Goal: Task Accomplishment & Management: Manage account settings

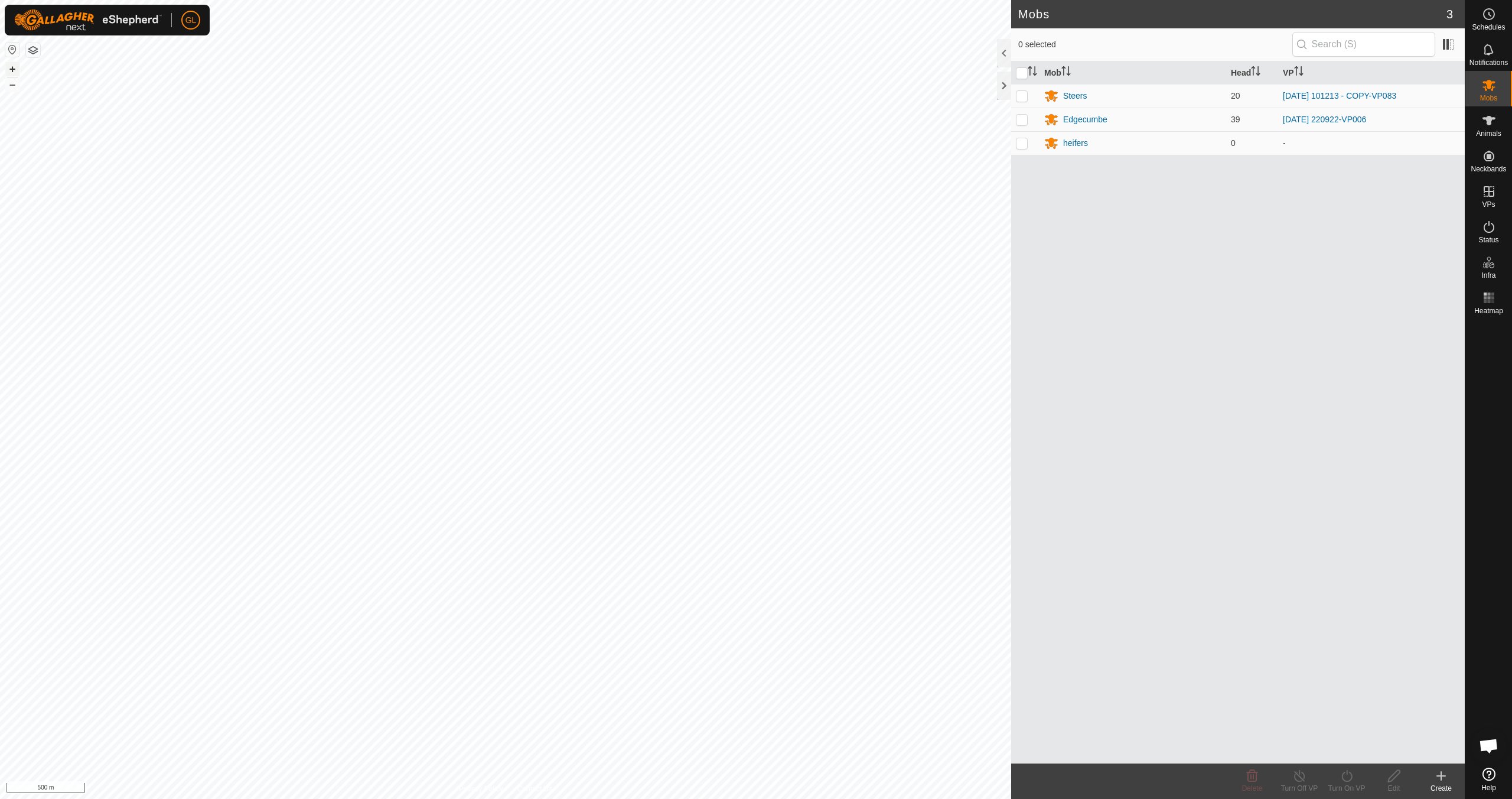
click at [12, 68] on button "+" at bounding box center [12, 69] width 15 height 15
click at [13, 68] on button "+" at bounding box center [12, 69] width 15 height 15
click at [1391, 185] on link "In Rotation" at bounding box center [1413, 190] width 101 height 24
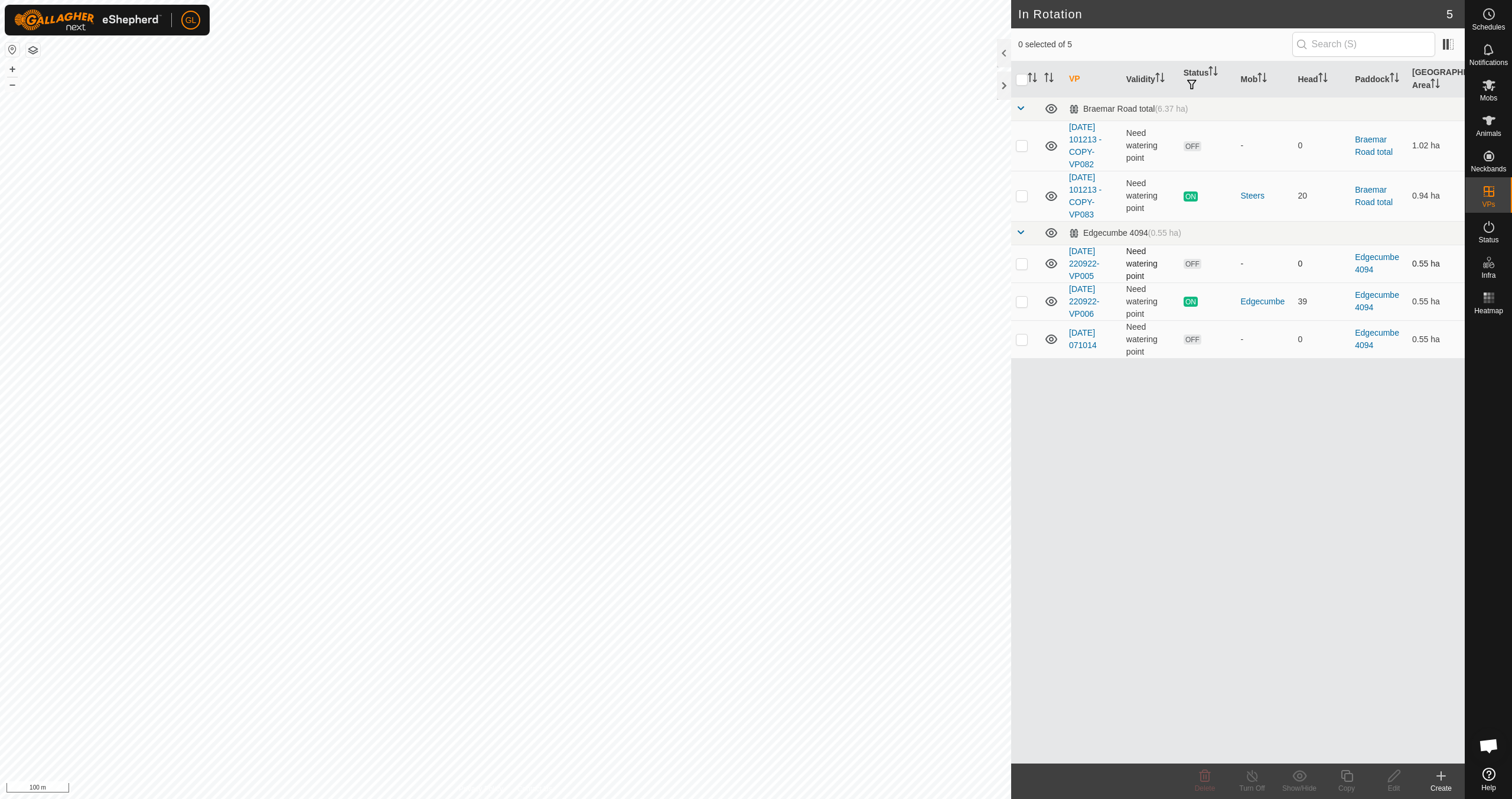
click at [1024, 265] on p-checkbox at bounding box center [1022, 263] width 12 height 9
click at [1024, 265] on p-checkbox at bounding box center [1022, 263] width 12 height 9
checkbox input "false"
click at [1018, 340] on p-checkbox at bounding box center [1022, 339] width 12 height 9
click at [1019, 338] on p-checkbox at bounding box center [1022, 339] width 12 height 9
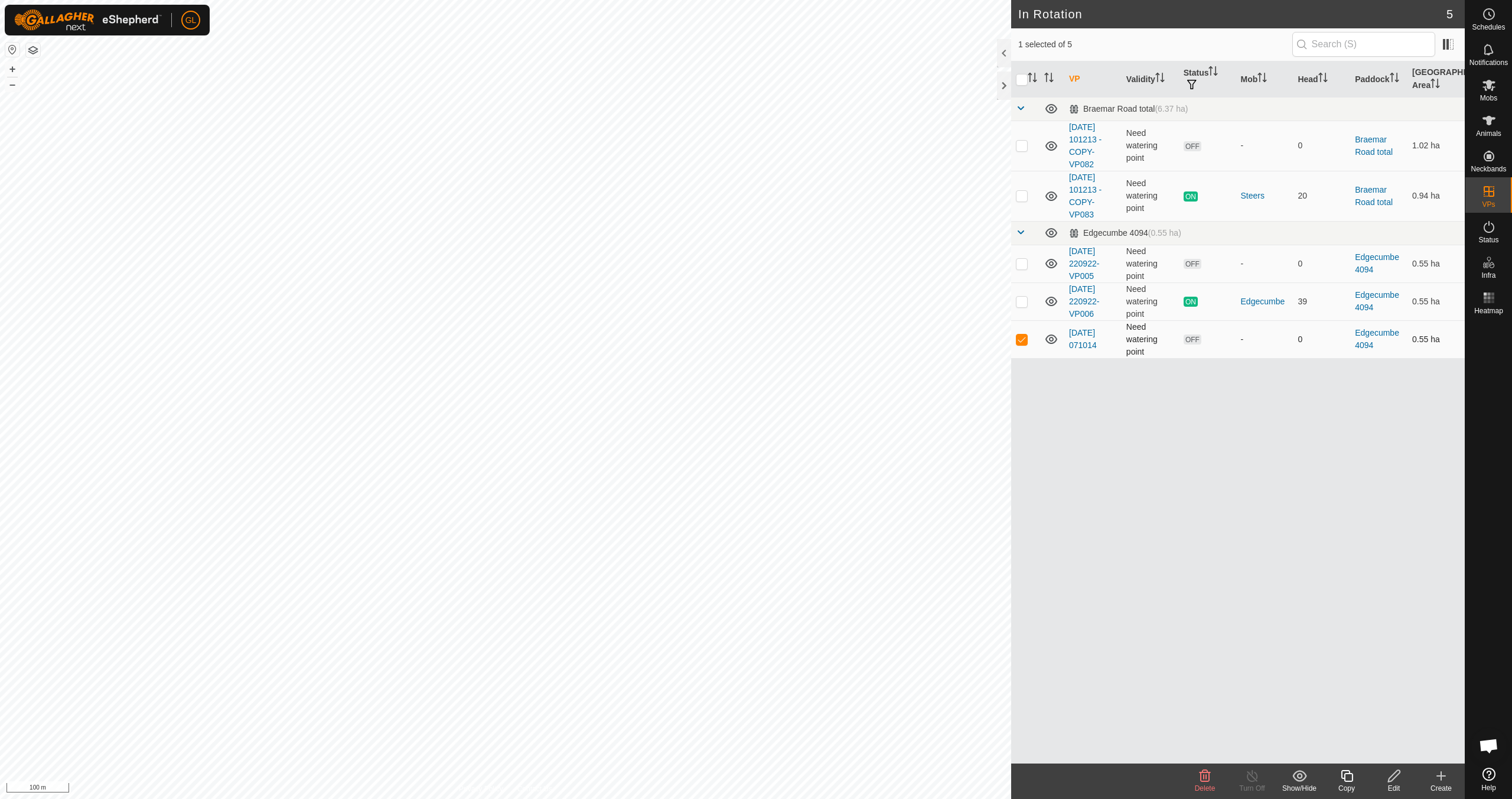
checkbox input "false"
click at [1022, 150] on p-checkbox at bounding box center [1022, 145] width 12 height 9
click at [1200, 782] on icon at bounding box center [1205, 776] width 15 height 15
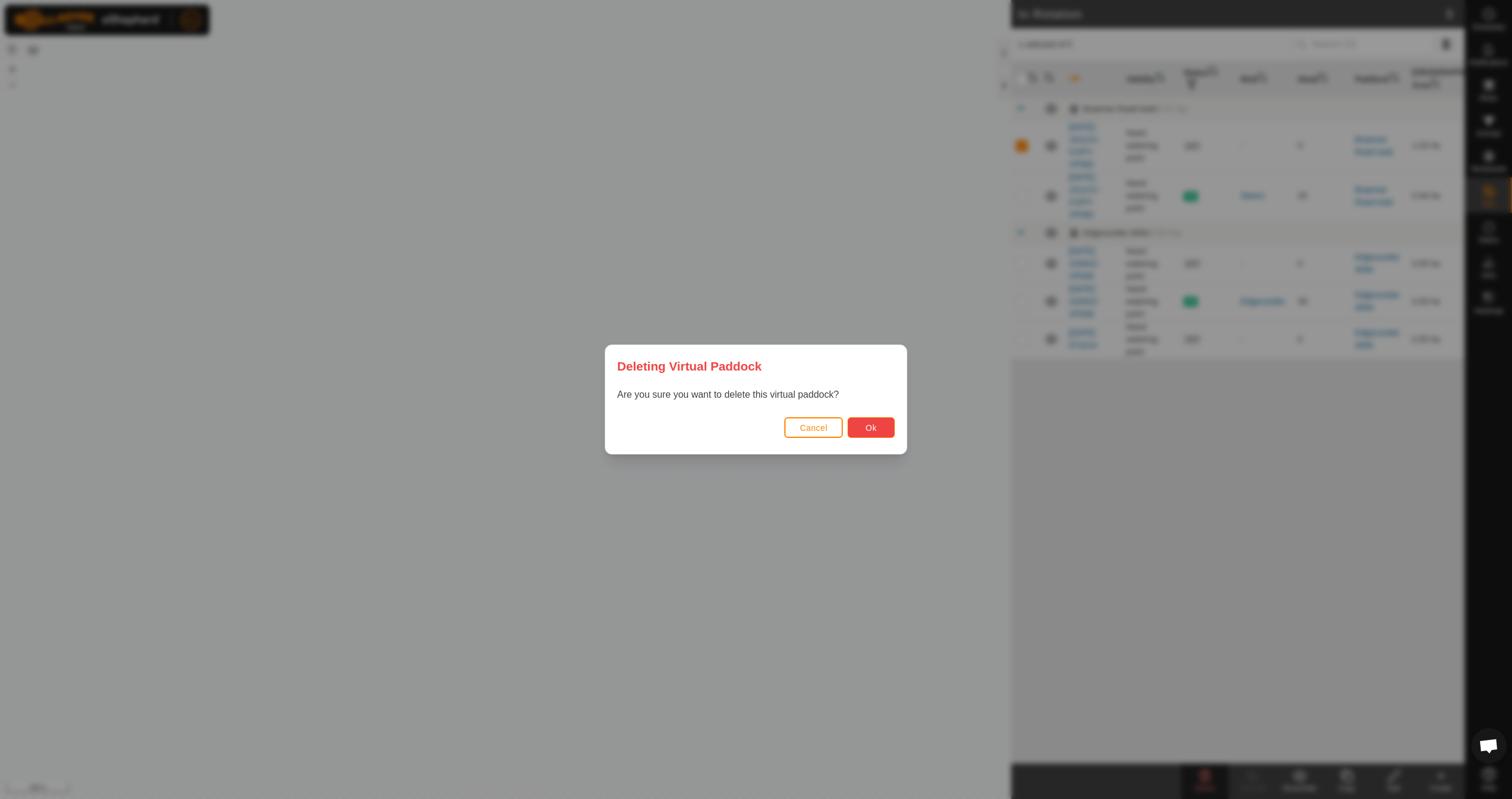
click at [873, 432] on span "Ok" at bounding box center [871, 427] width 11 height 9
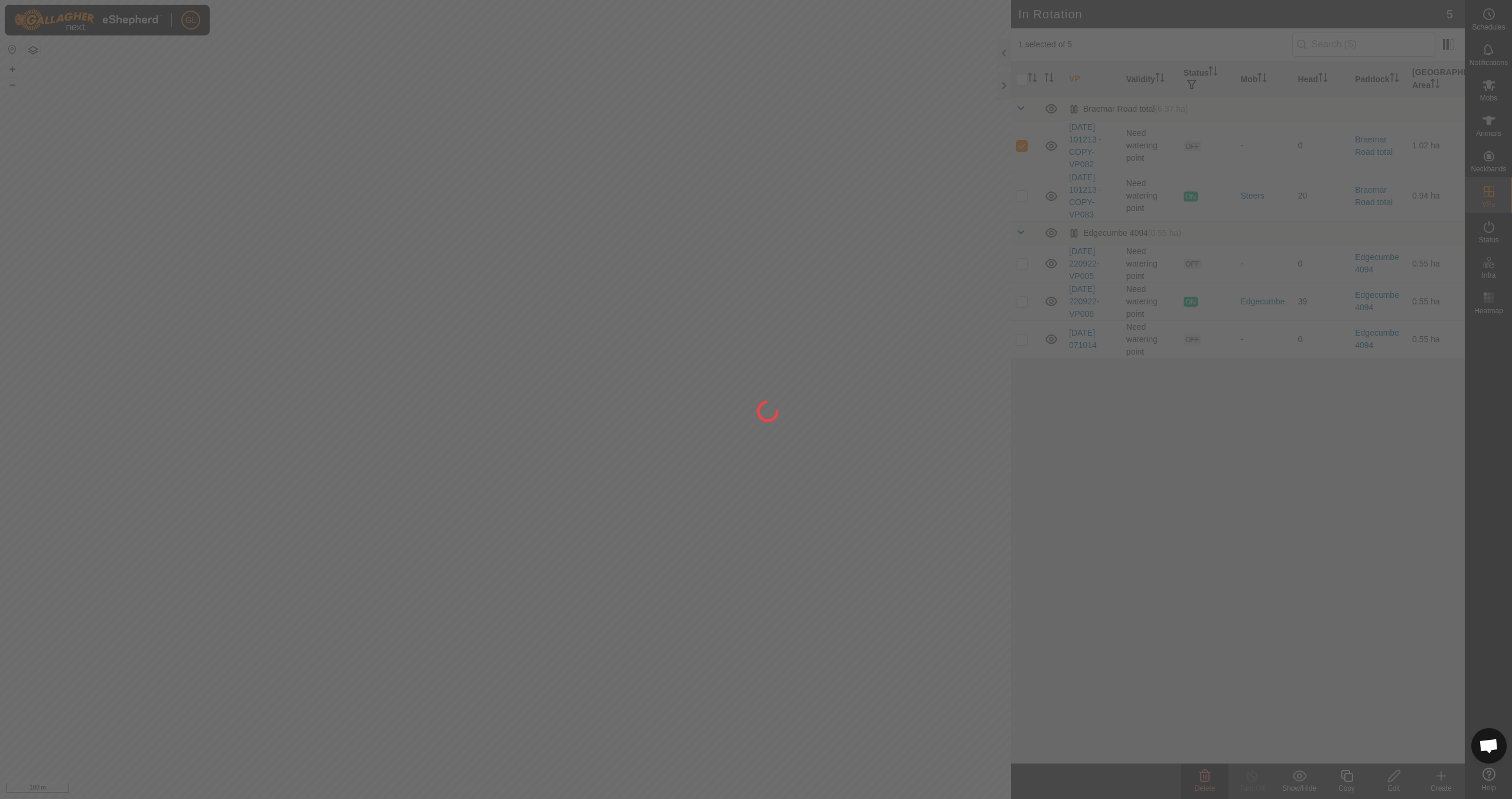
checkbox input "false"
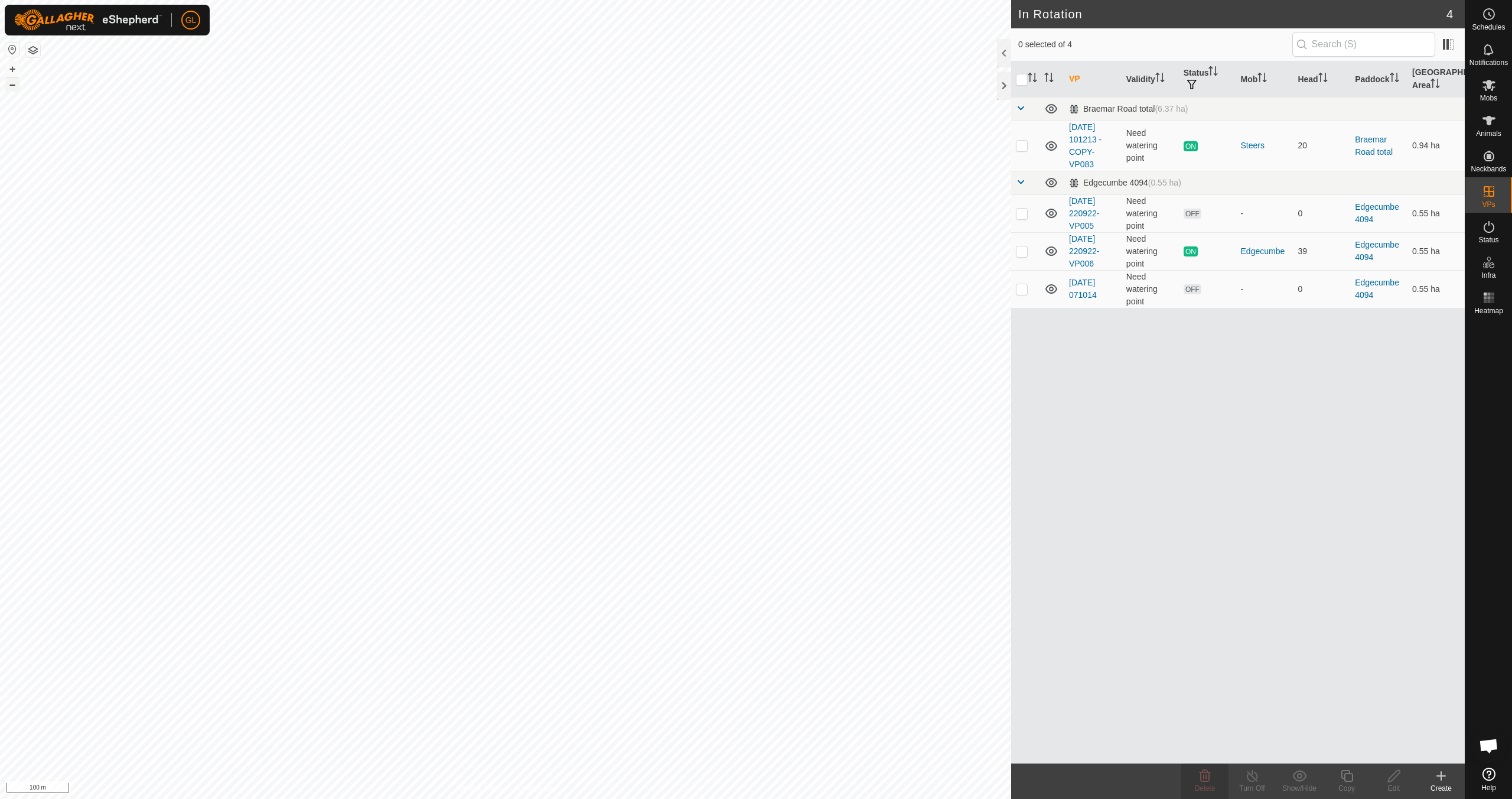
click at [12, 84] on button "–" at bounding box center [12, 84] width 15 height 15
click at [11, 84] on button "–" at bounding box center [12, 84] width 15 height 15
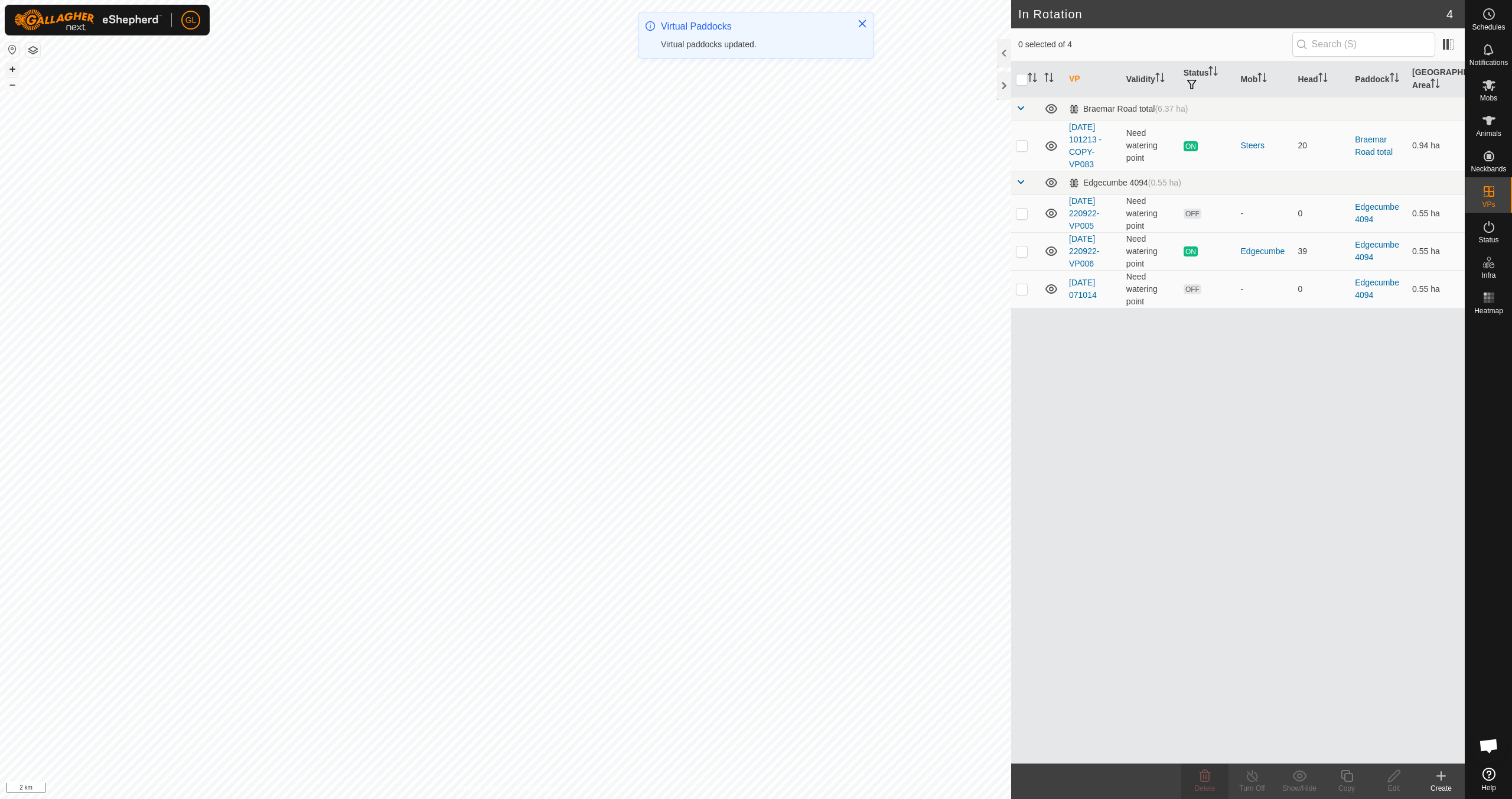
click at [11, 66] on button "+" at bounding box center [12, 69] width 15 height 15
click at [12, 65] on button "+" at bounding box center [12, 69] width 15 height 15
click at [16, 68] on button "+" at bounding box center [12, 69] width 15 height 15
click at [17, 67] on button "+" at bounding box center [12, 69] width 15 height 15
click at [13, 66] on button "+" at bounding box center [12, 69] width 15 height 15
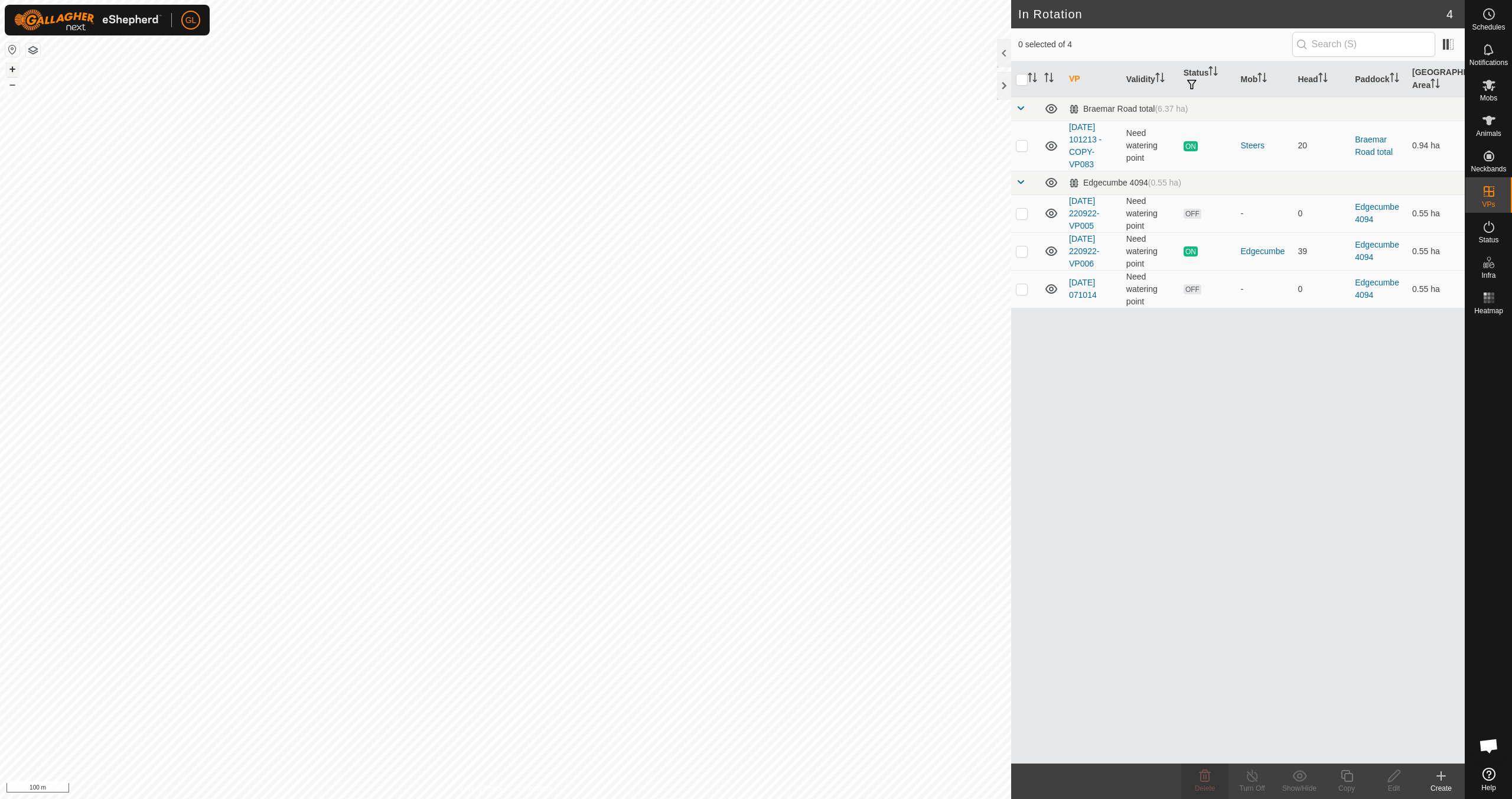
click at [15, 65] on button "+" at bounding box center [12, 69] width 15 height 15
click at [1392, 299] on link "Physical Paddocks" at bounding box center [1413, 297] width 101 height 24
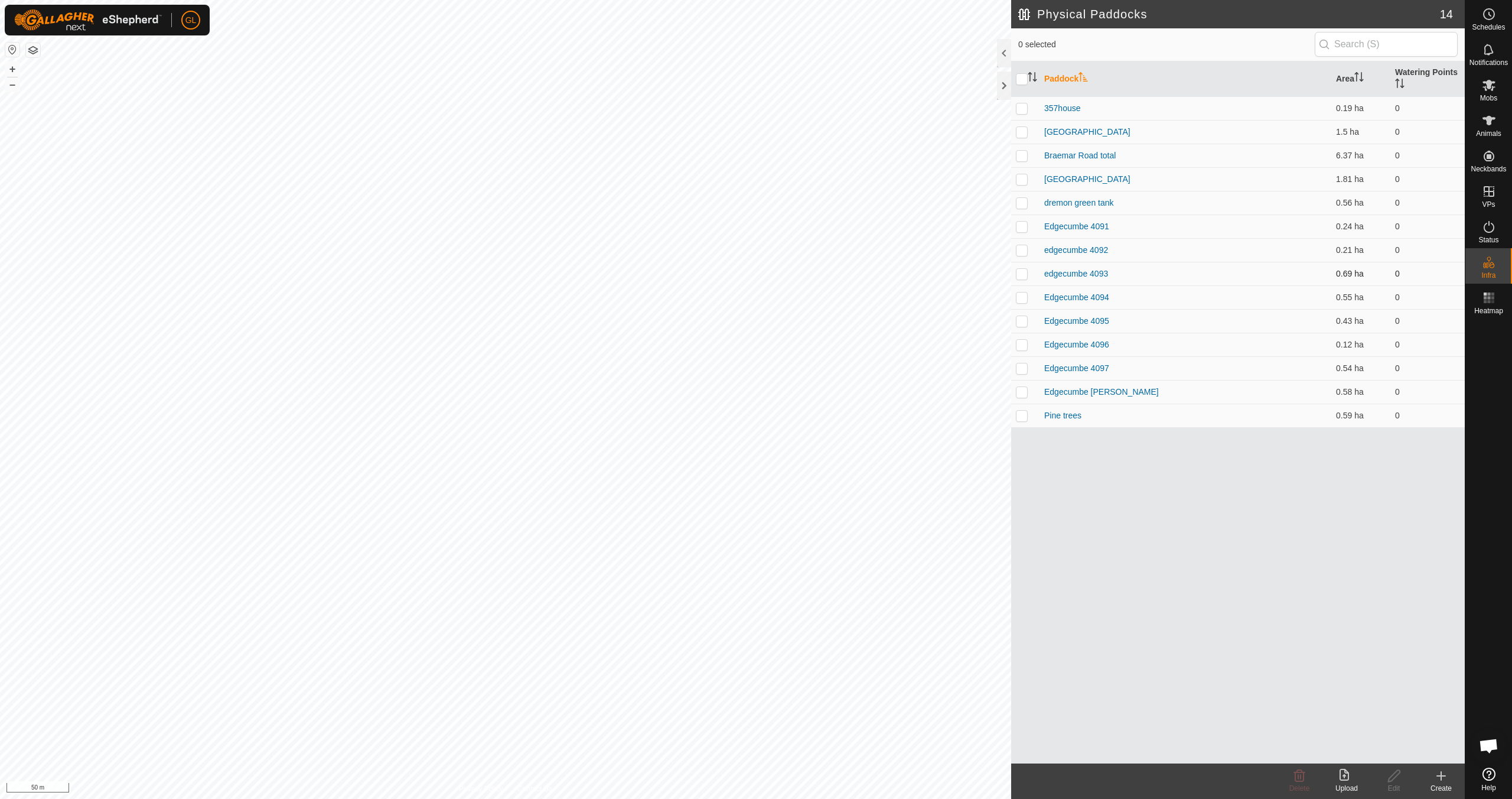
click at [1022, 273] on p-checkbox at bounding box center [1022, 273] width 12 height 9
checkbox input "false"
click at [1019, 297] on p-checkbox at bounding box center [1022, 297] width 12 height 9
click at [1019, 296] on p-checkbox at bounding box center [1022, 297] width 12 height 9
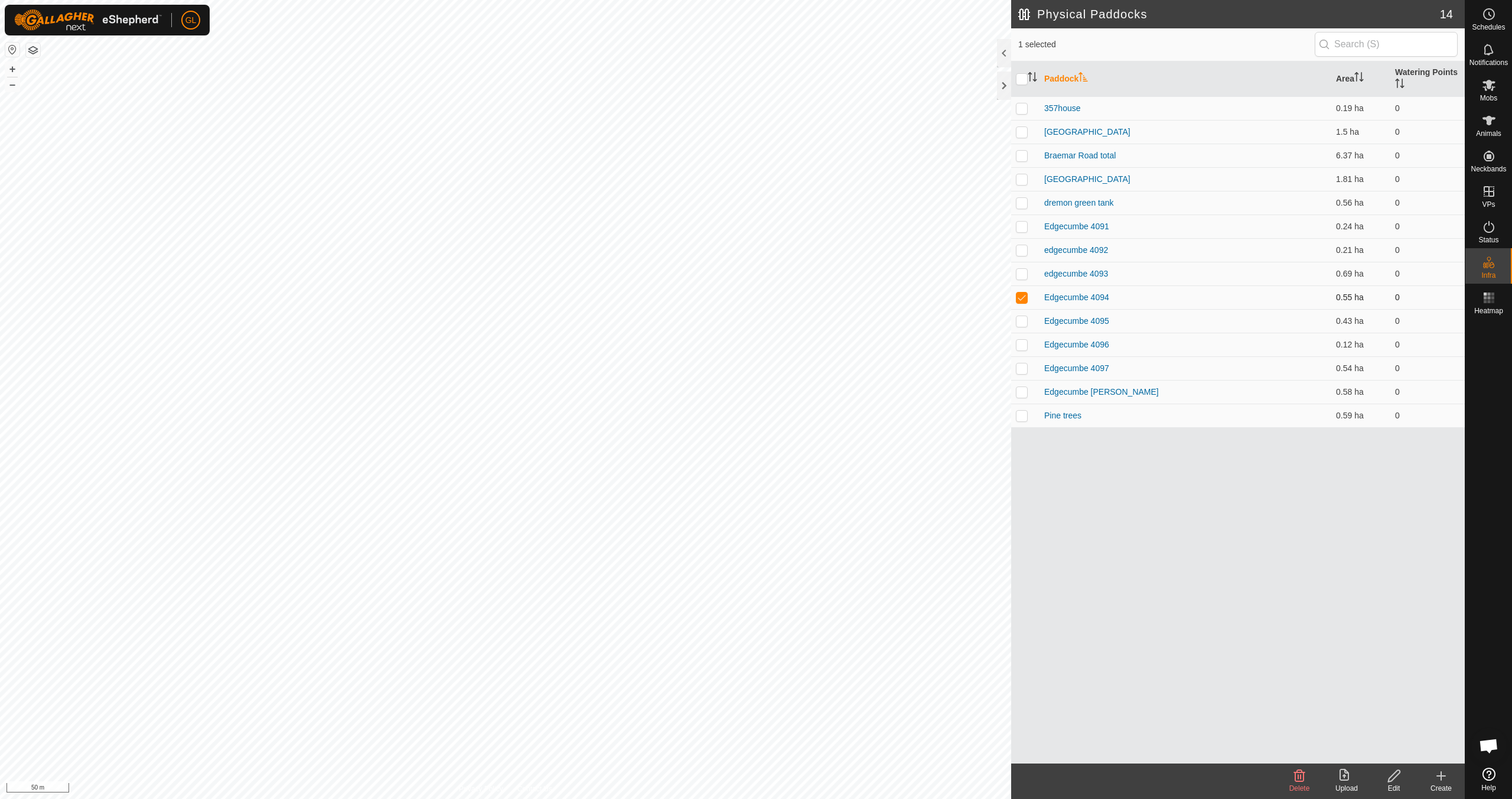
checkbox input "false"
click at [1024, 322] on p-checkbox at bounding box center [1022, 321] width 12 height 9
click at [1024, 322] on p-checkbox at bounding box center [1022, 321] width 12 height 9
checkbox input "false"
click at [12, 68] on button "+" at bounding box center [12, 69] width 15 height 15
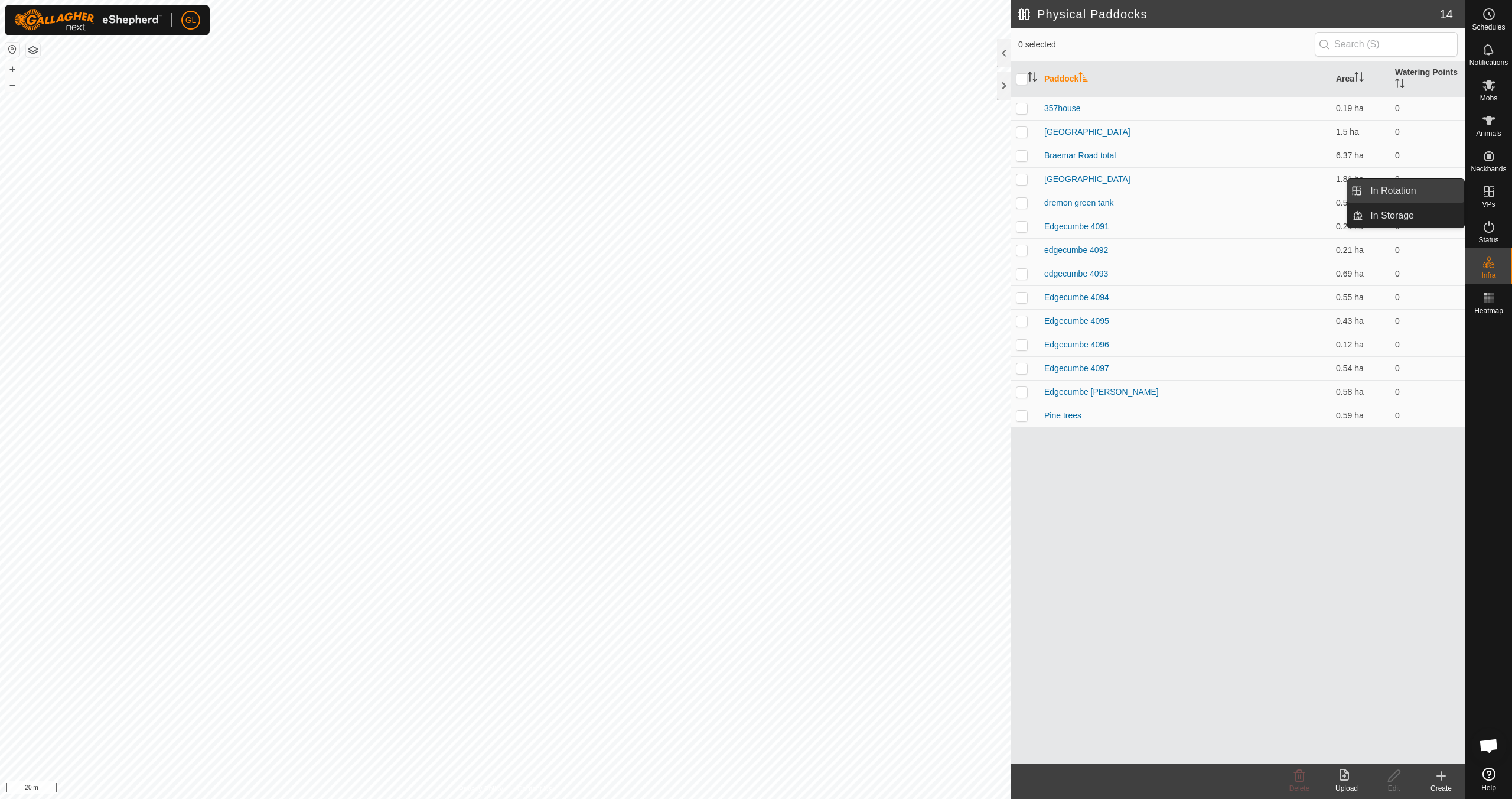
click at [1406, 191] on link "In Rotation" at bounding box center [1413, 190] width 101 height 24
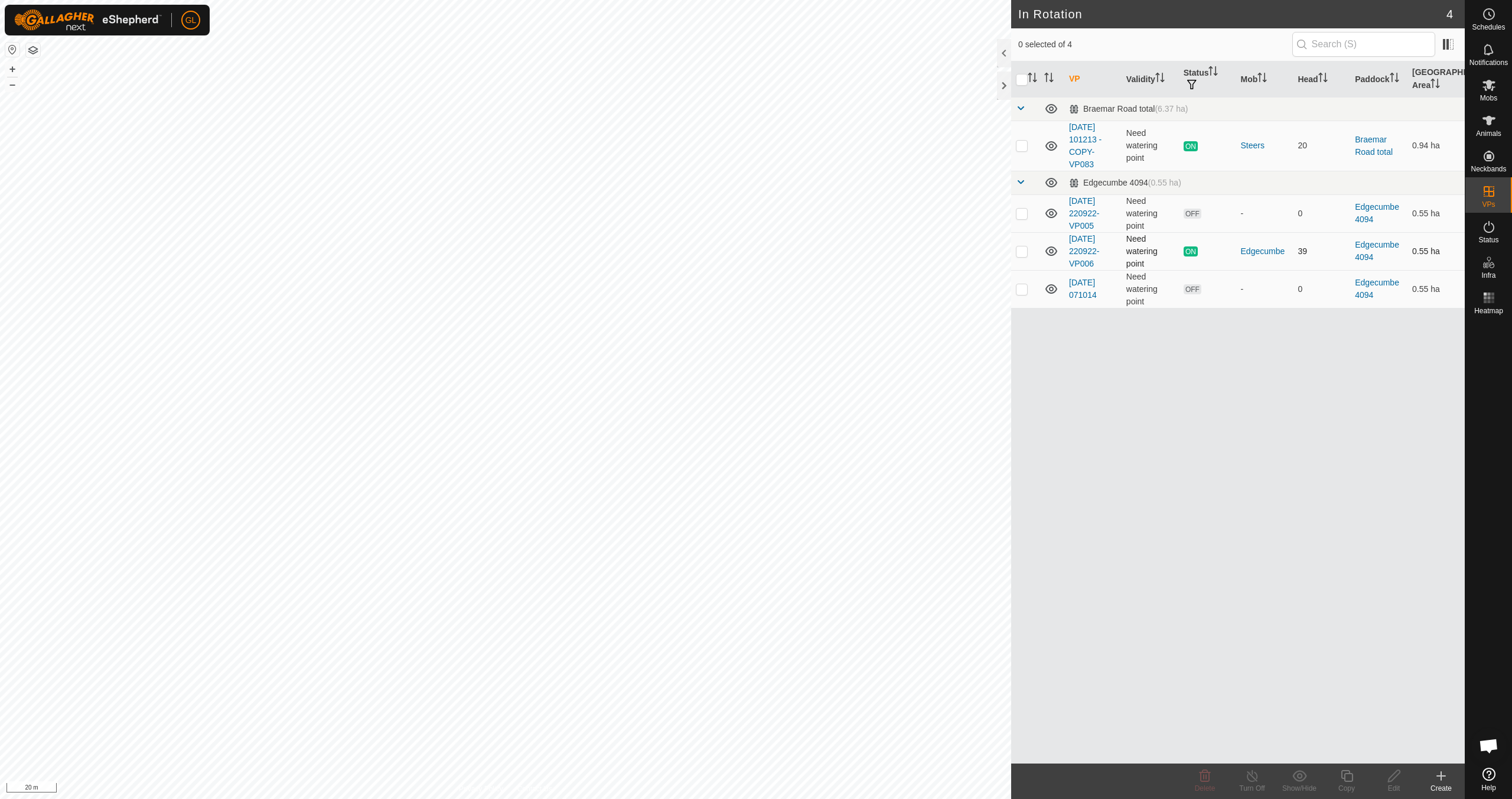
click at [1023, 251] on p-checkbox at bounding box center [1022, 251] width 12 height 9
checkbox input "true"
click at [1346, 783] on div "Copy" at bounding box center [1346, 788] width 47 height 11
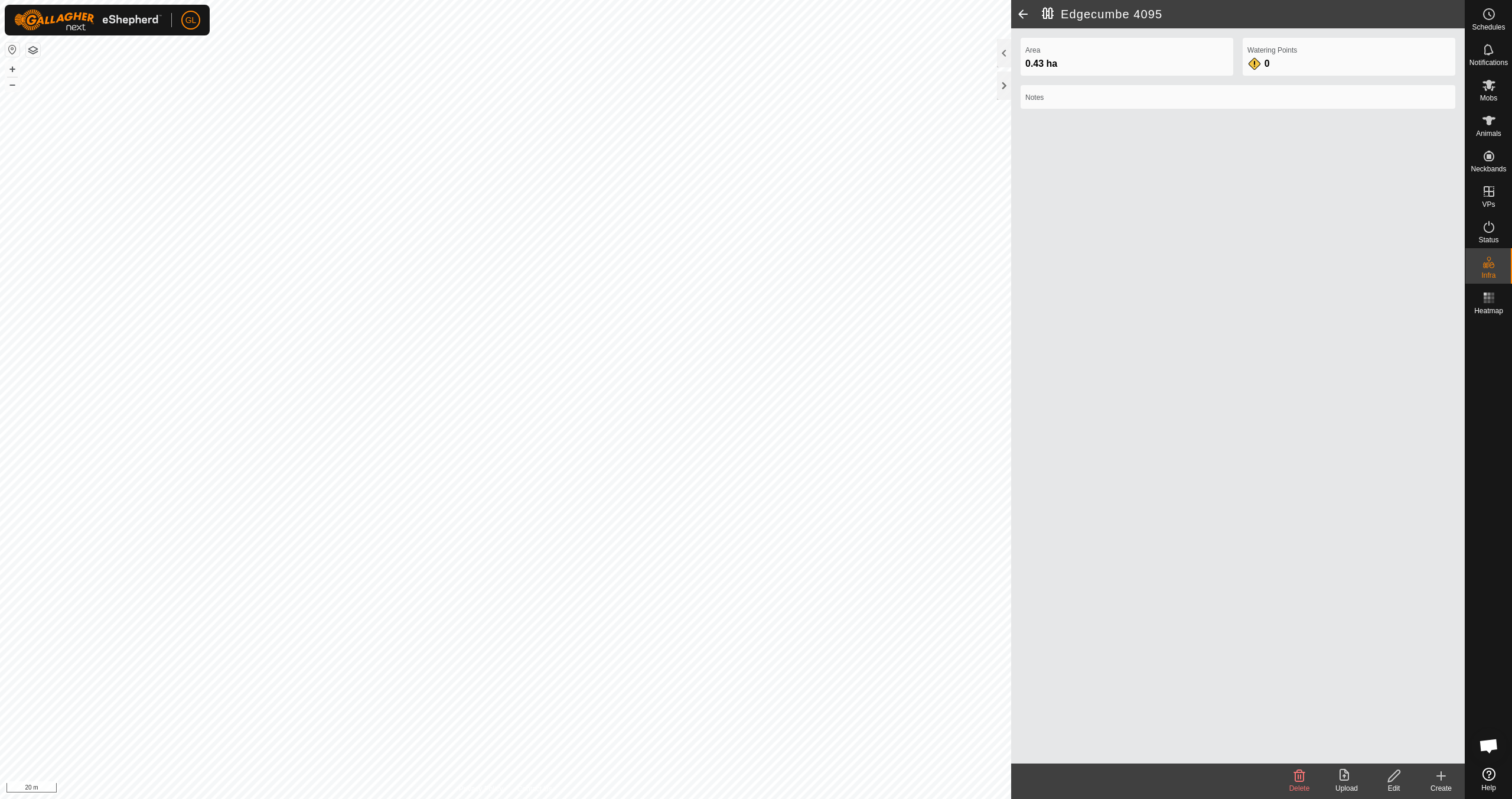
click at [1024, 12] on span at bounding box center [1023, 14] width 24 height 28
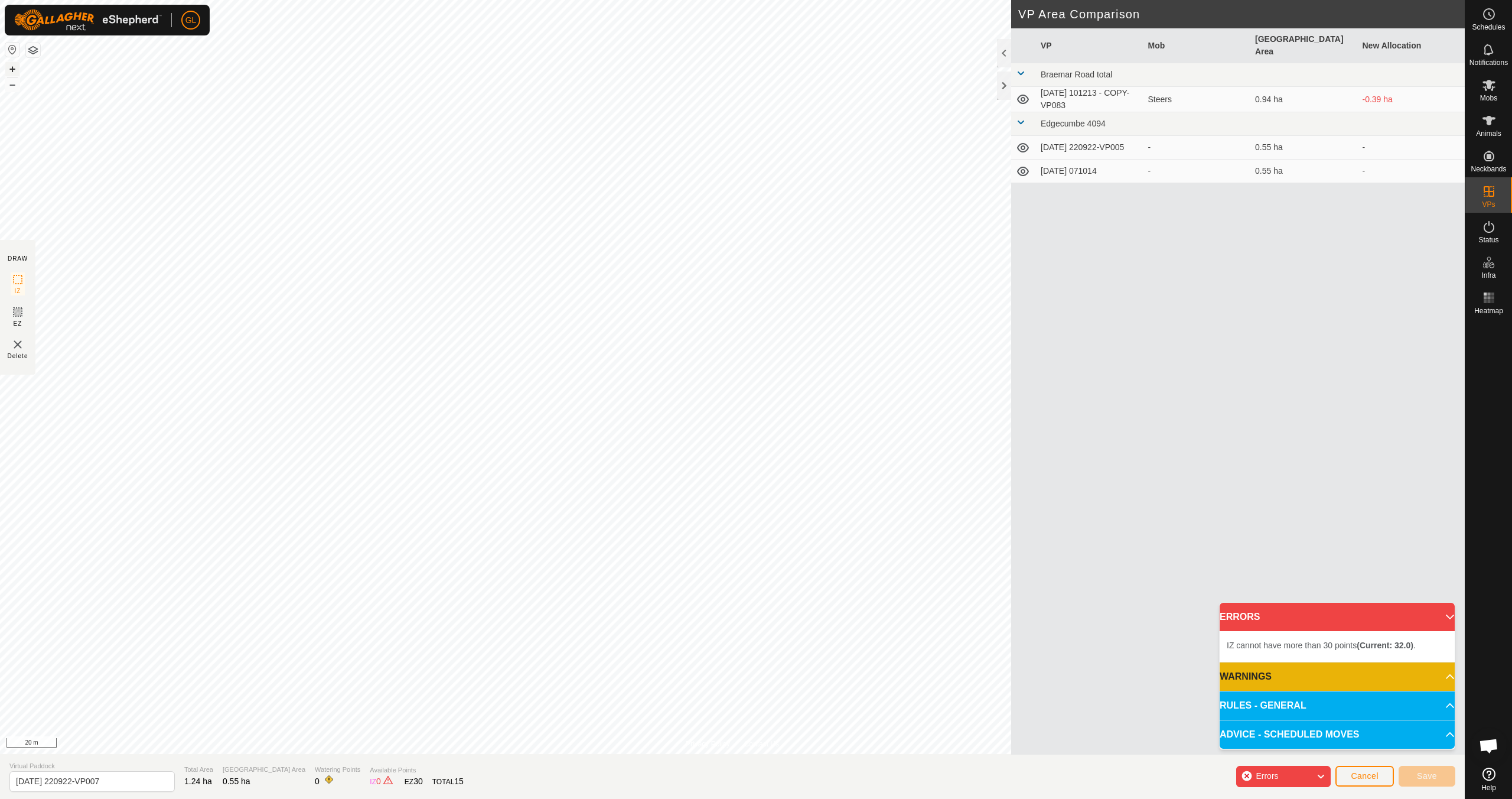
click at [11, 66] on button "+" at bounding box center [12, 69] width 15 height 15
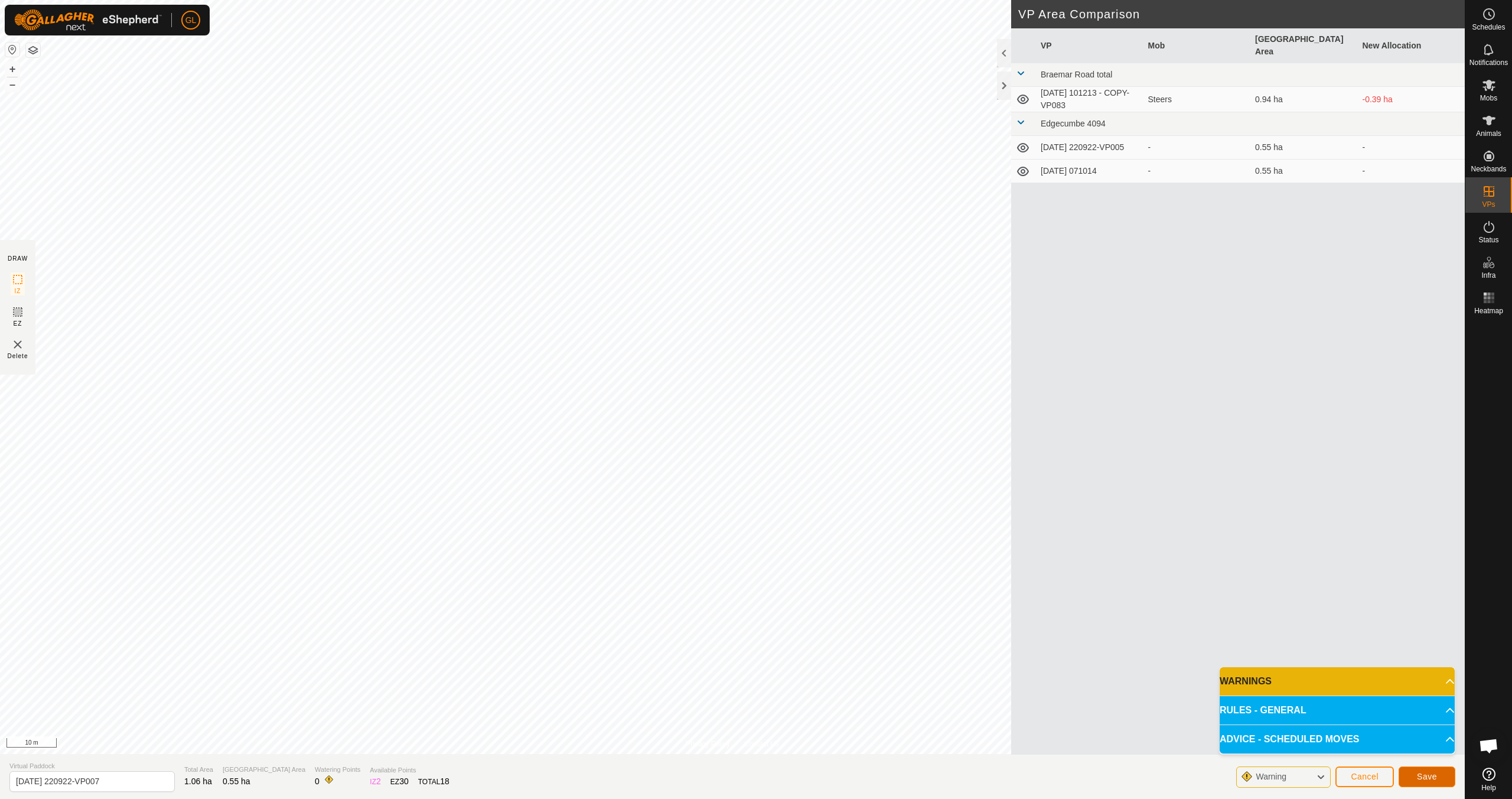
click at [1432, 779] on span "Save" at bounding box center [1427, 776] width 20 height 9
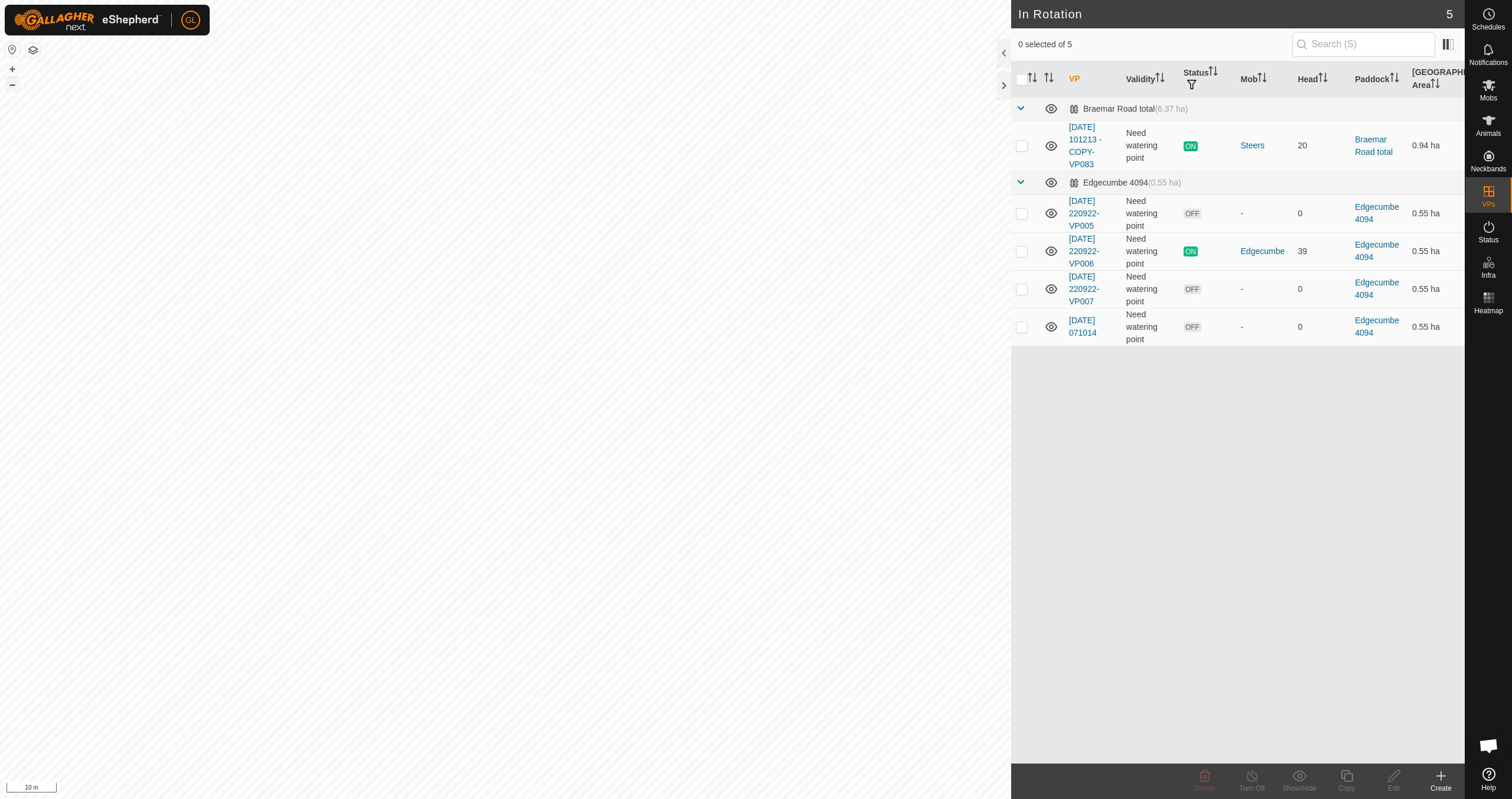
click at [12, 86] on button "–" at bounding box center [12, 84] width 15 height 15
click at [12, 85] on button "–" at bounding box center [12, 84] width 15 height 15
click at [1492, 90] on icon at bounding box center [1489, 85] width 15 height 15
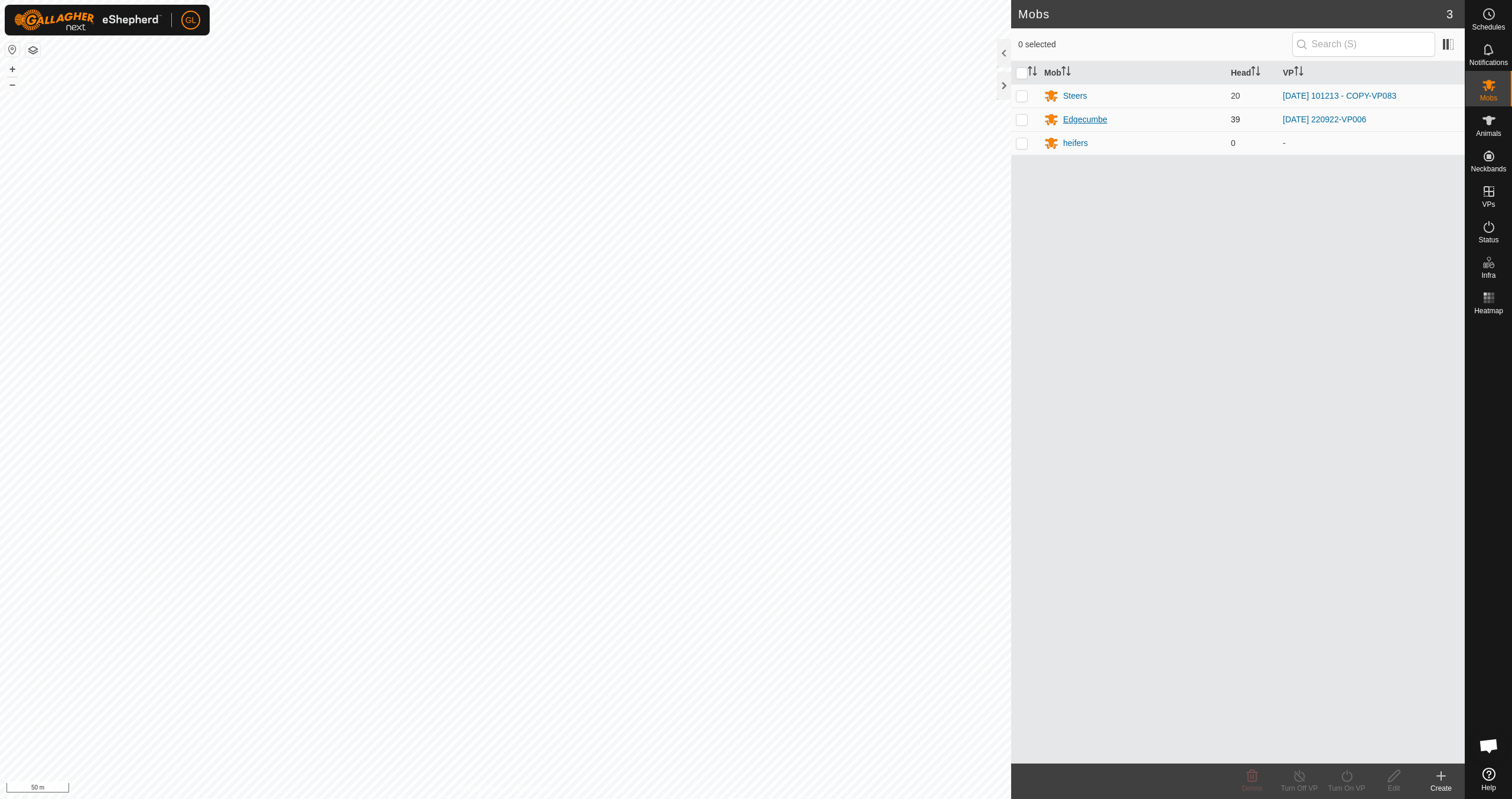
click at [1083, 119] on div "Edgecumbe" at bounding box center [1085, 119] width 44 height 12
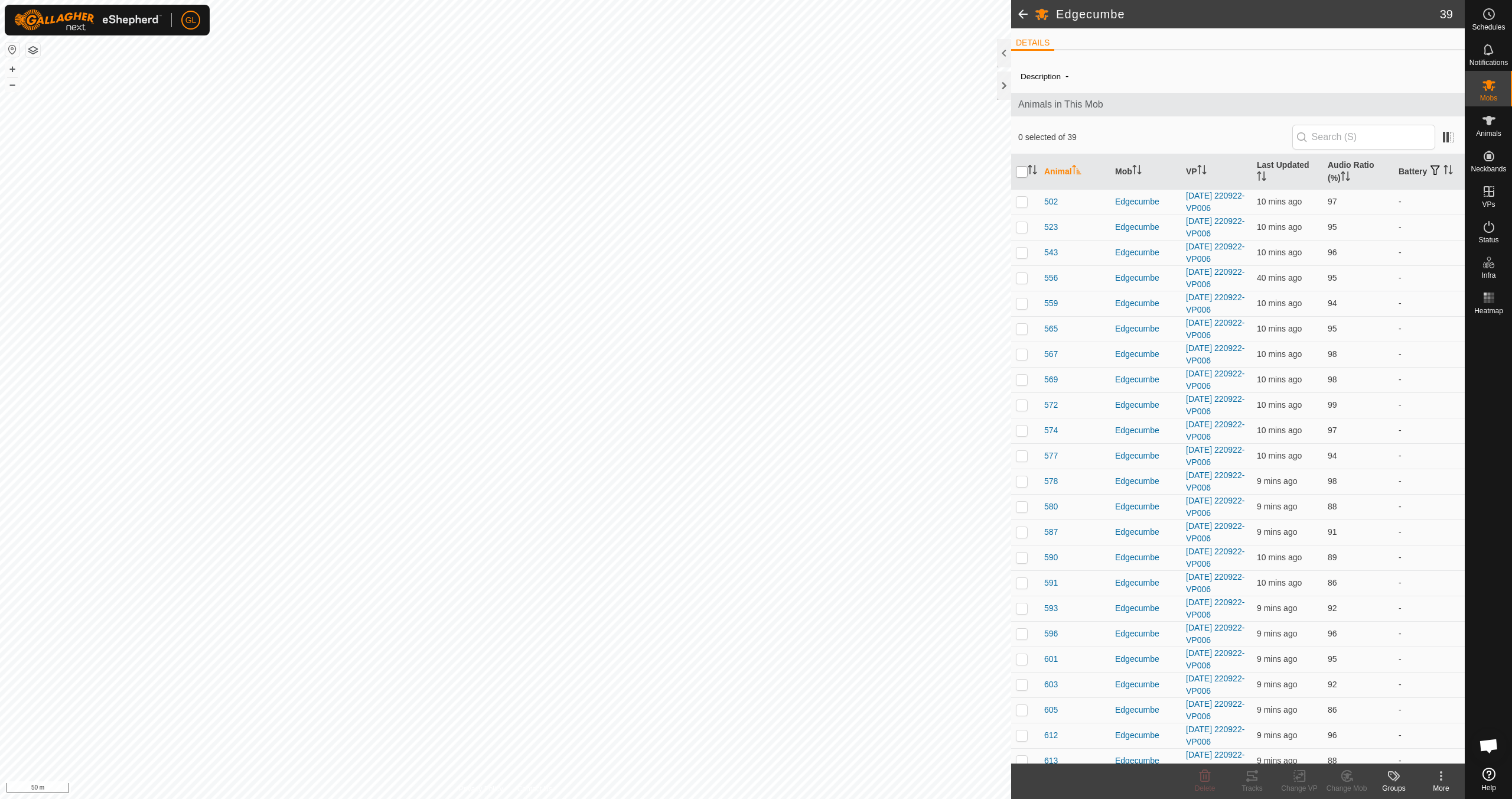
click at [1024, 169] on input "checkbox" at bounding box center [1022, 172] width 12 height 12
checkbox input "true"
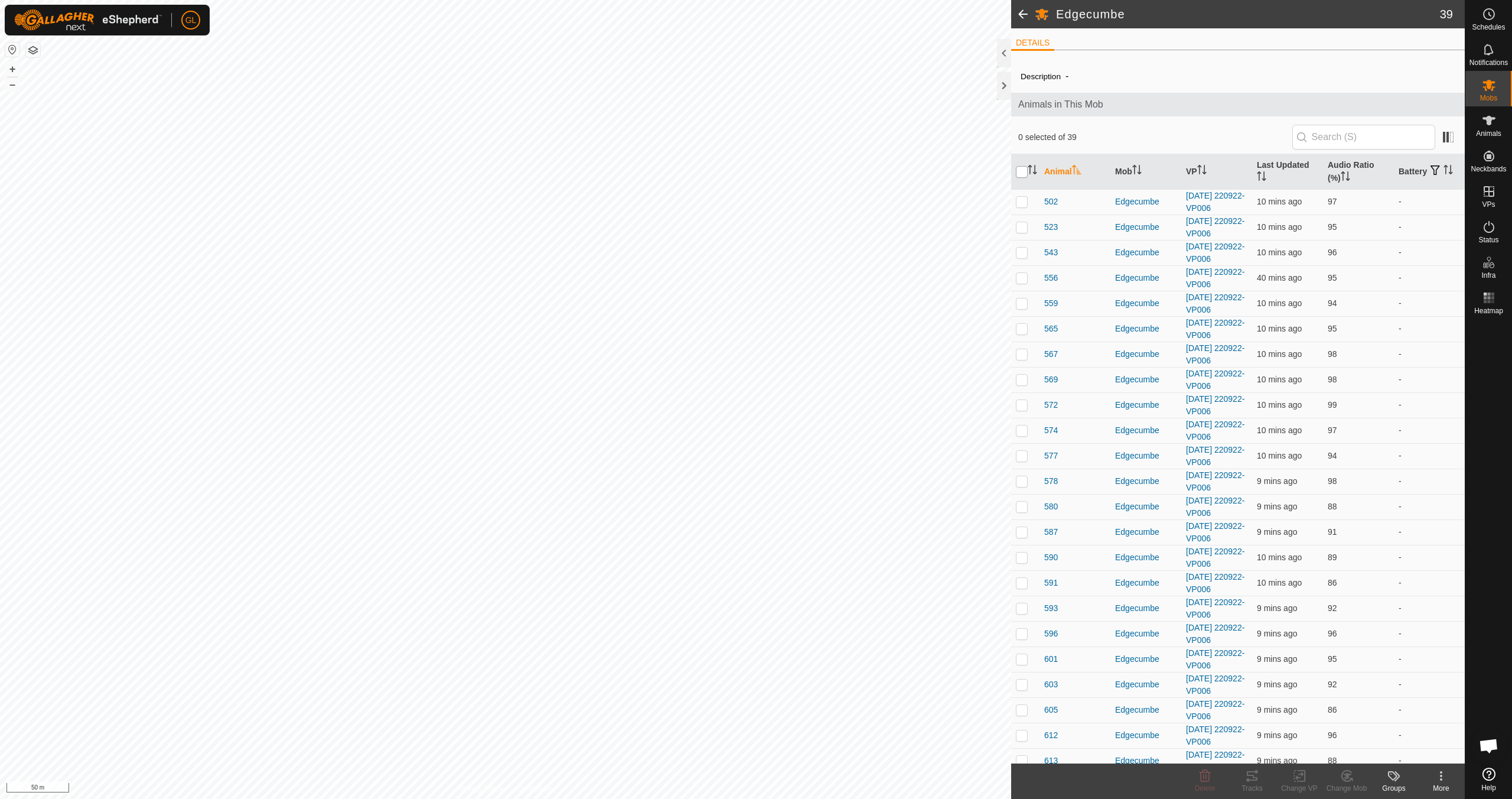
checkbox input "true"
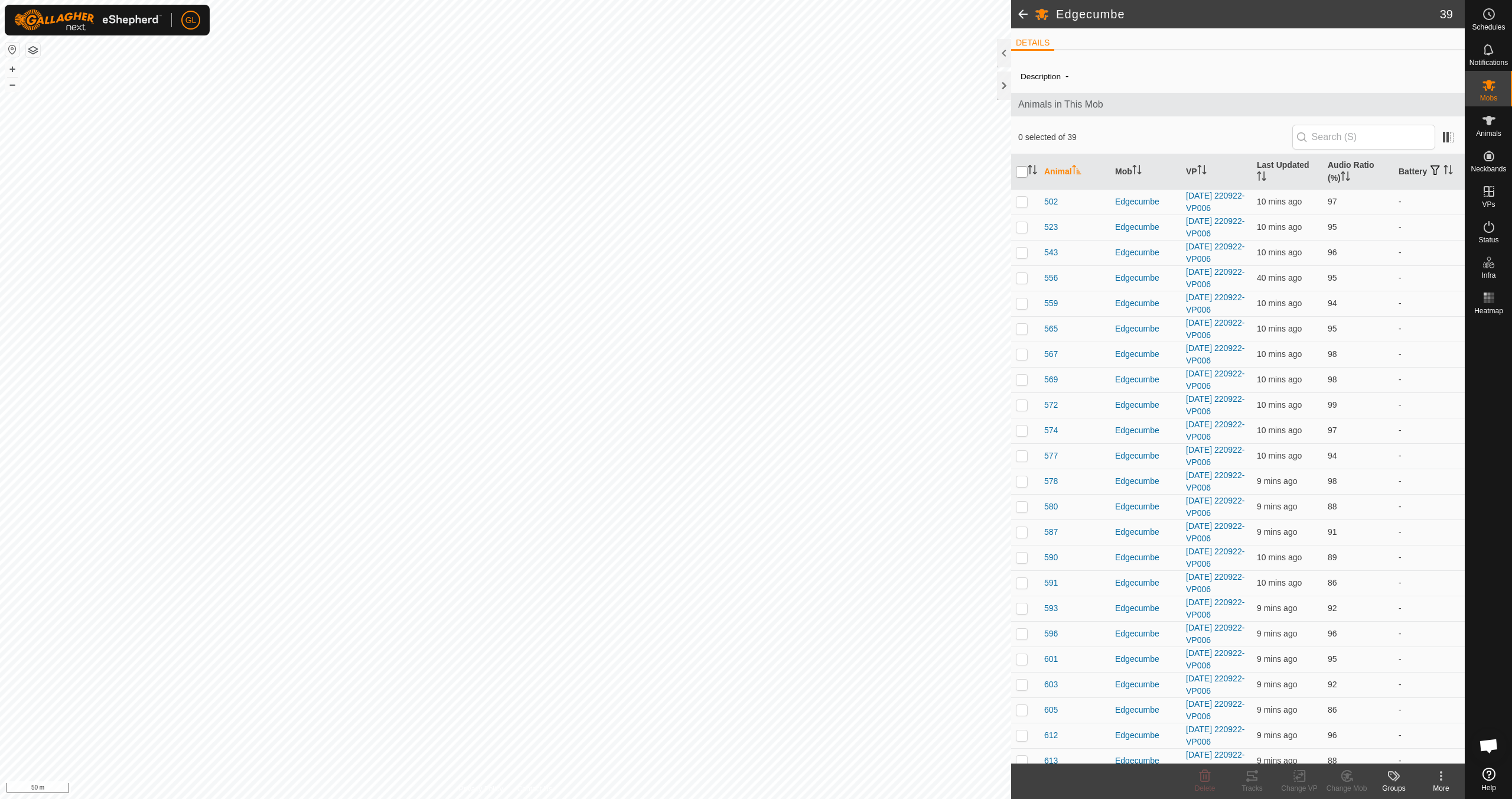
checkbox input "true"
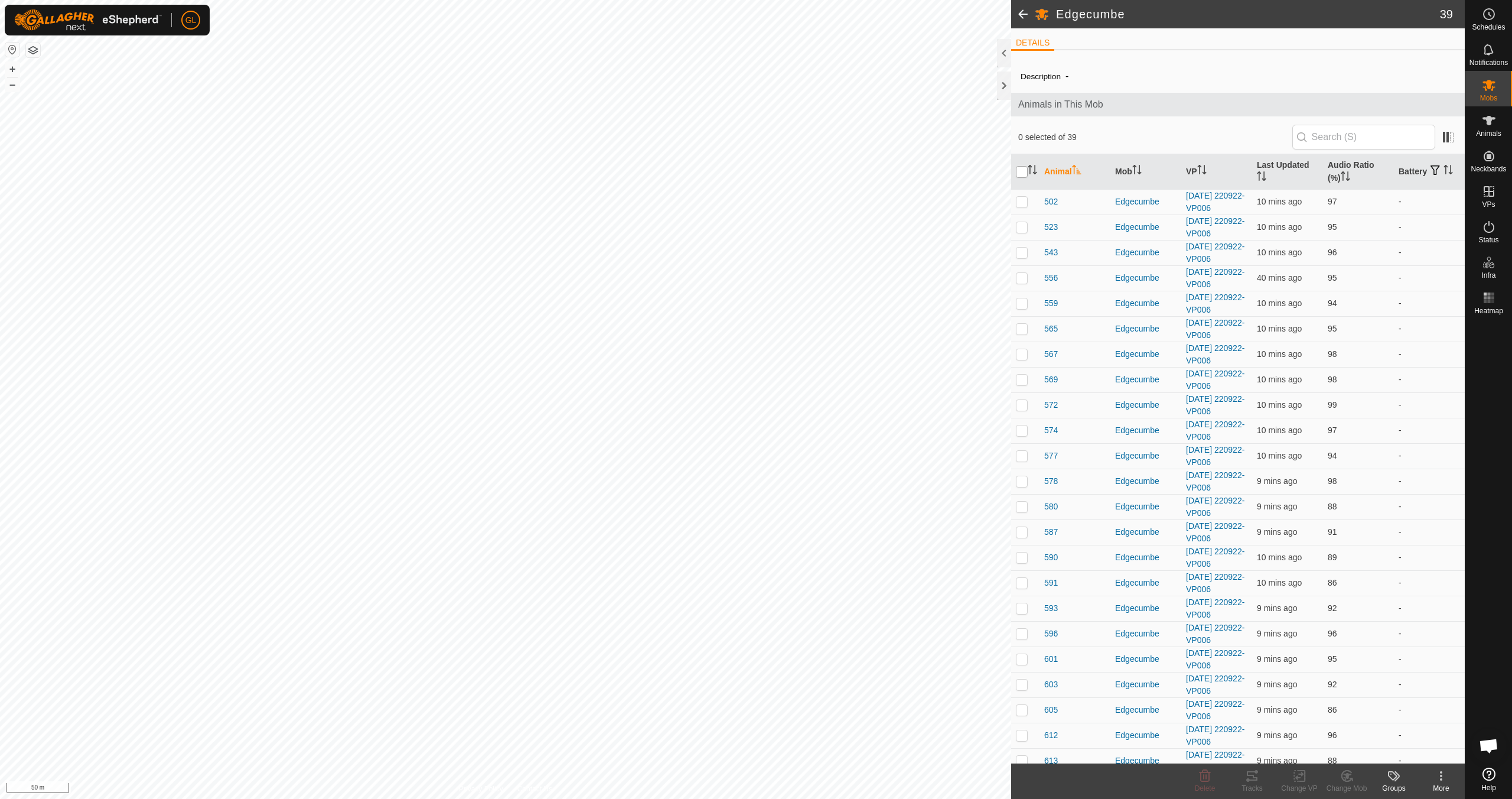
checkbox input "true"
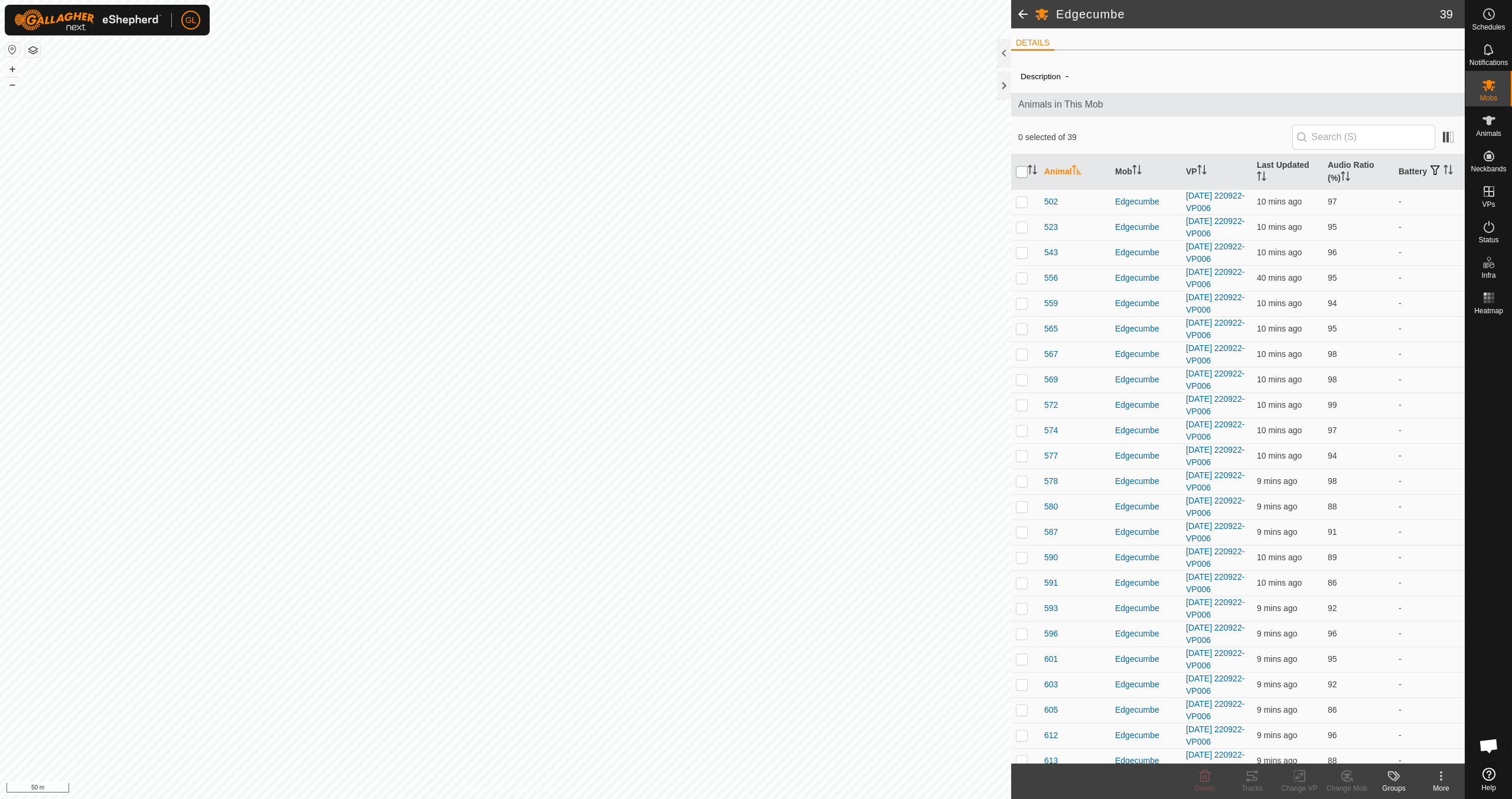
checkbox input "true"
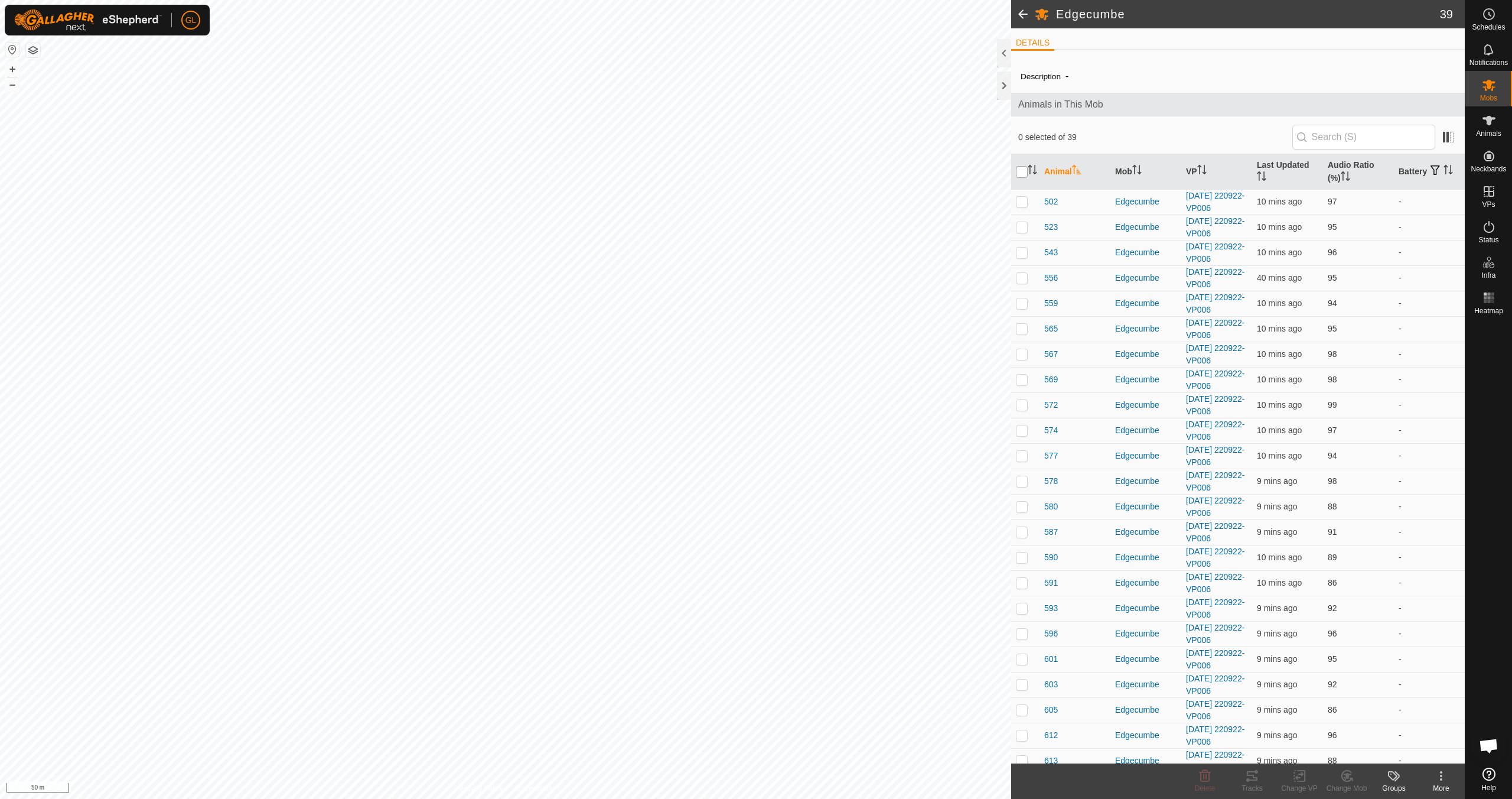
checkbox input "true"
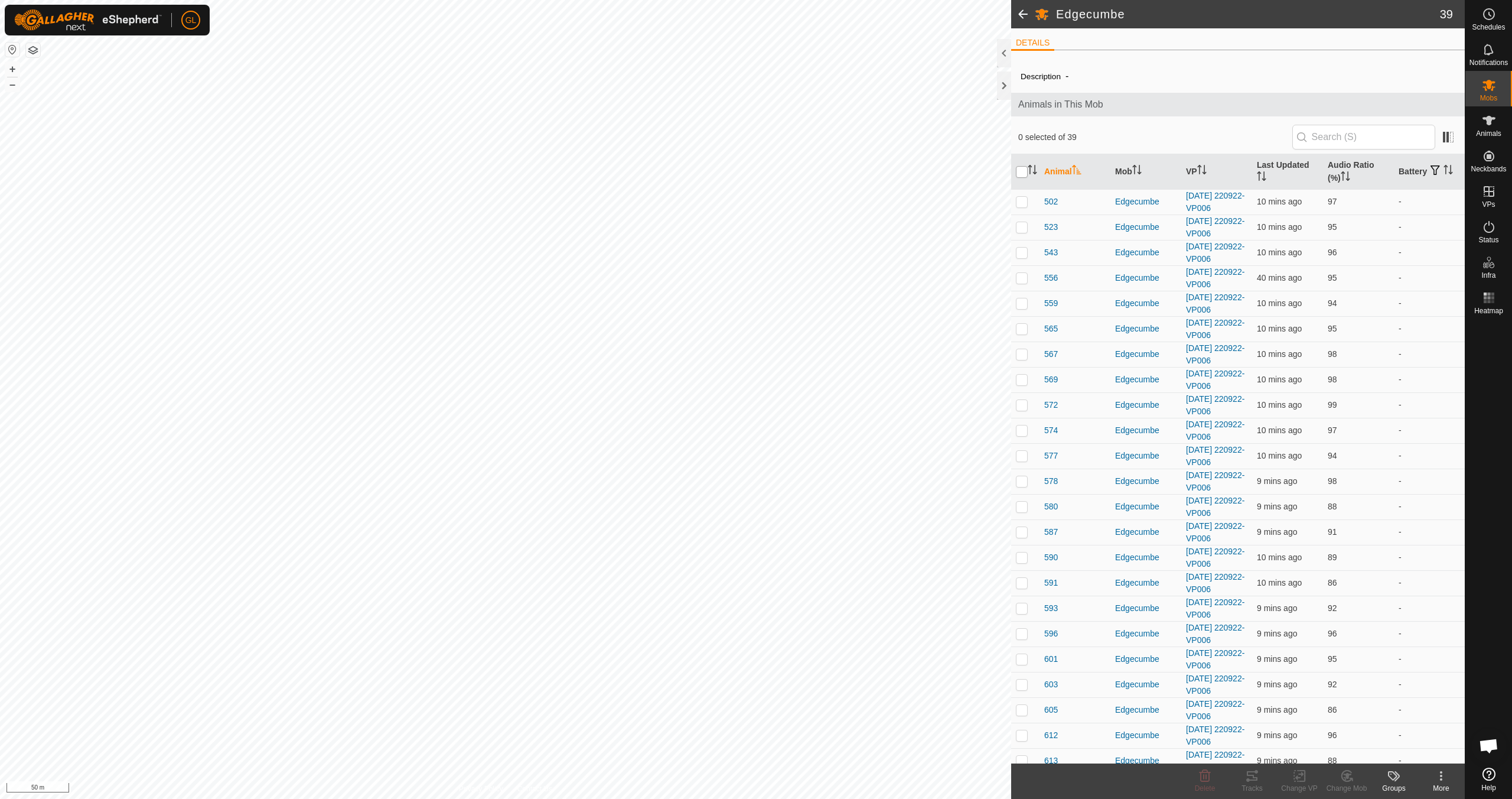
checkbox input "true"
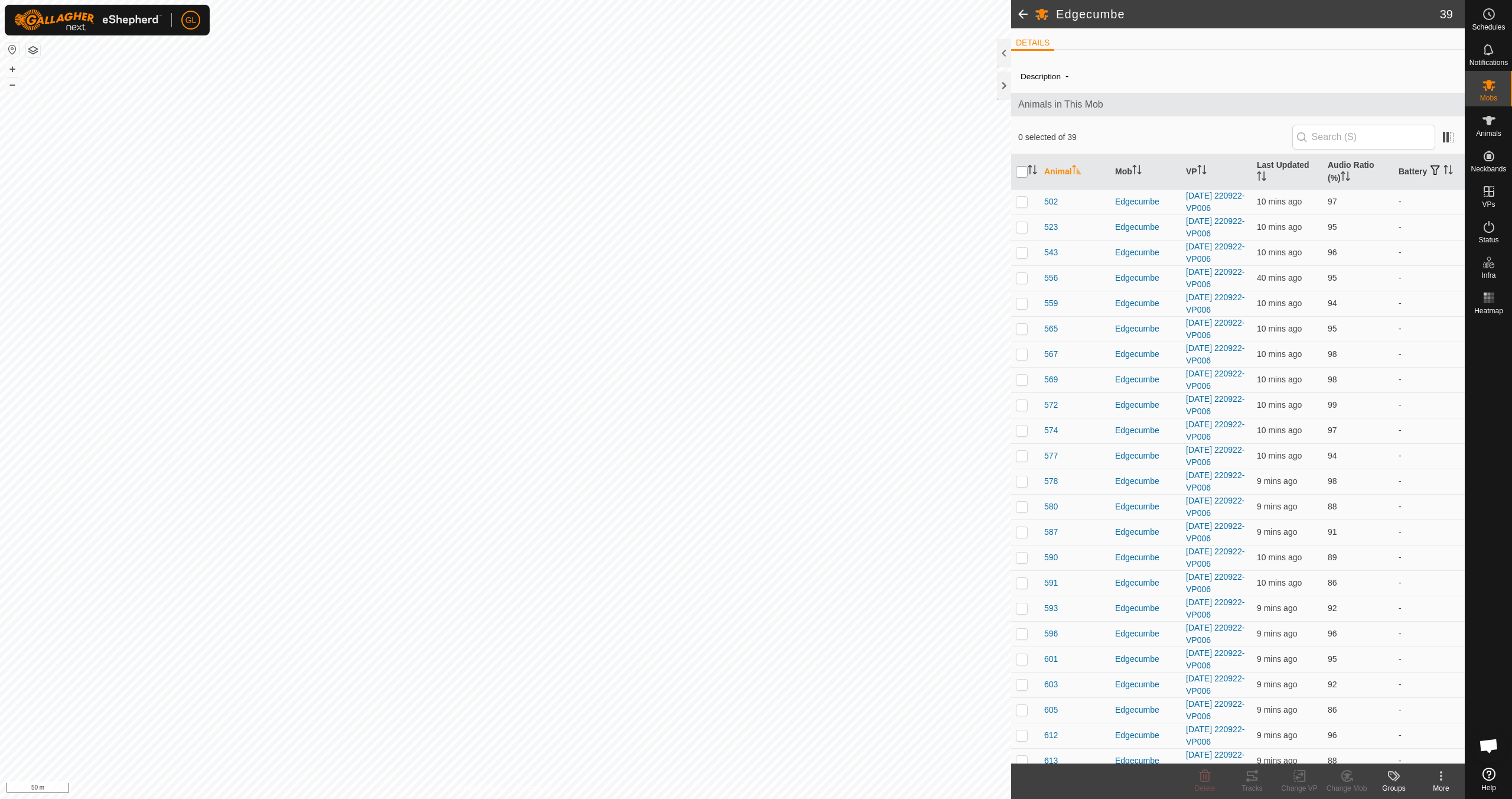
checkbox input "true"
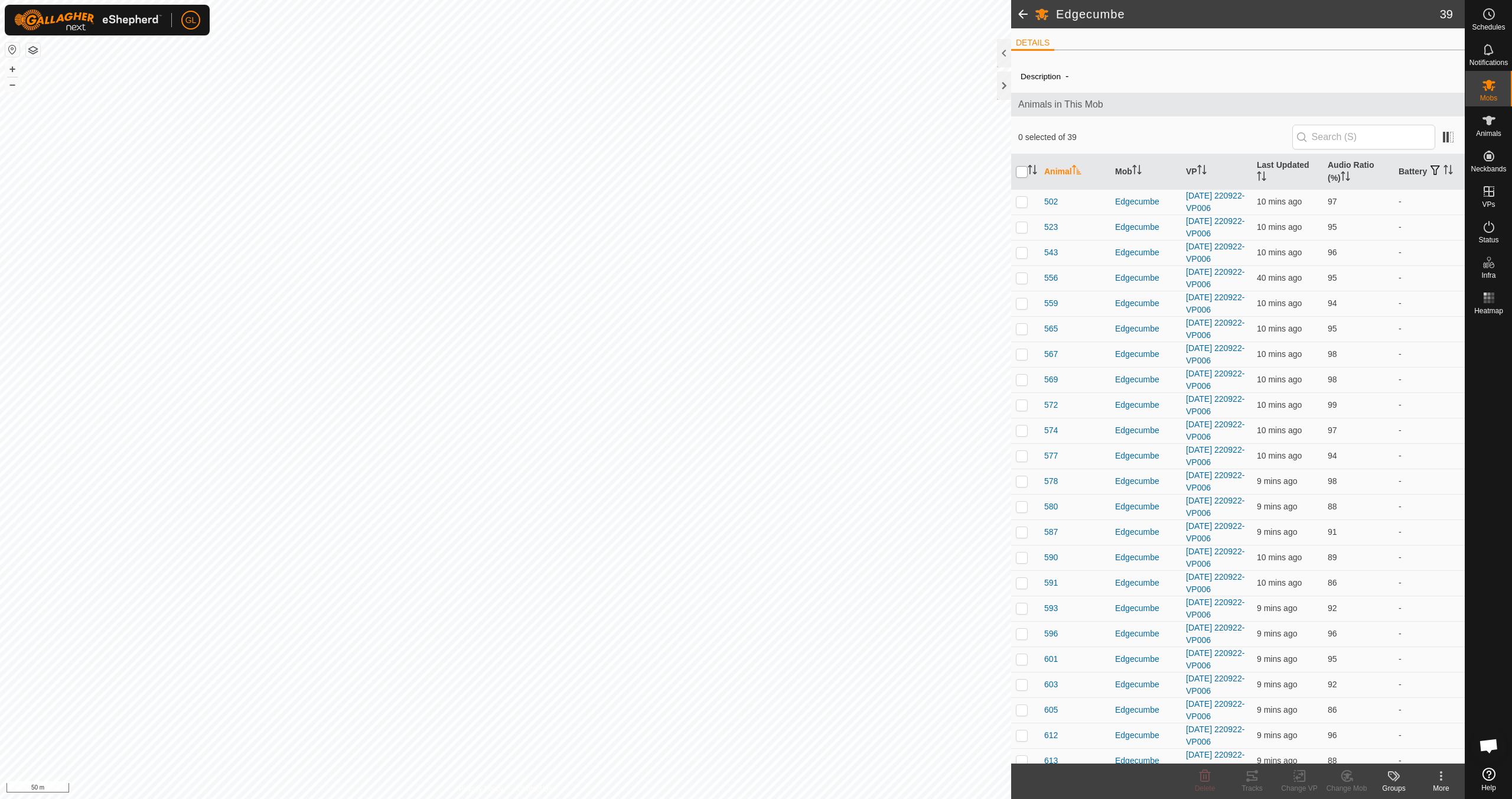
checkbox input "true"
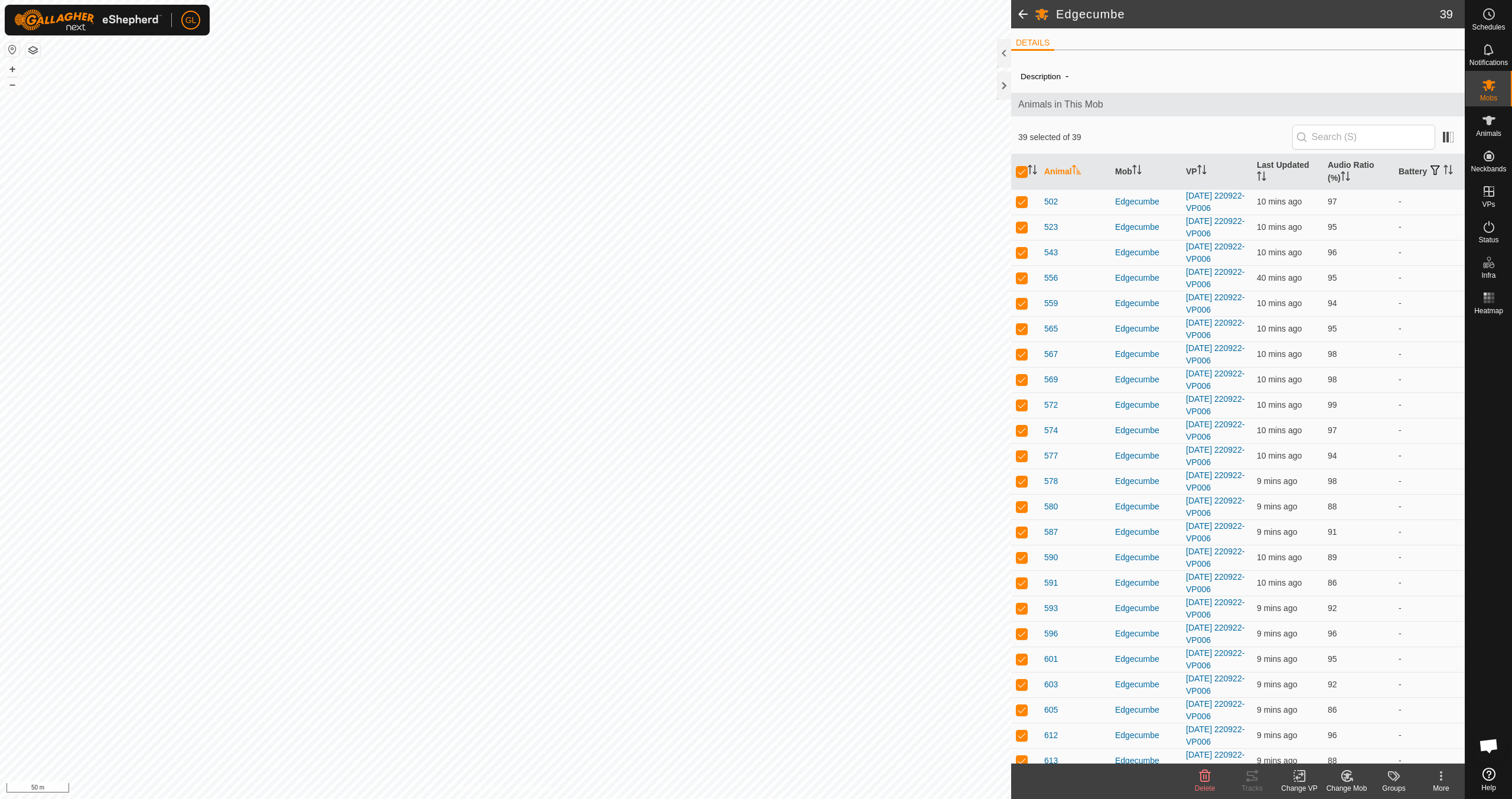
click at [1302, 779] on icon at bounding box center [1300, 776] width 15 height 15
click at [1317, 722] on link "Choose VP..." at bounding box center [1335, 725] width 117 height 24
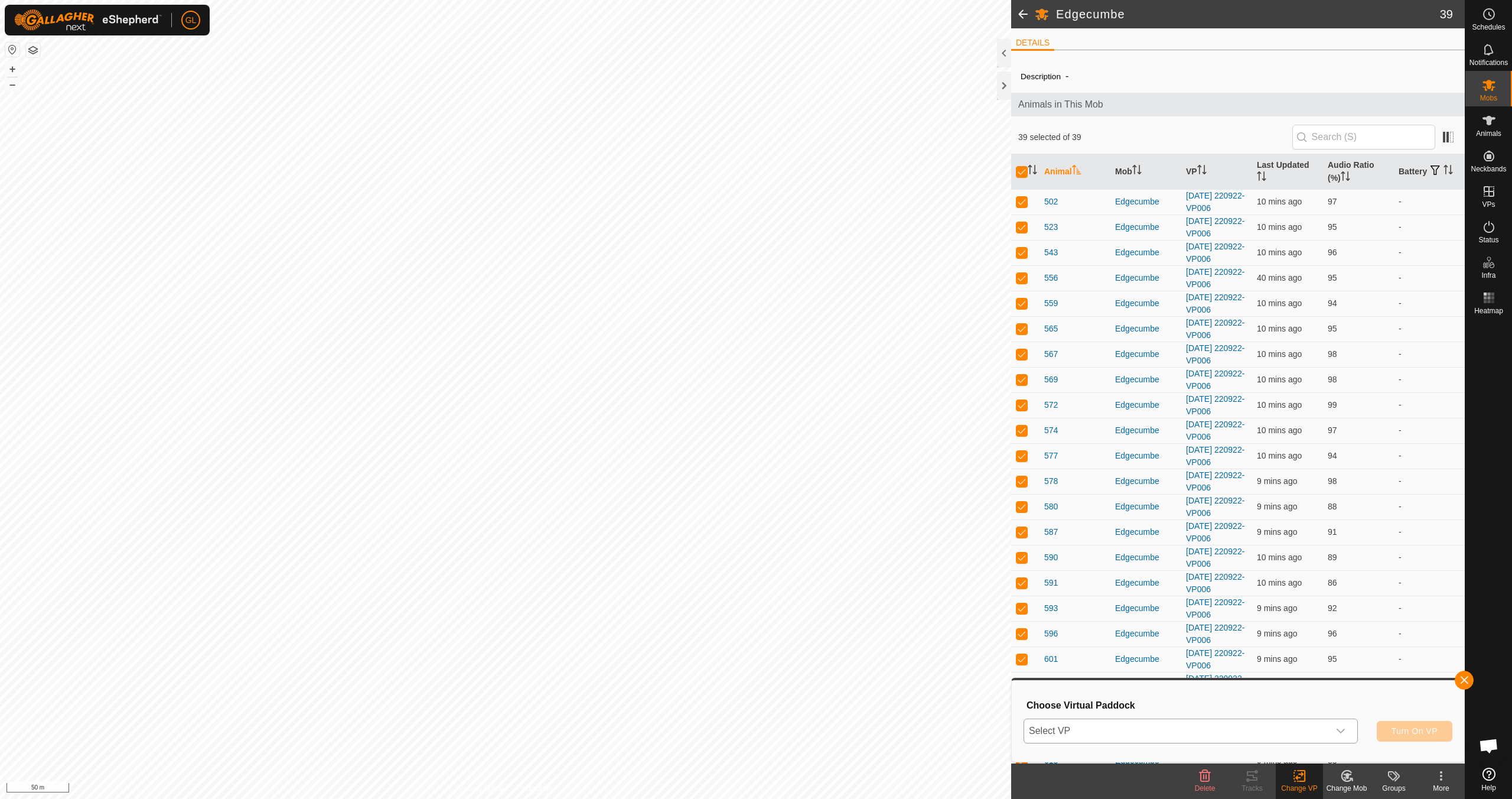
click at [1340, 731] on icon "dropdown trigger" at bounding box center [1341, 731] width 9 height 9
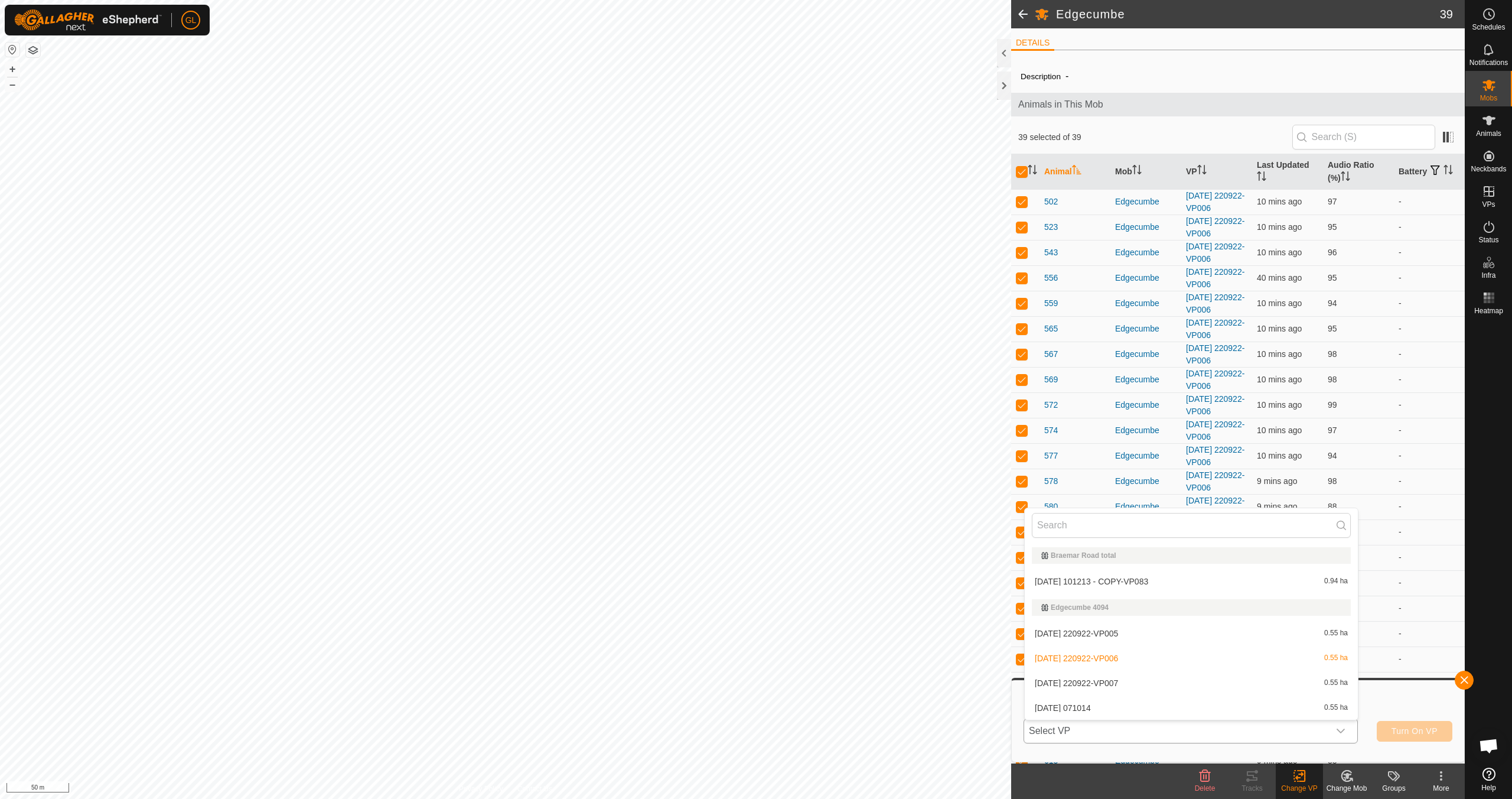
click at [1176, 686] on li "2025-09-30 220922-VP007 0.55 ha" at bounding box center [1191, 683] width 333 height 24
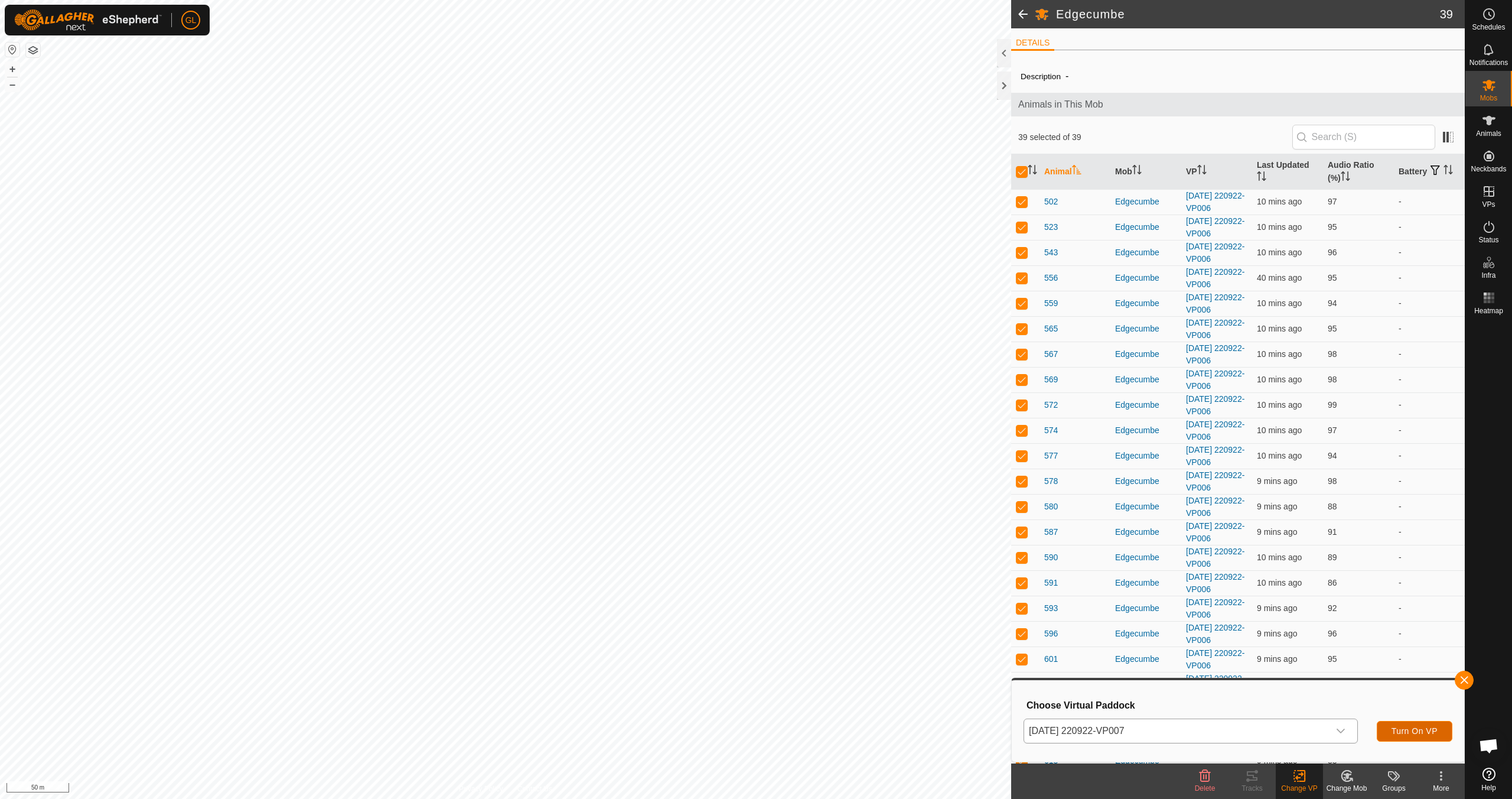
click at [1424, 730] on span "Turn On VP" at bounding box center [1414, 731] width 46 height 9
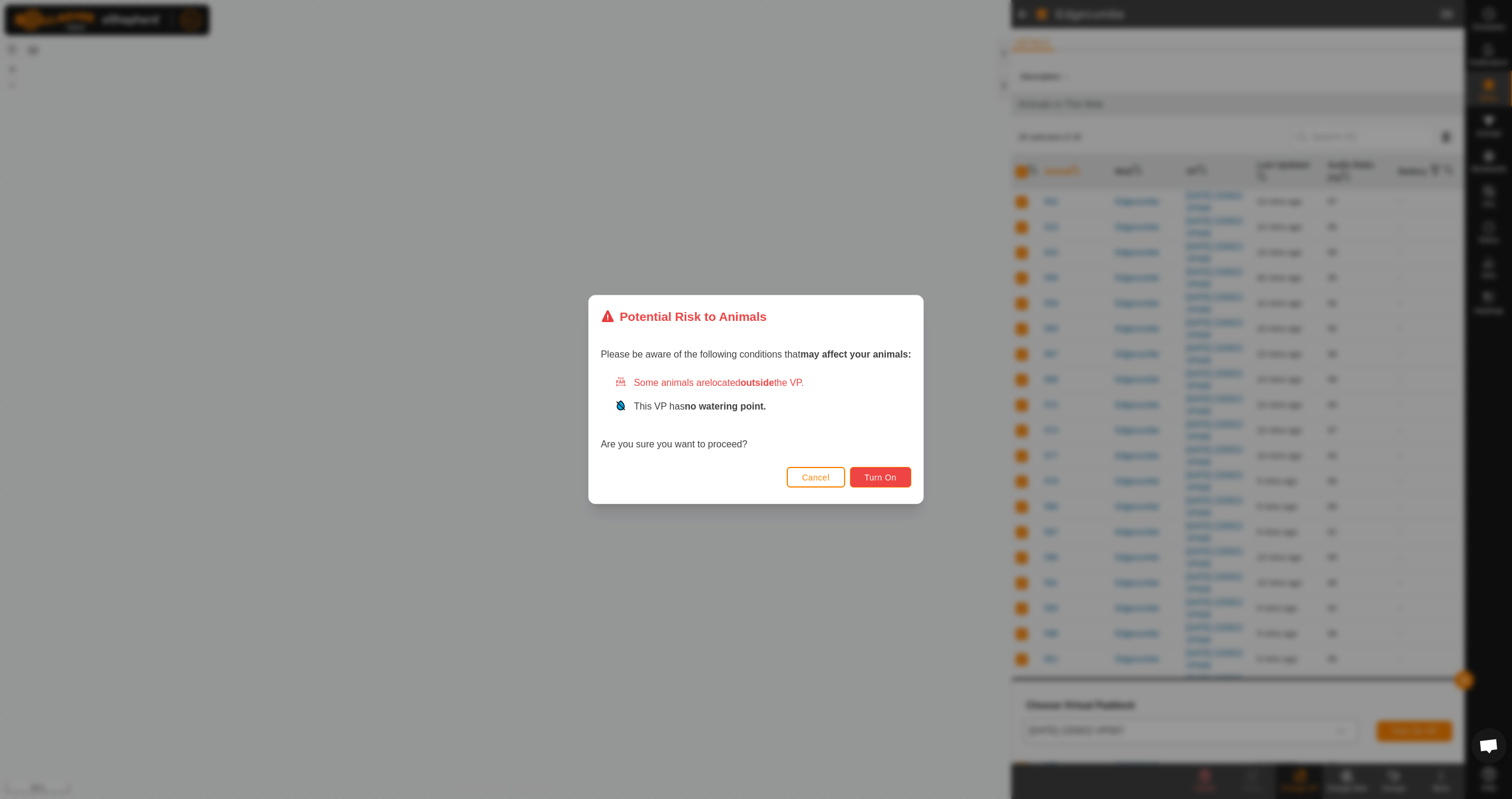
click at [885, 475] on span "Turn On" at bounding box center [881, 477] width 32 height 9
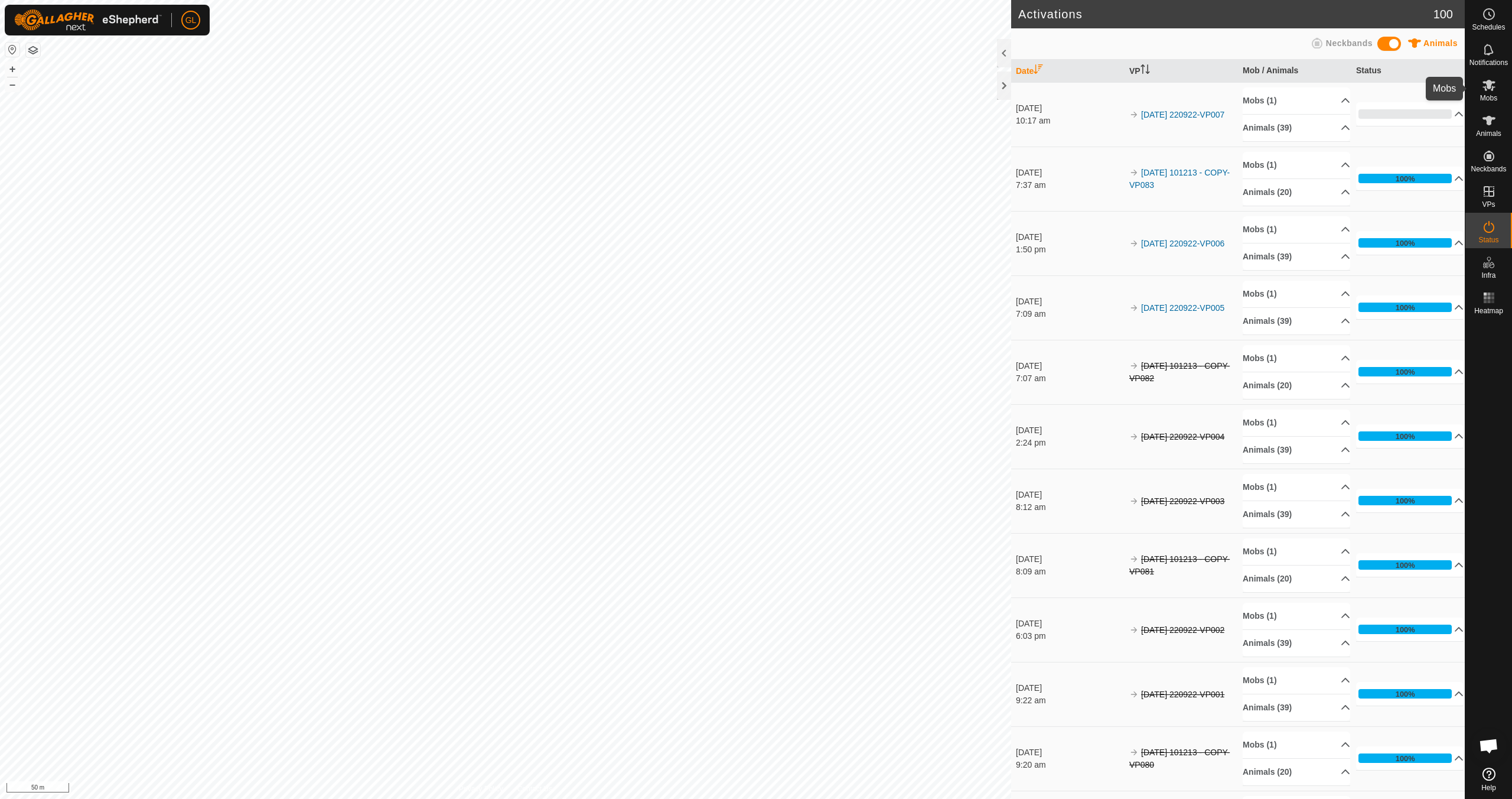
click at [1492, 92] on es-mob-svg-icon at bounding box center [1489, 85] width 21 height 19
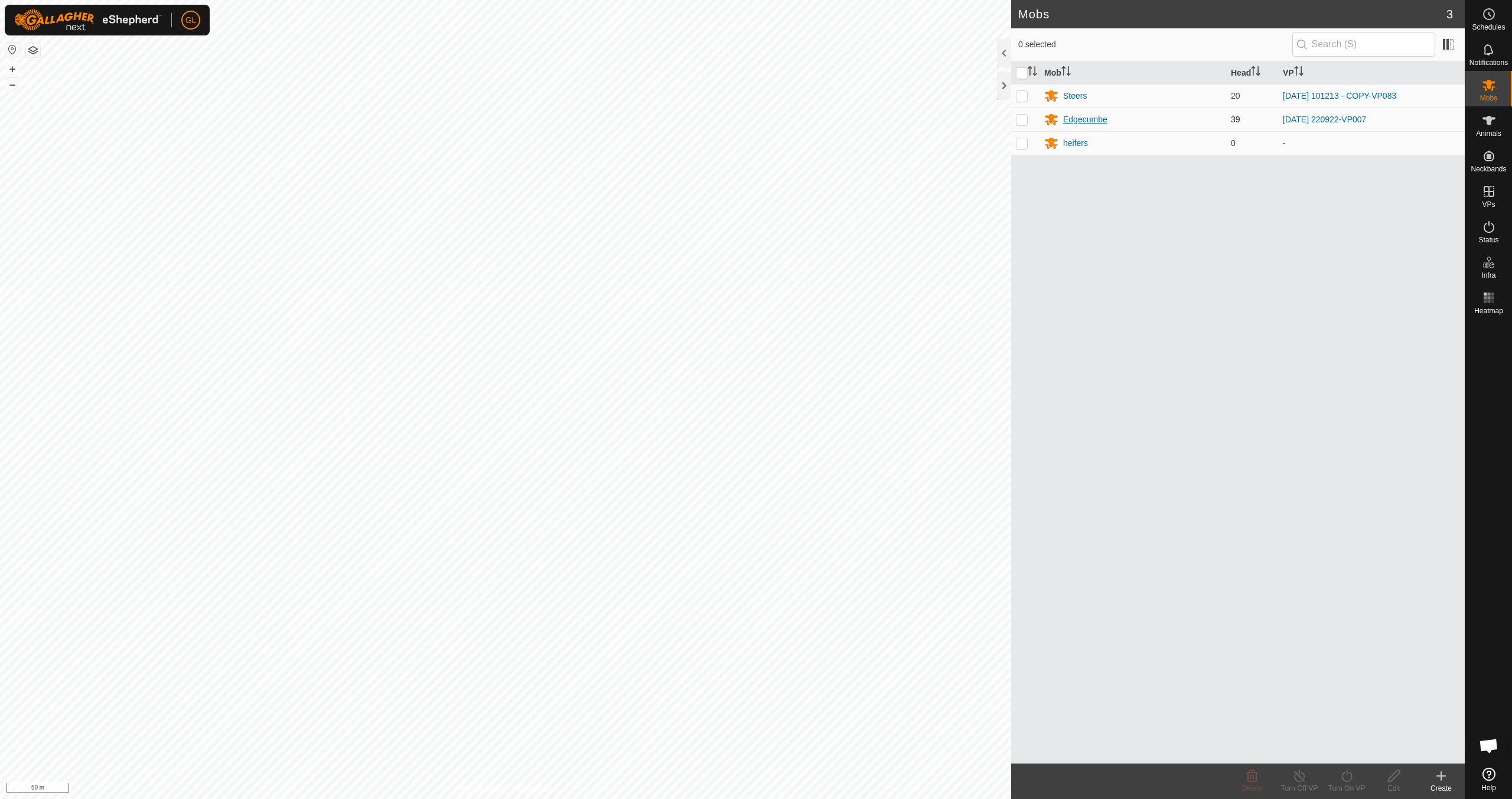
click at [1078, 116] on div "Edgecumbe" at bounding box center [1085, 119] width 44 height 12
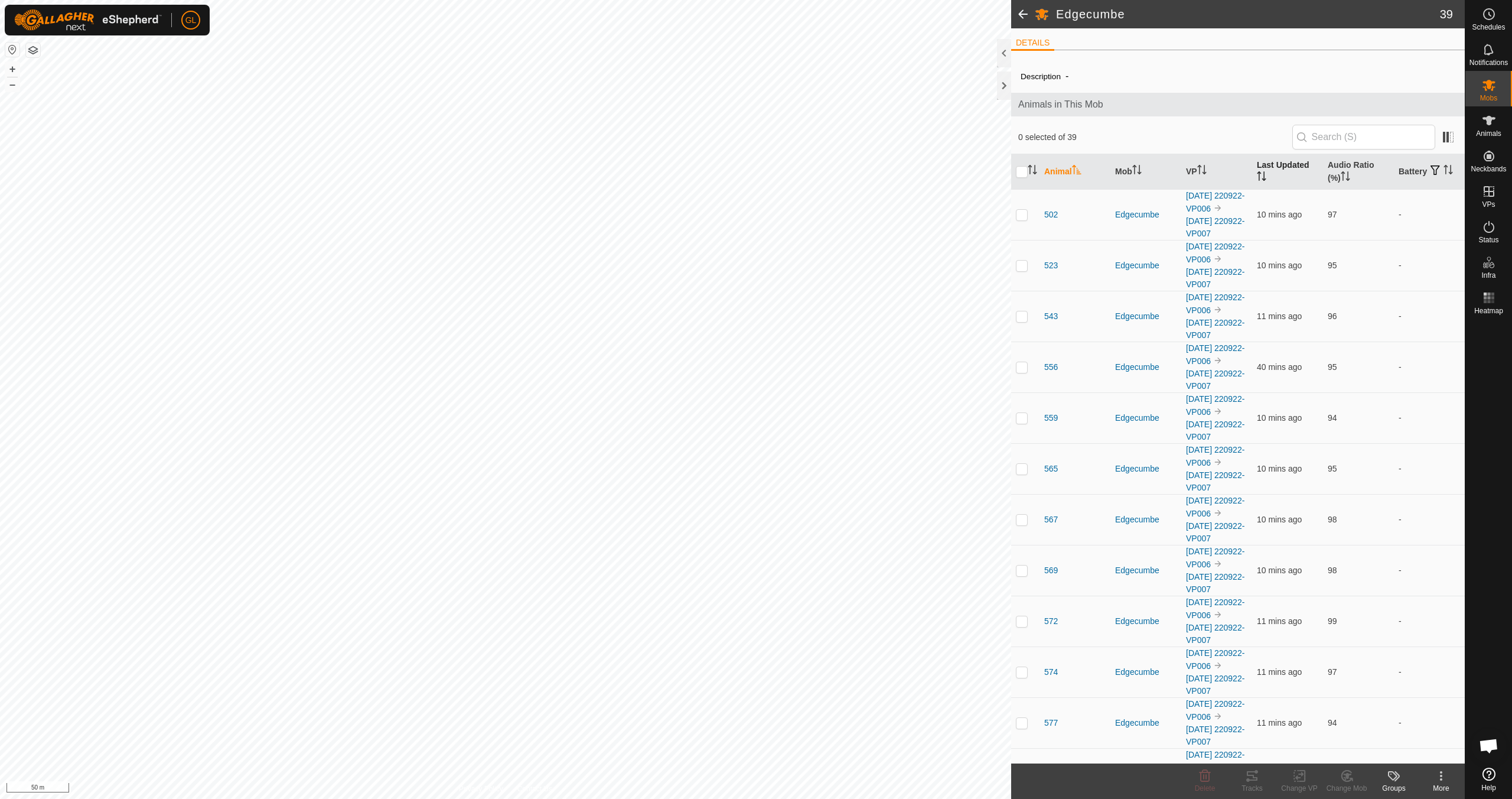
click at [1258, 173] on icon "Activate to sort" at bounding box center [1261, 176] width 9 height 9
click at [14, 87] on button "–" at bounding box center [12, 84] width 15 height 15
click at [15, 88] on button "–" at bounding box center [12, 84] width 15 height 15
click at [12, 70] on button "+" at bounding box center [12, 69] width 15 height 15
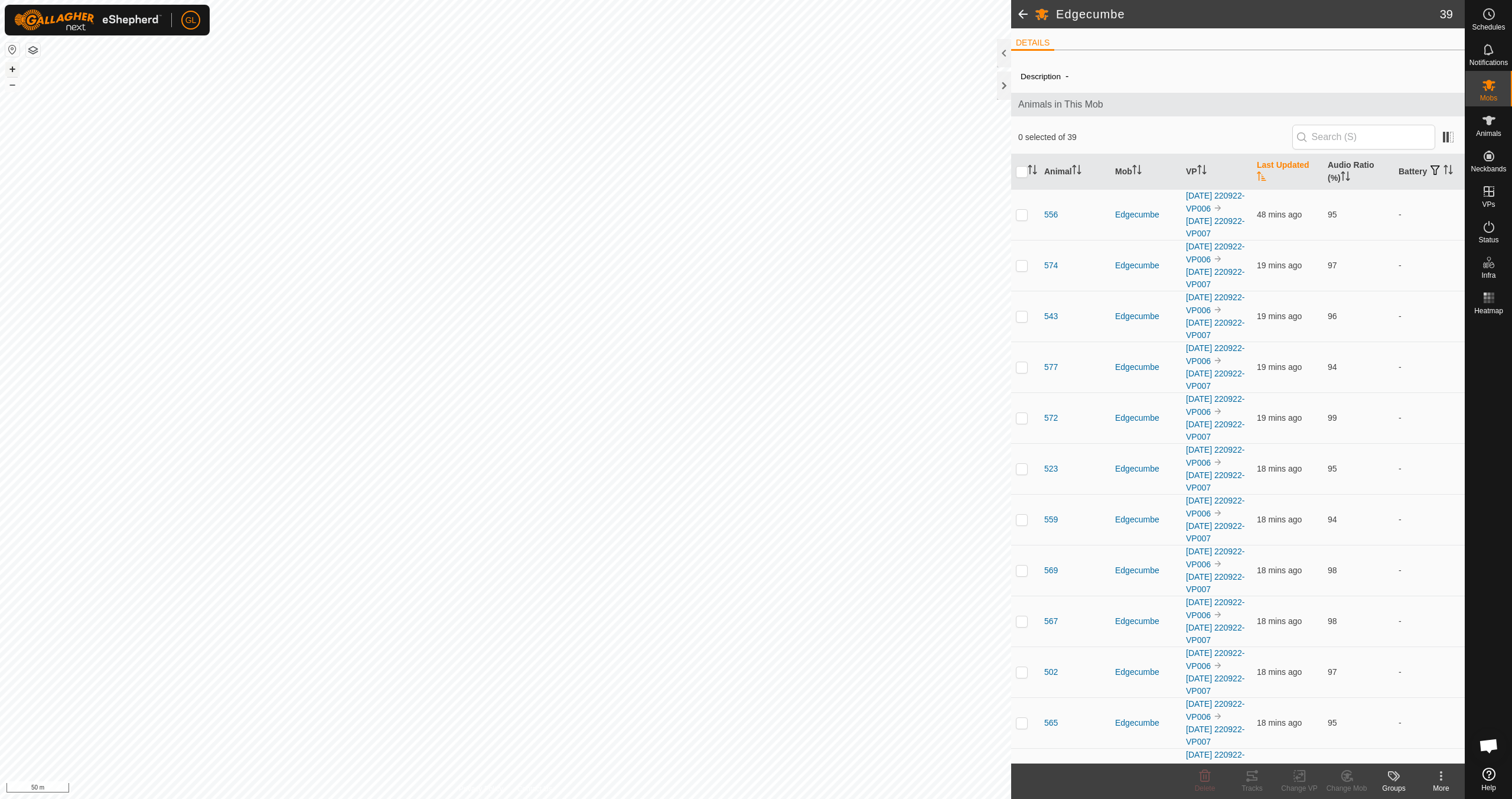
click at [11, 71] on button "+" at bounding box center [12, 69] width 15 height 15
click at [12, 86] on button "–" at bounding box center [12, 84] width 15 height 15
click at [1403, 191] on link "In Rotation" at bounding box center [1413, 190] width 101 height 24
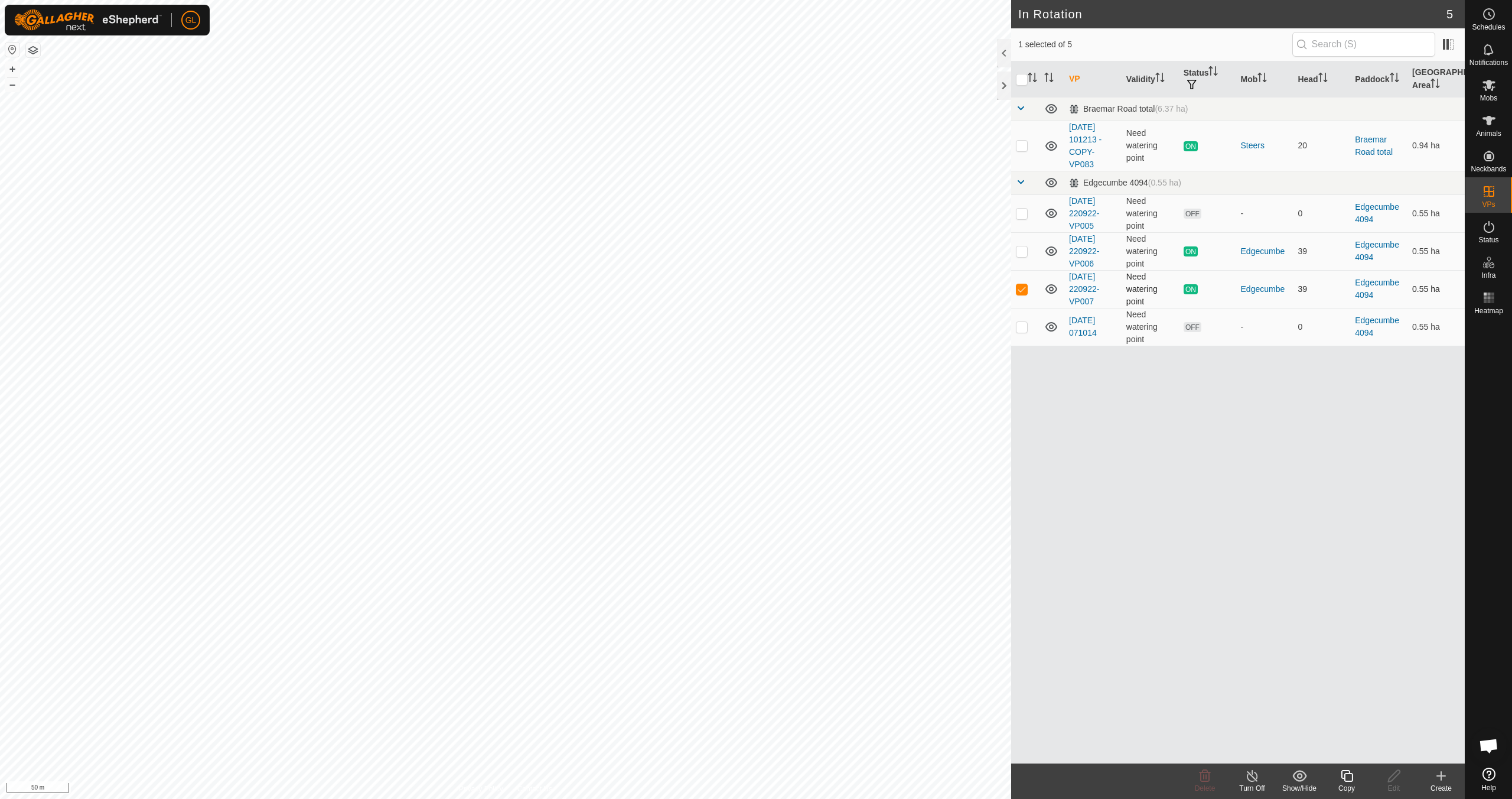
click at [1025, 288] on p-checkbox at bounding box center [1022, 289] width 12 height 9
checkbox input "false"
click at [1023, 327] on p-checkbox at bounding box center [1022, 326] width 12 height 9
checkbox input "true"
click at [1021, 213] on p-checkbox at bounding box center [1022, 213] width 12 height 9
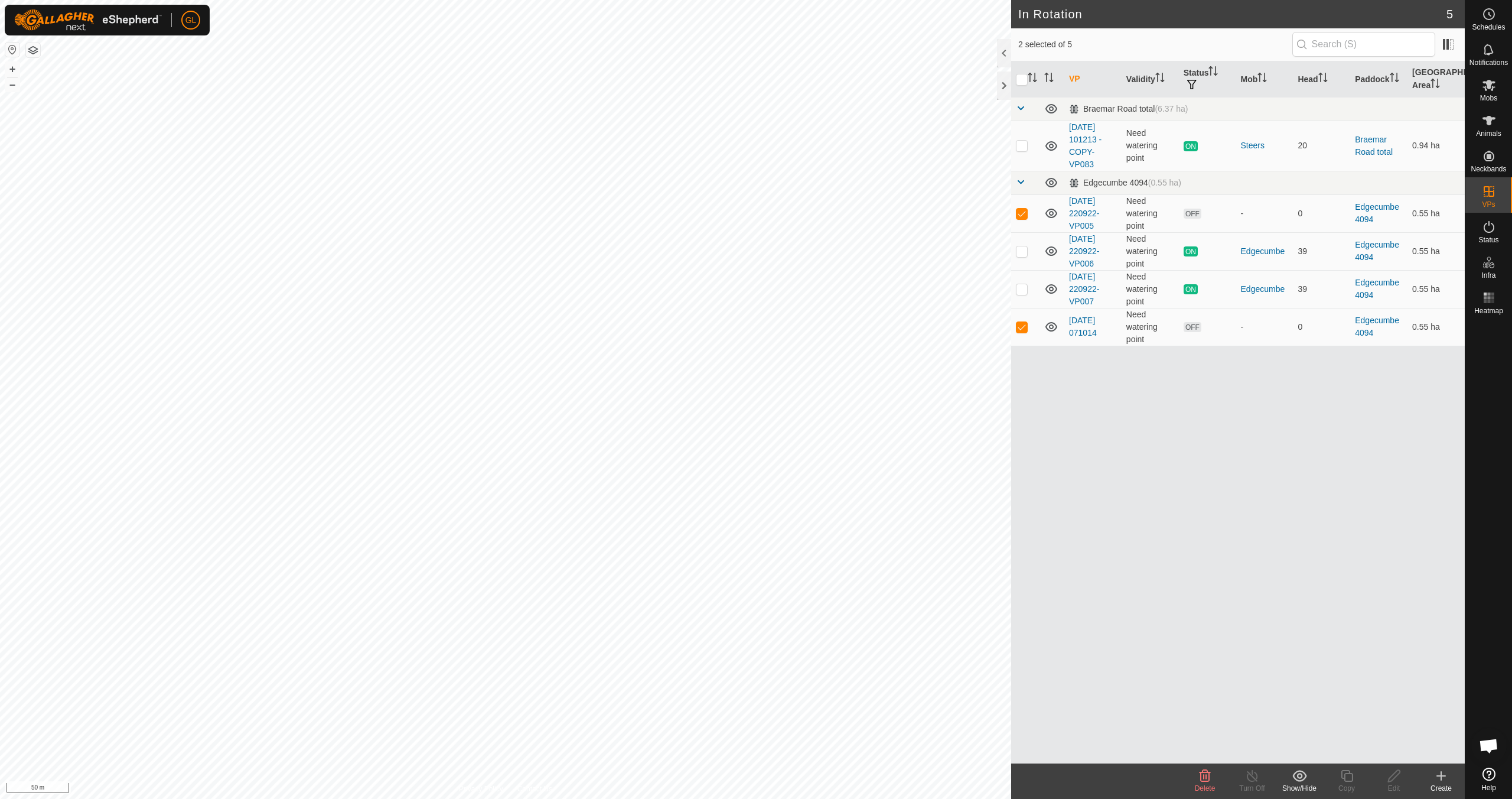
click at [1206, 780] on icon at bounding box center [1205, 776] width 15 height 15
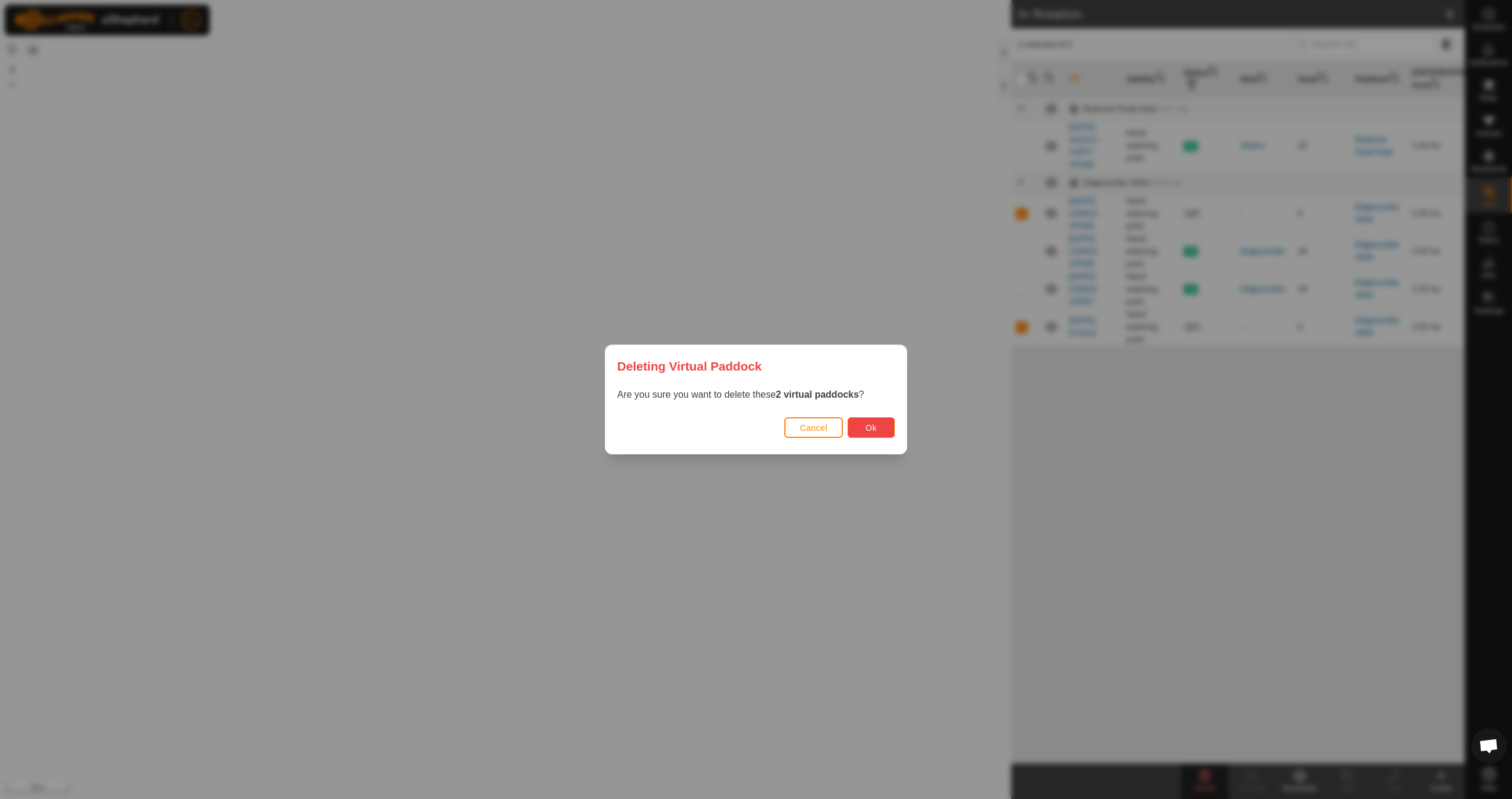
click at [884, 433] on button "Ok" at bounding box center [870, 427] width 47 height 20
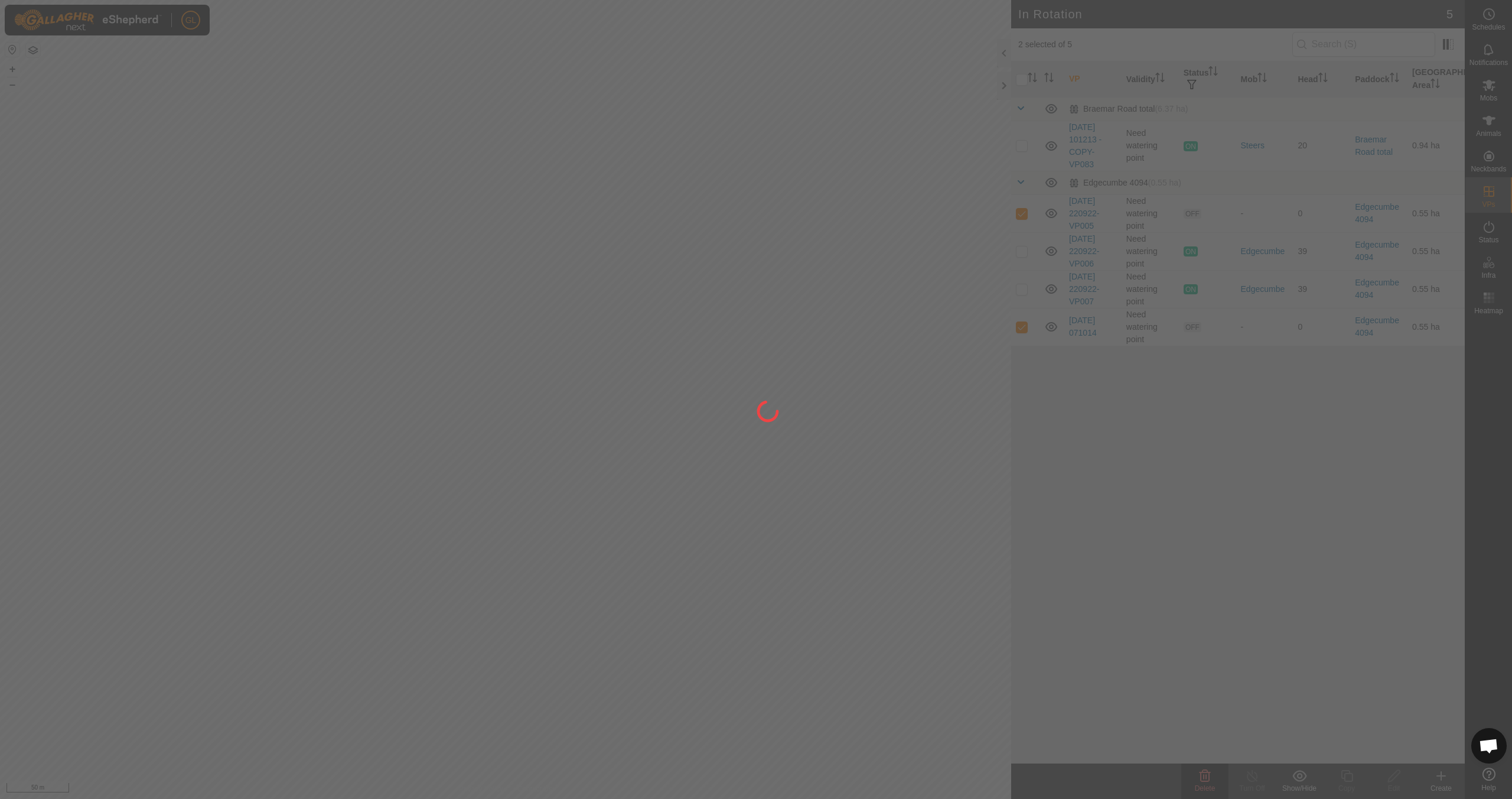
checkbox input "false"
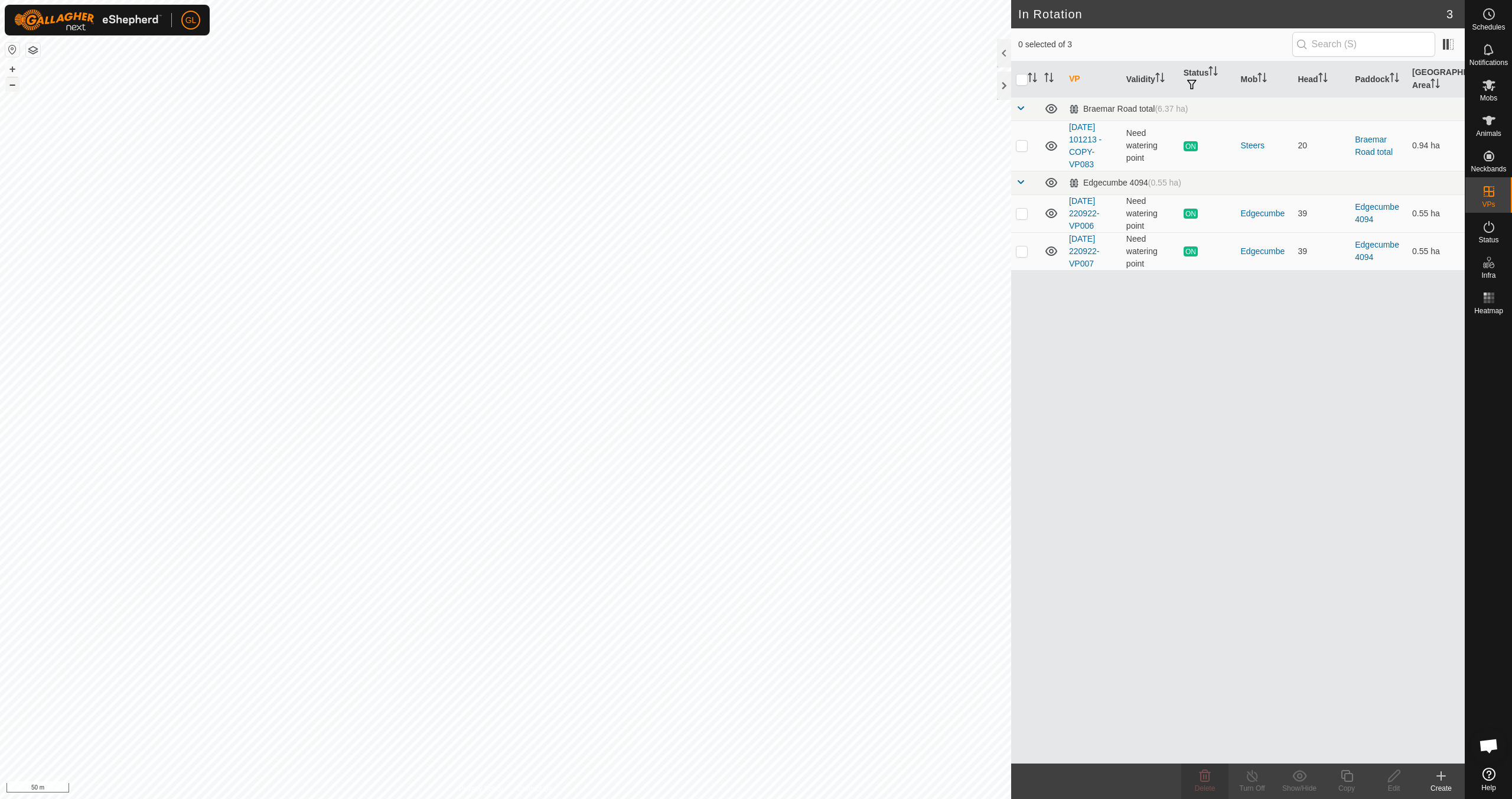
click at [8, 84] on button "–" at bounding box center [12, 84] width 15 height 15
click at [1487, 87] on icon at bounding box center [1489, 85] width 13 height 11
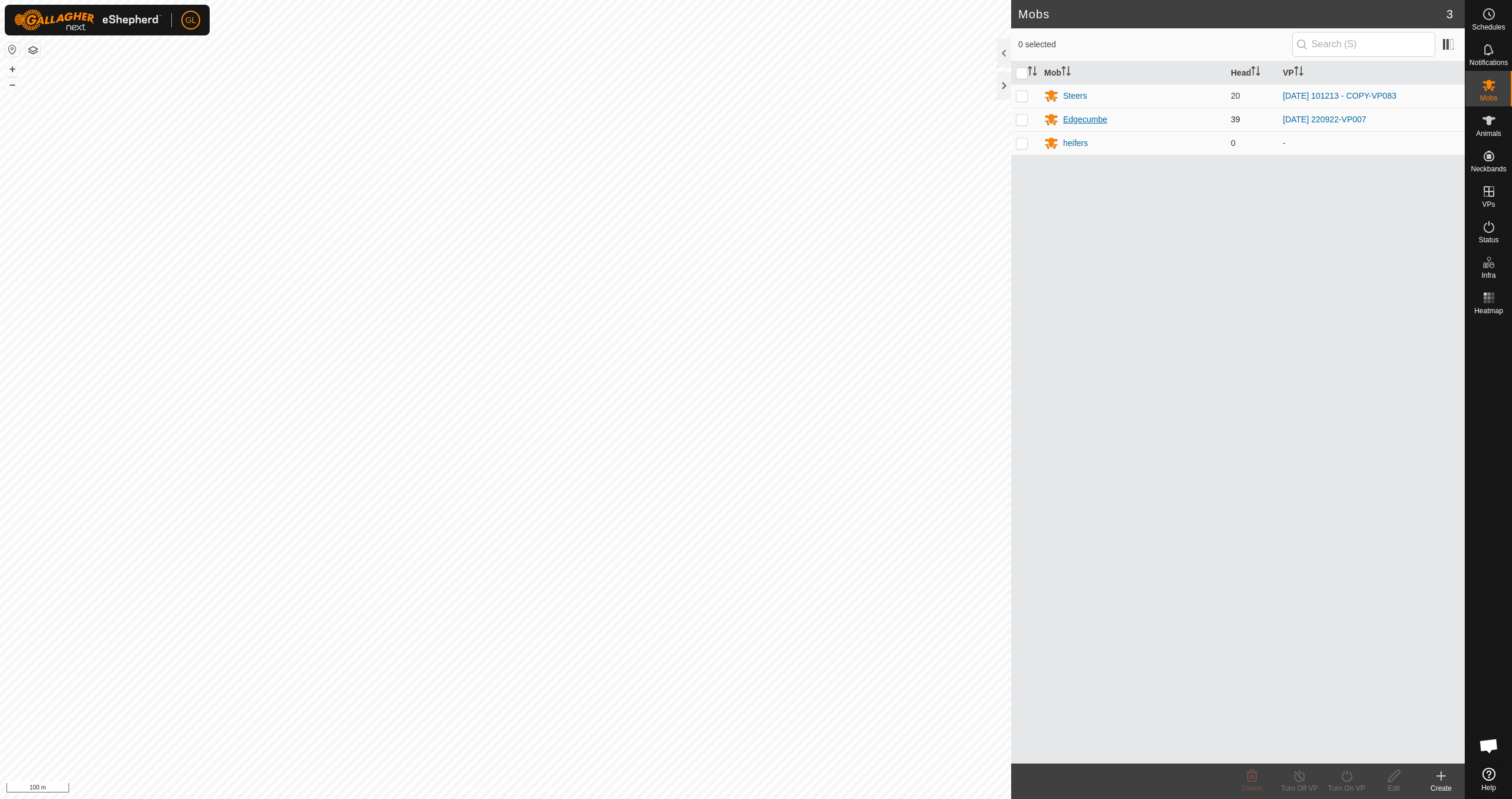
click at [1096, 121] on div "Edgecumbe" at bounding box center [1085, 119] width 44 height 12
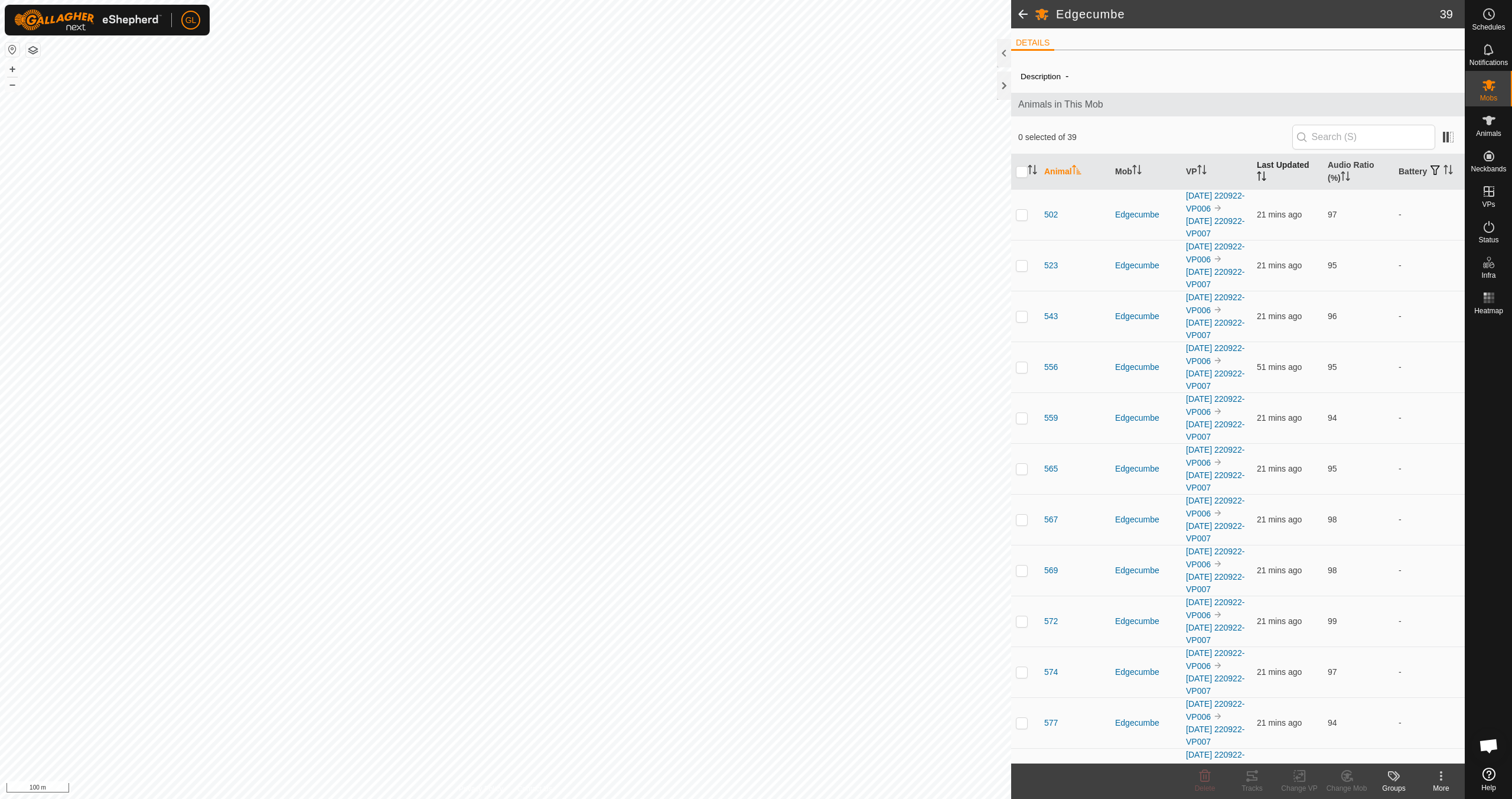
click at [1258, 173] on icon "Activate to sort" at bounding box center [1259, 176] width 1 height 9
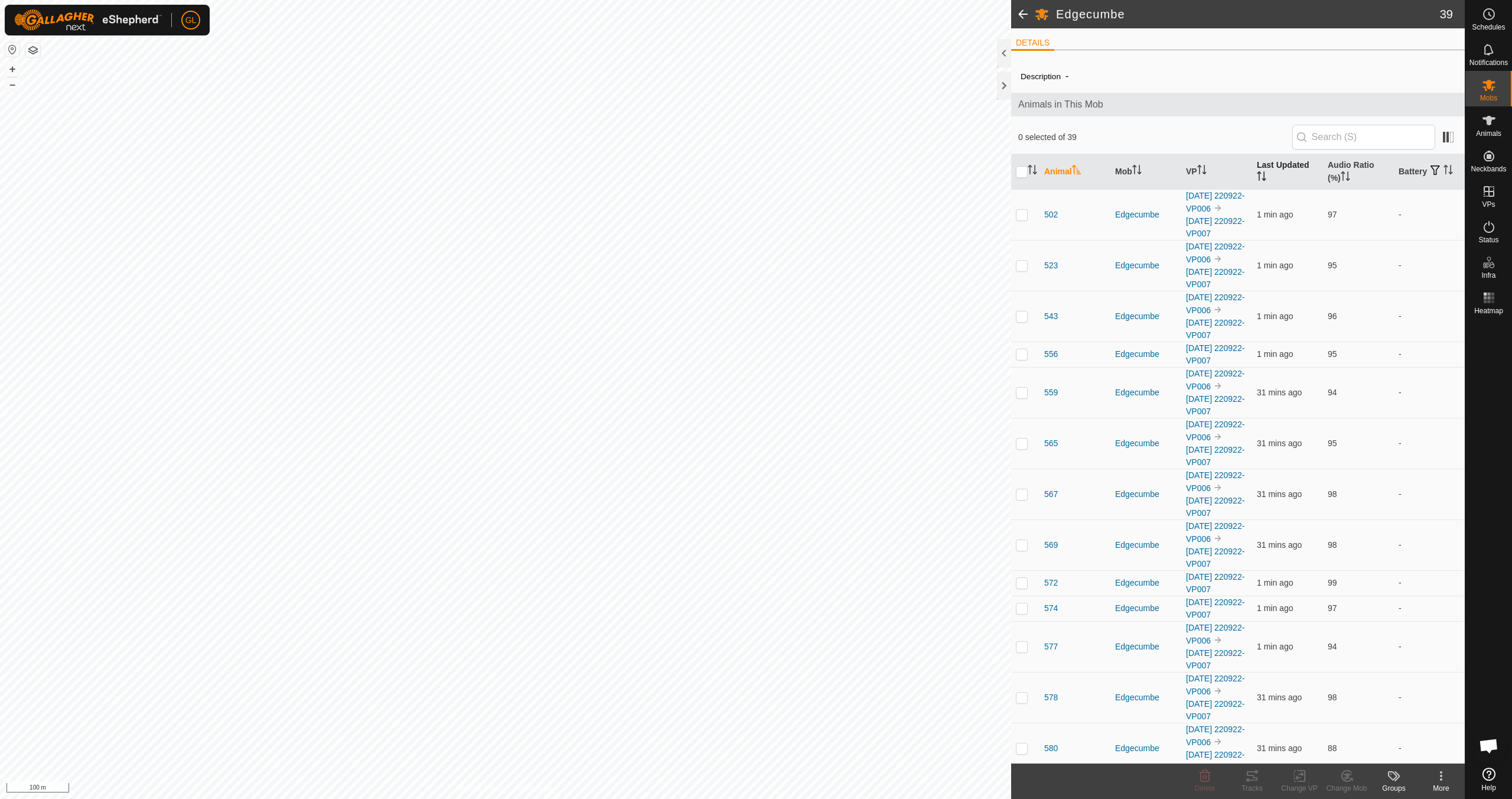
click at [1257, 177] on icon "Activate to sort" at bounding box center [1261, 176] width 9 height 9
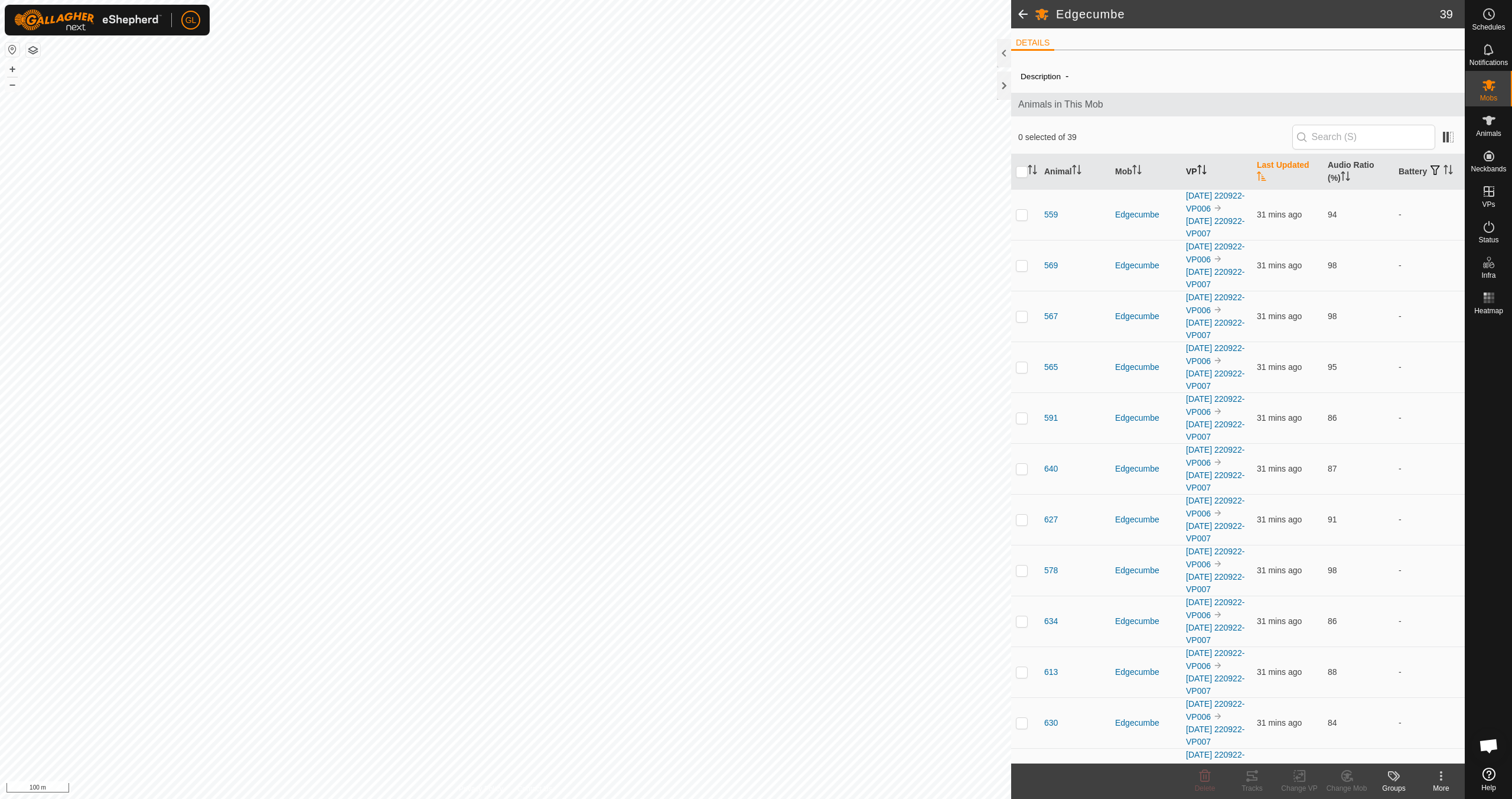
click at [1202, 168] on icon "Activate to sort" at bounding box center [1202, 169] width 9 height 9
click at [1202, 167] on icon "Activate to sort" at bounding box center [1202, 169] width 9 height 9
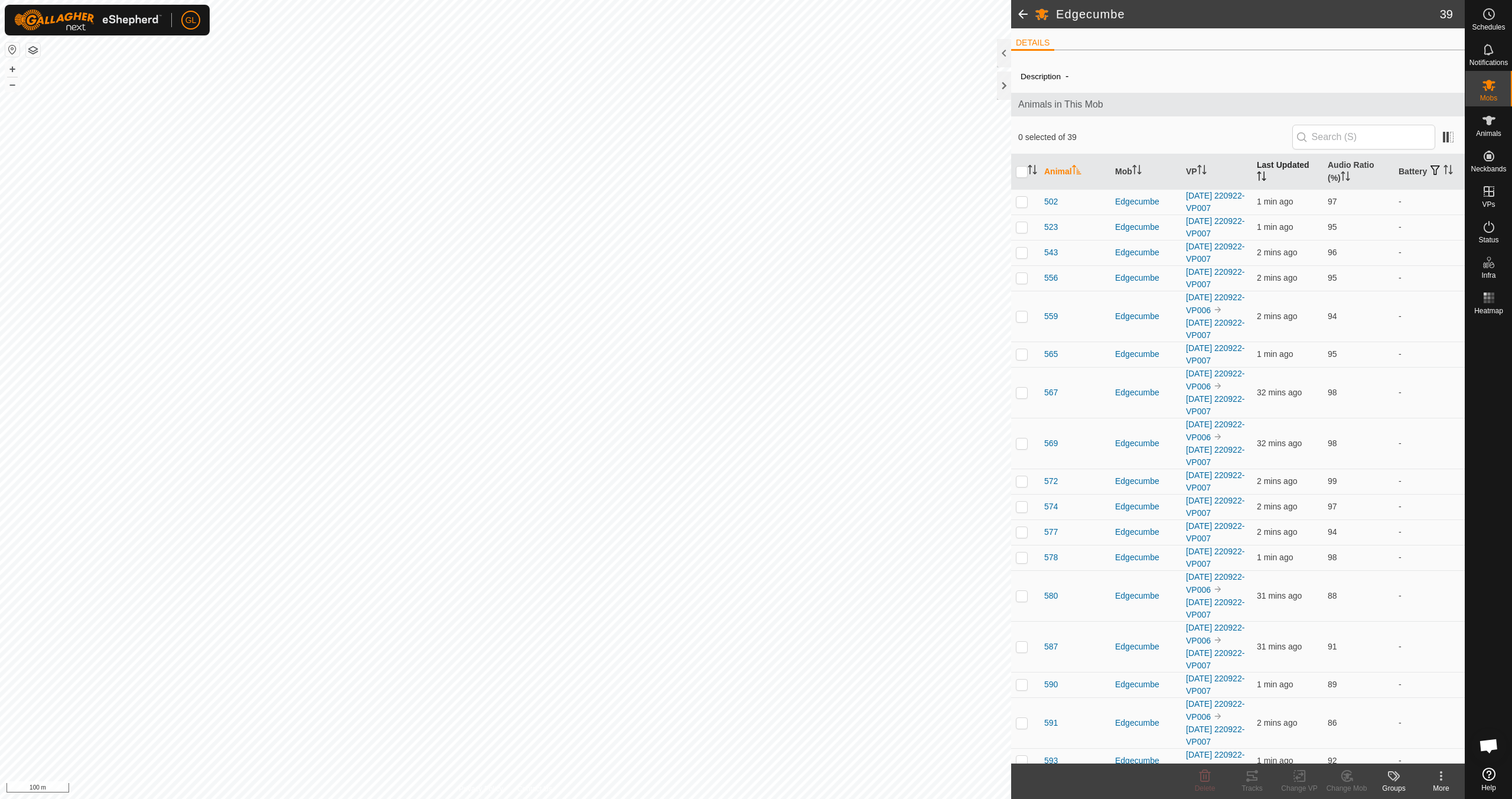
click at [1264, 174] on icon "Activate to sort" at bounding box center [1264, 176] width 1 height 9
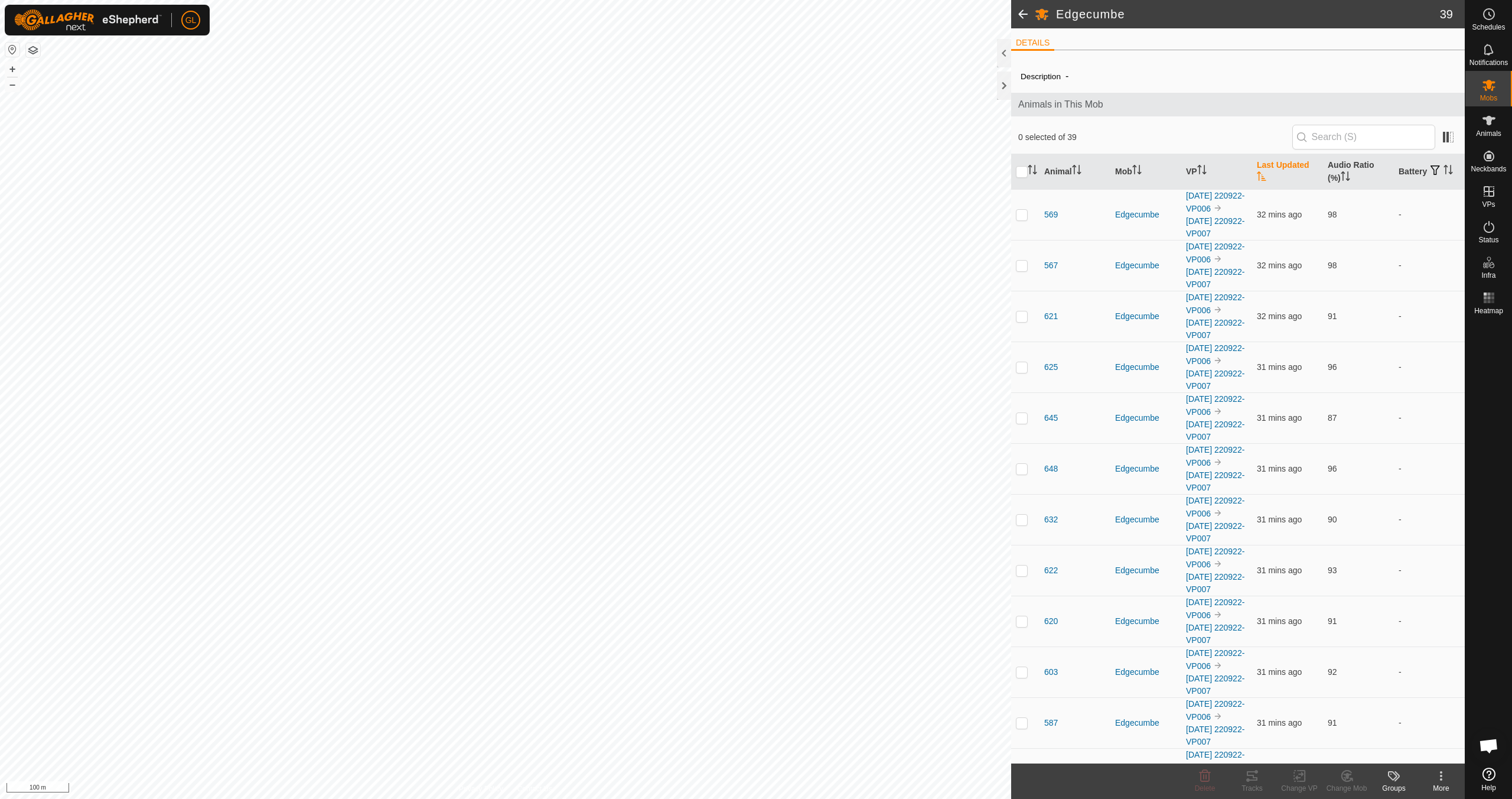
click at [1258, 174] on icon "Activate to sort" at bounding box center [1261, 176] width 9 height 9
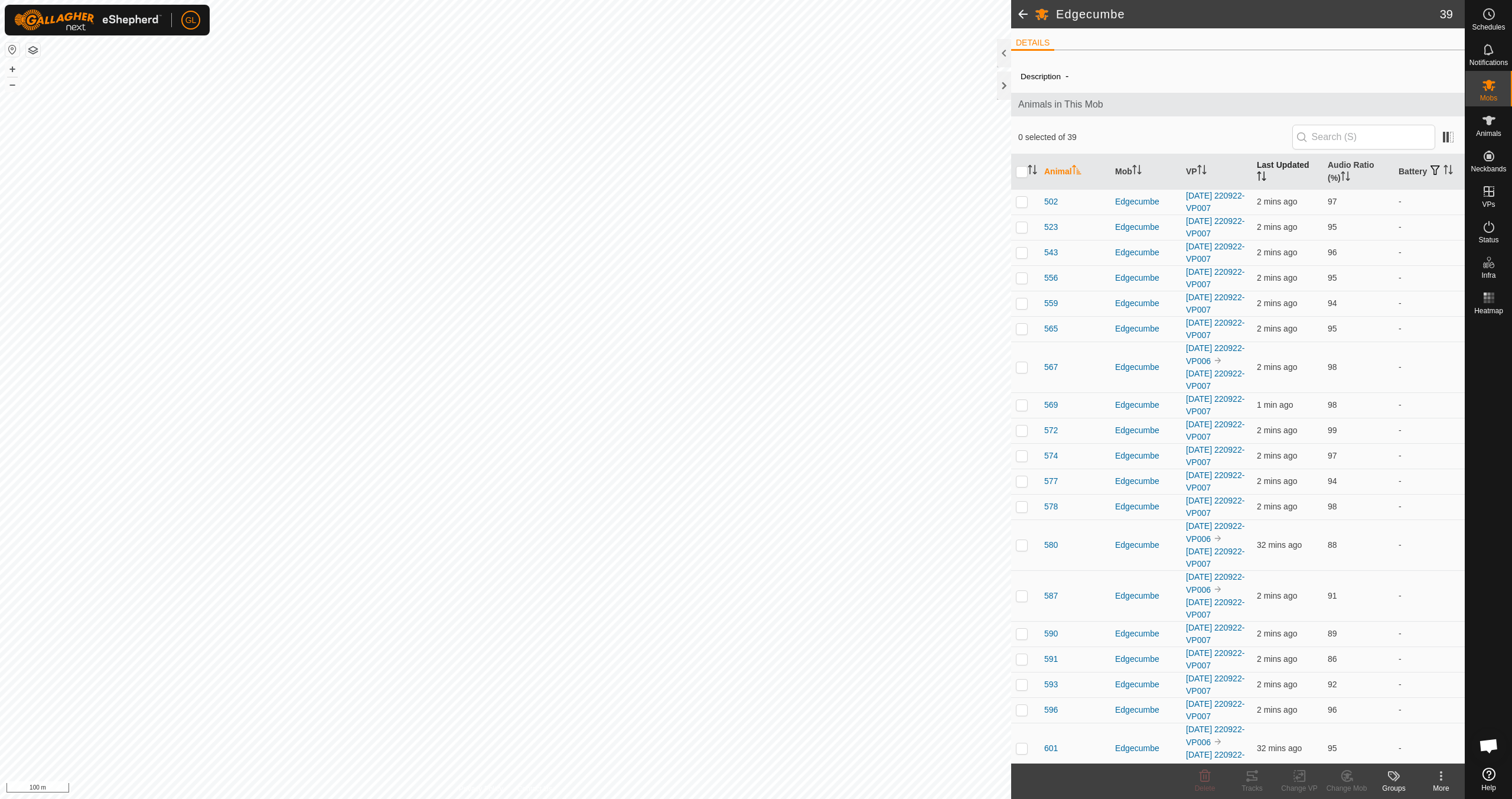
click at [1258, 177] on icon "Activate to sort" at bounding box center [1261, 176] width 9 height 9
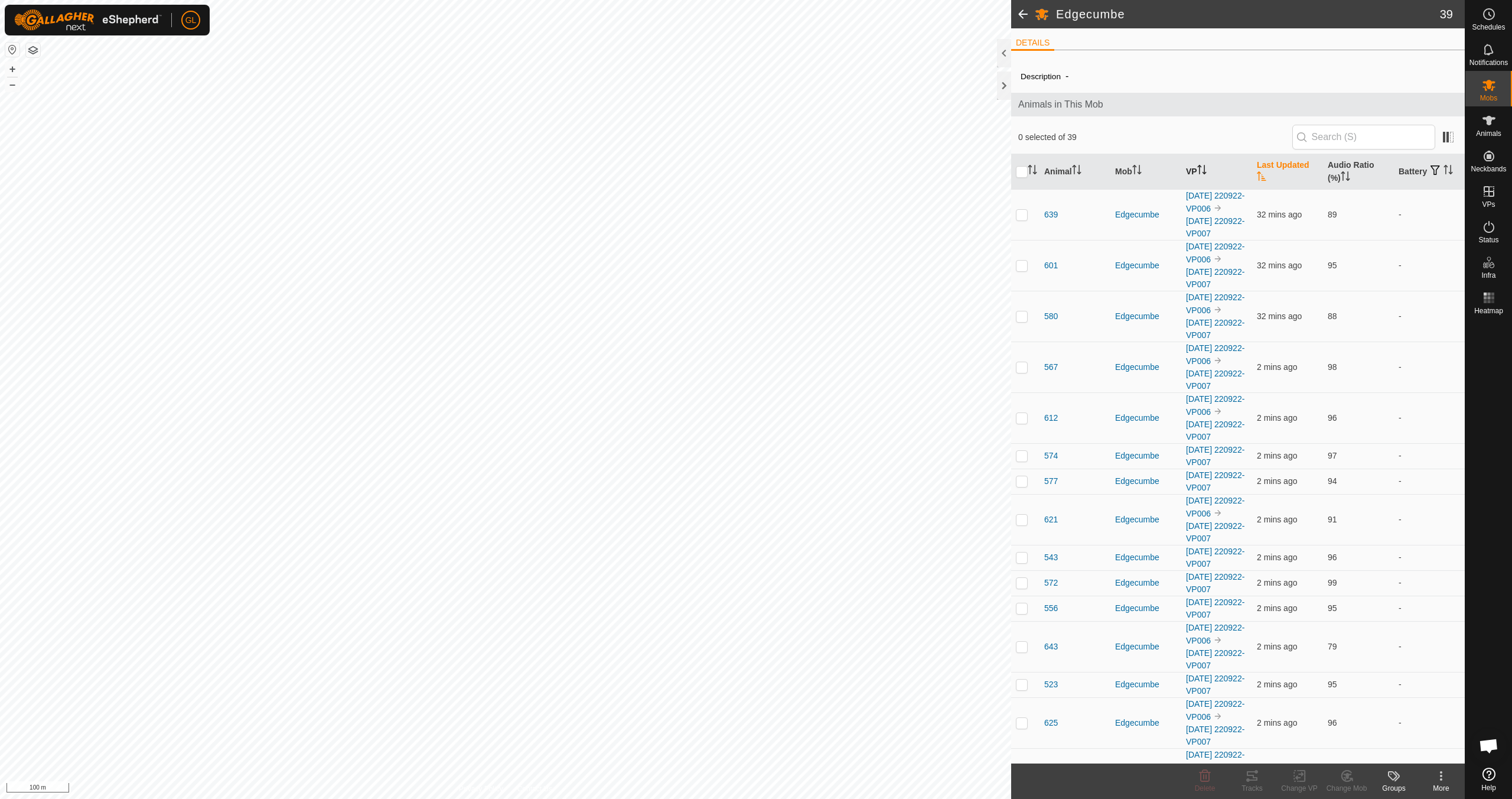
click at [1204, 169] on icon "Activate to sort" at bounding box center [1202, 169] width 9 height 9
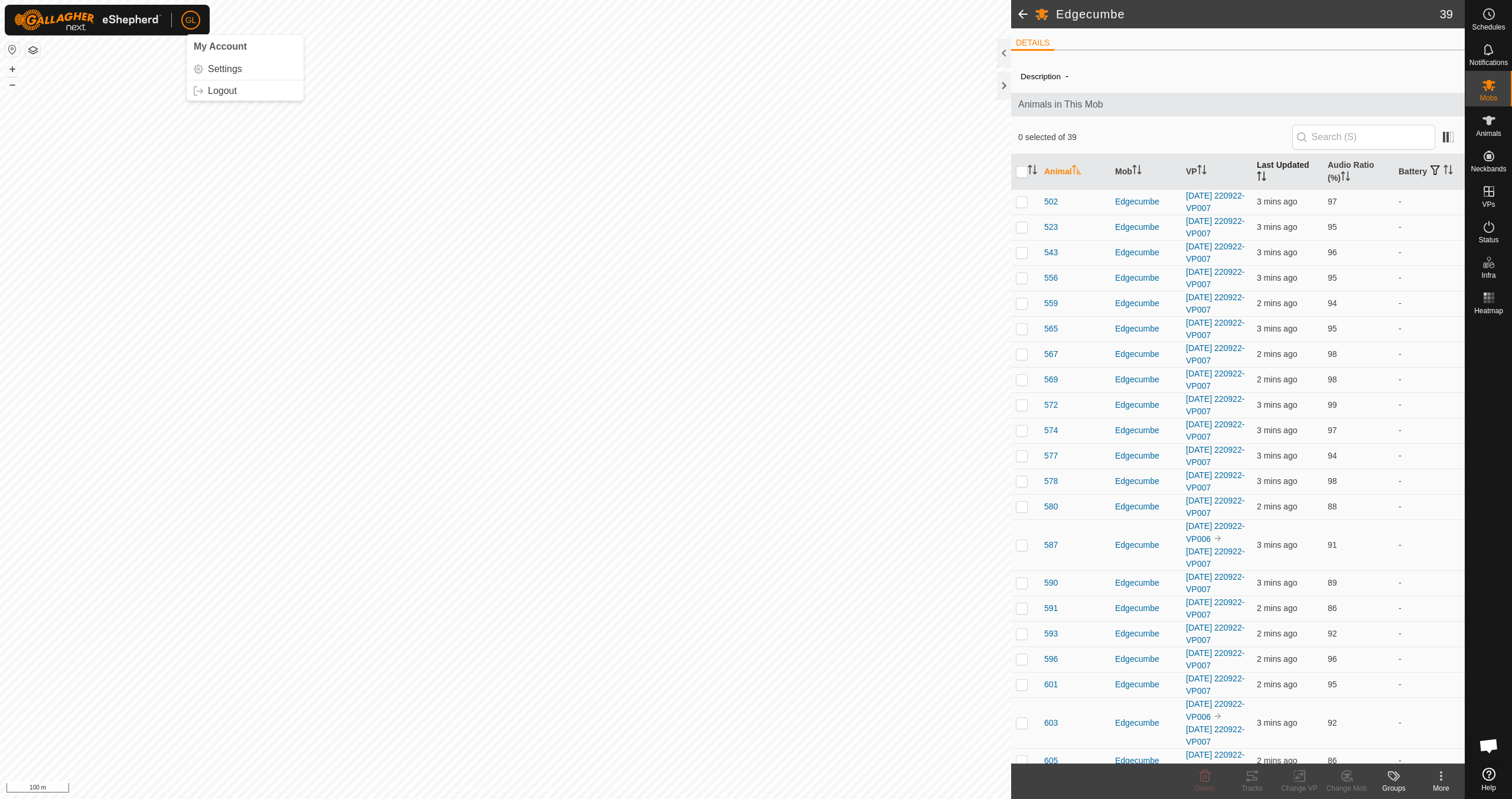
click at [1257, 173] on icon "Activate to sort" at bounding box center [1261, 176] width 9 height 9
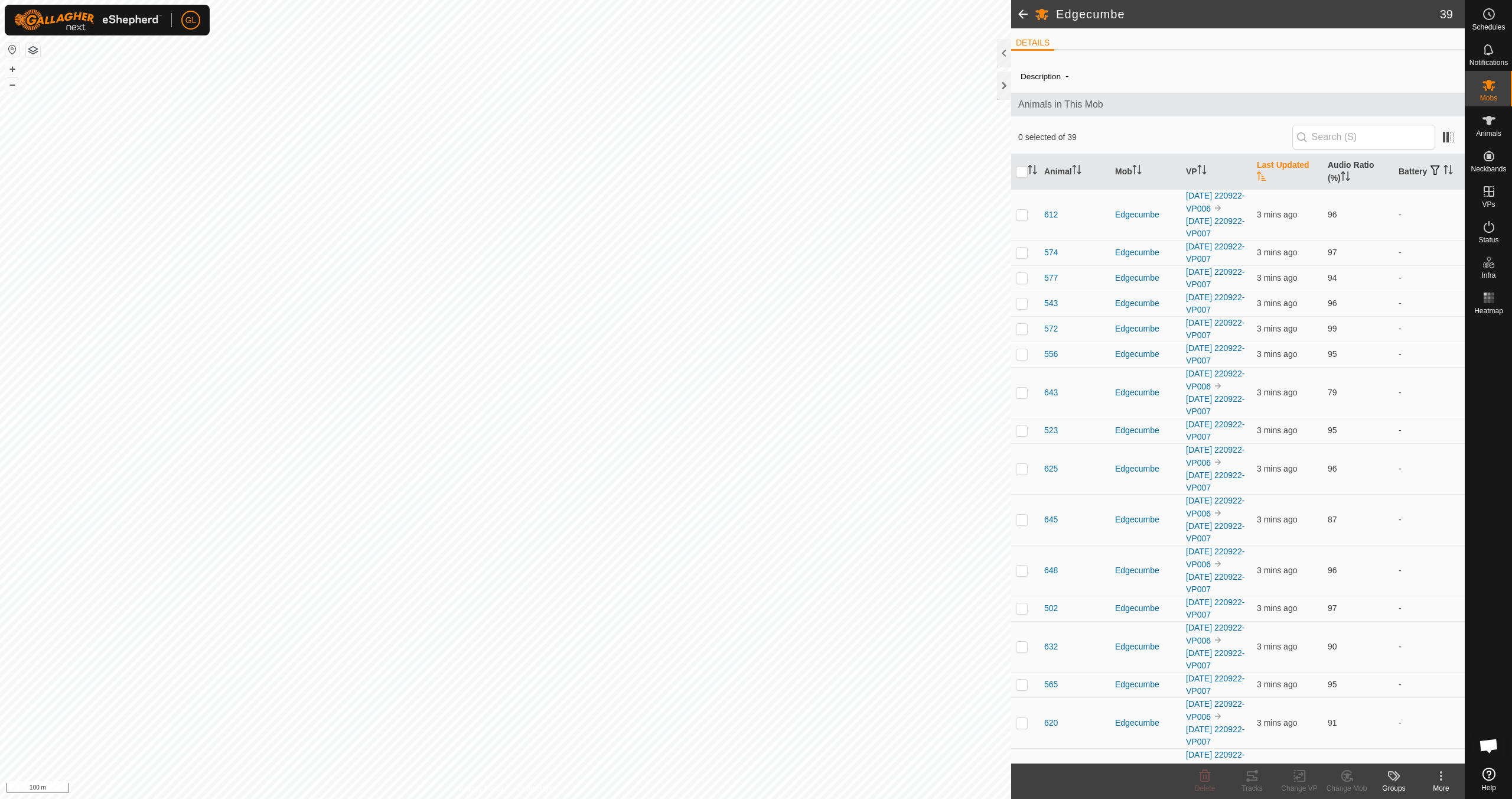
click at [1257, 173] on icon "Activate to sort" at bounding box center [1261, 176] width 9 height 9
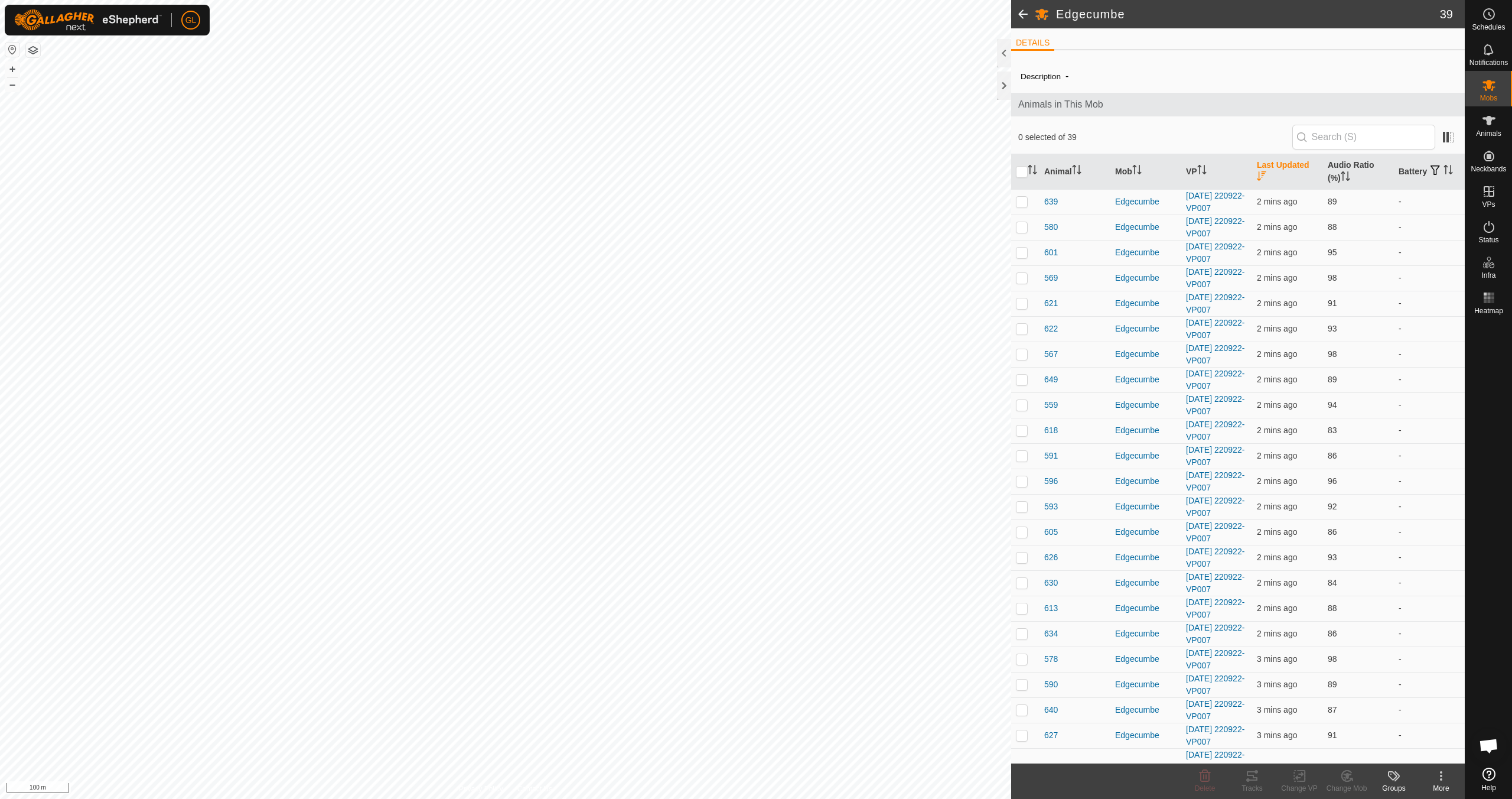
click at [1257, 173] on icon "Activate to sort" at bounding box center [1261, 176] width 9 height 9
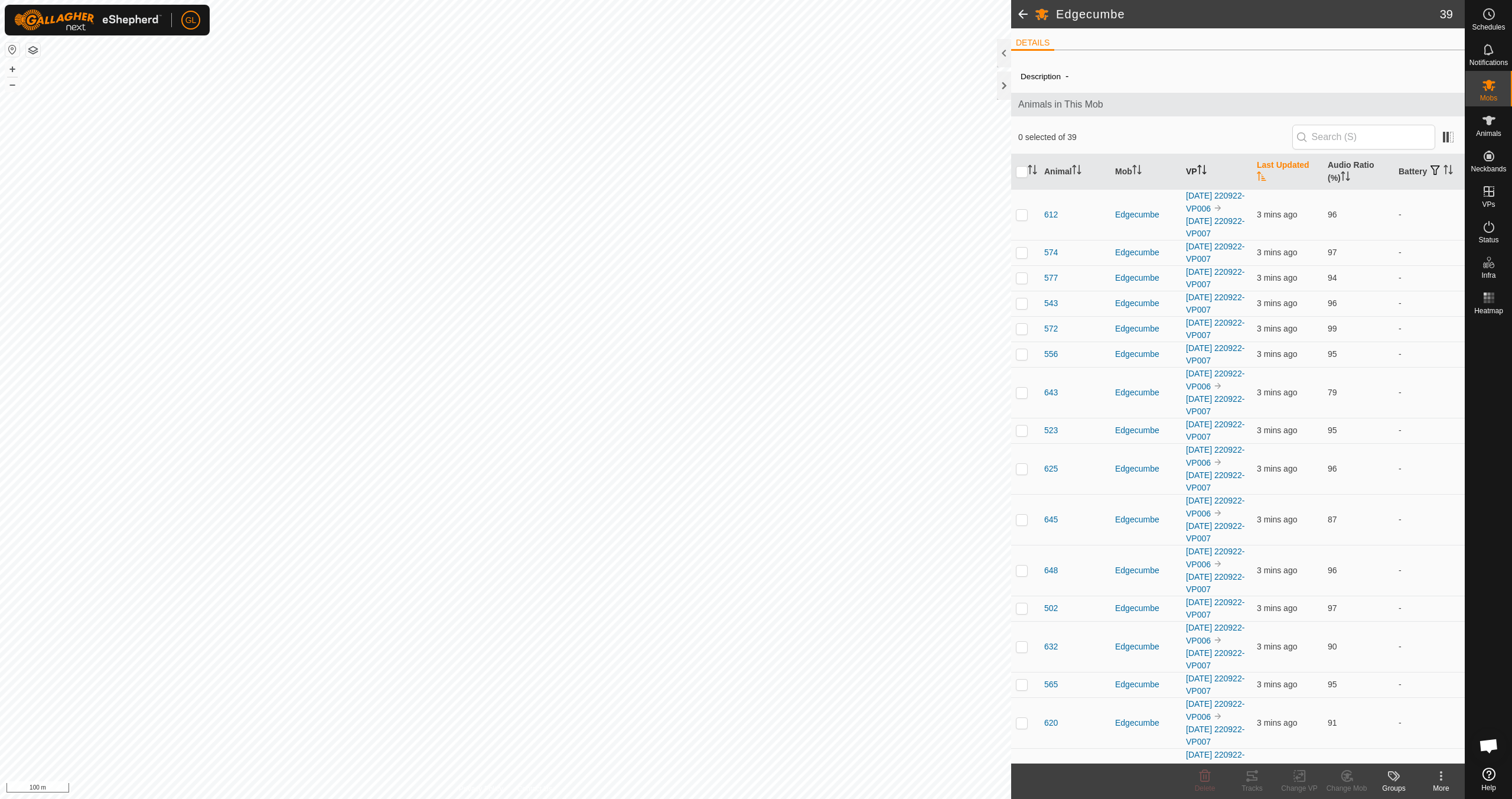
click at [1200, 166] on icon "Activate to sort" at bounding box center [1200, 166] width 4 height 2
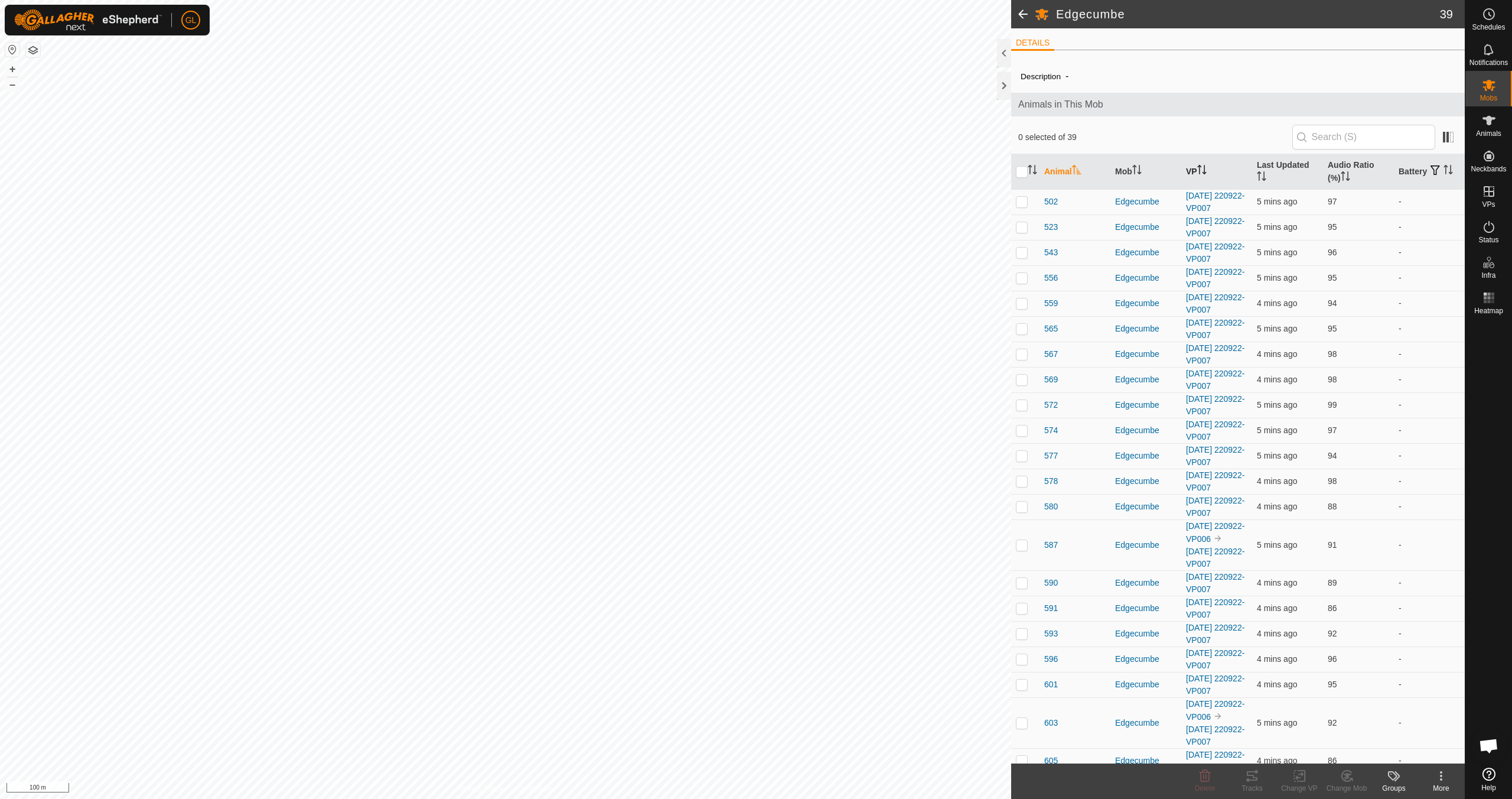
click at [1200, 167] on icon "Activate to sort" at bounding box center [1202, 169] width 9 height 9
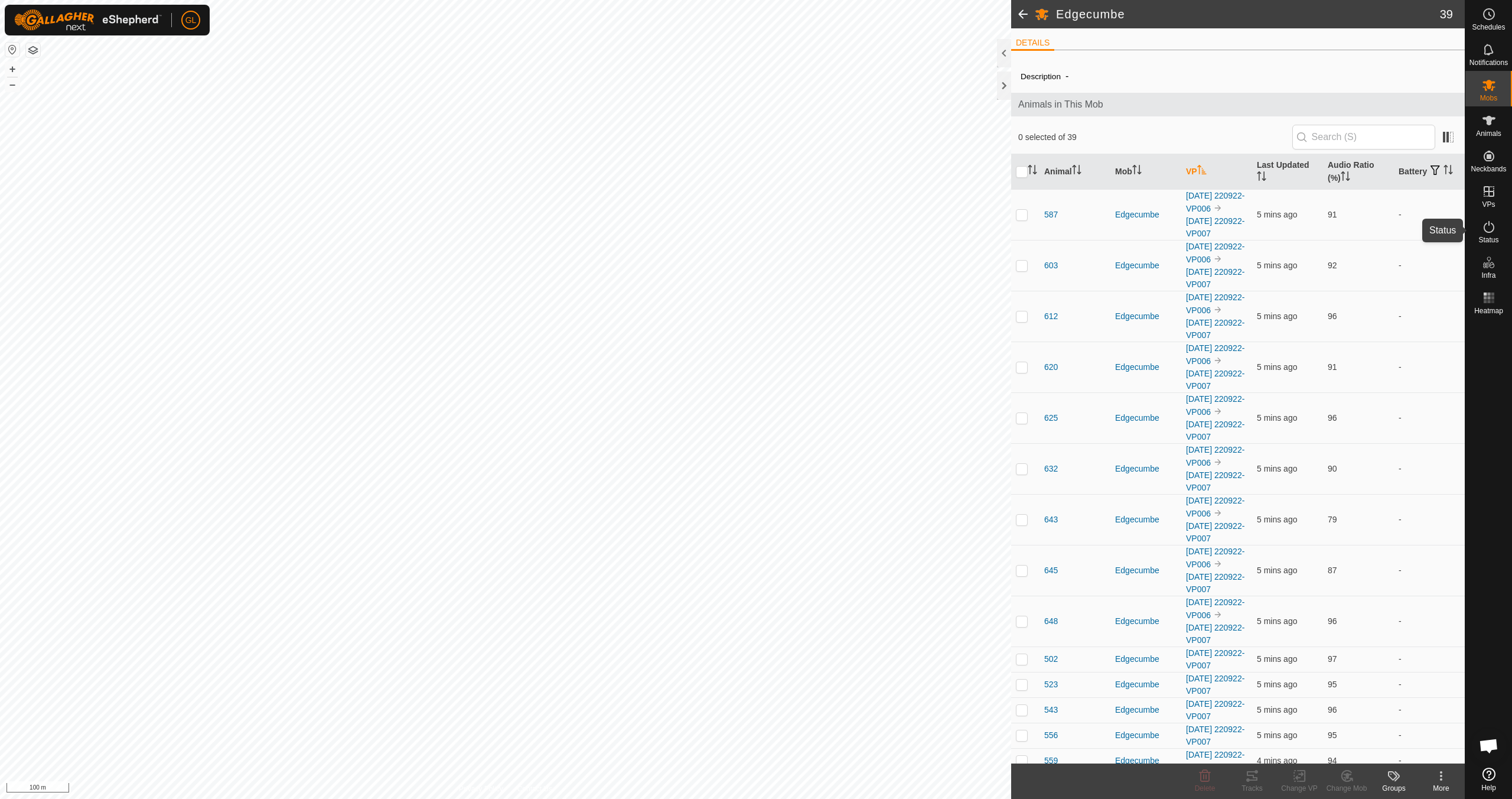
click at [1489, 230] on icon at bounding box center [1489, 227] width 15 height 15
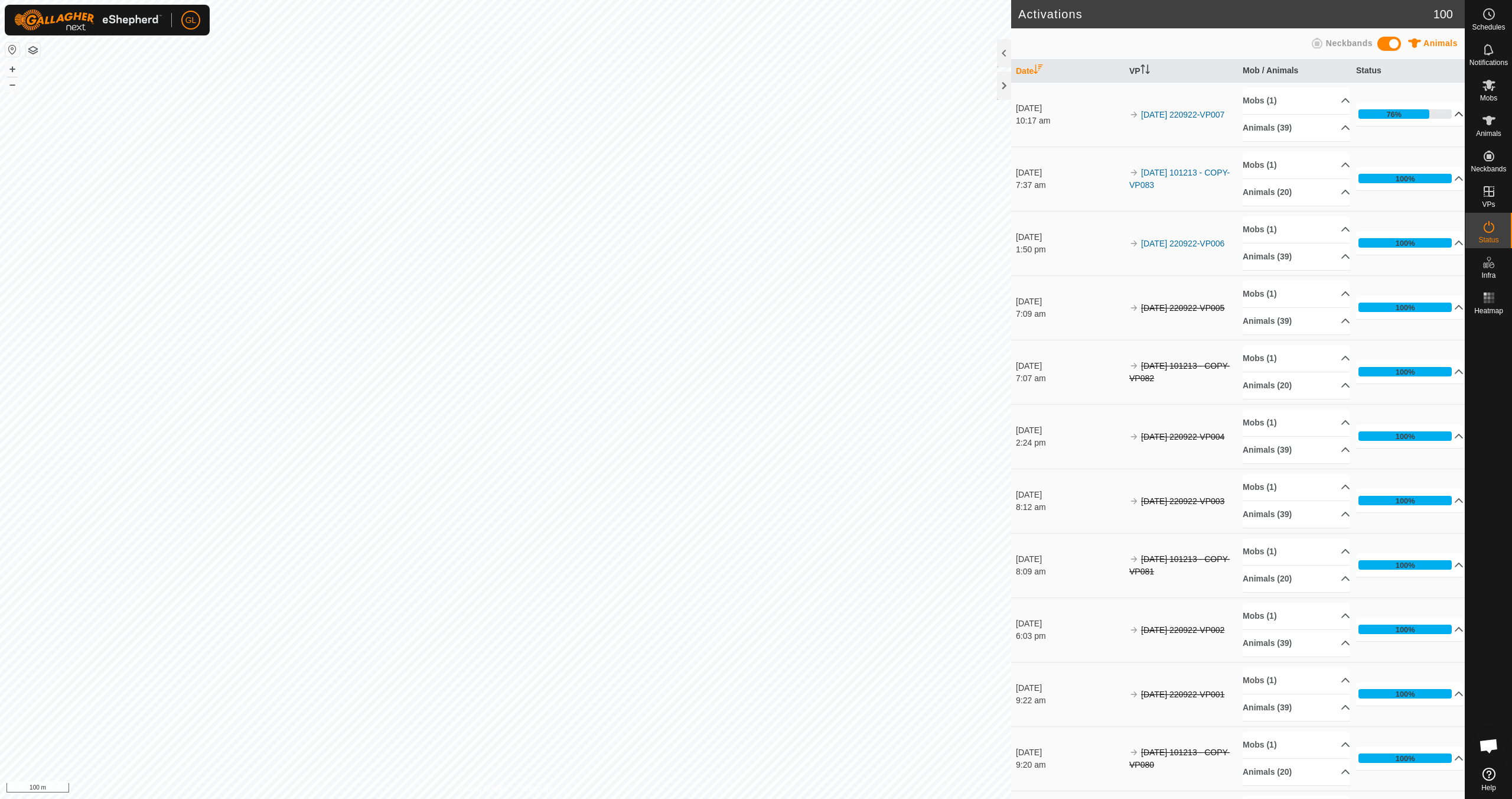
click at [1442, 112] on p-accordion-header "76%" at bounding box center [1410, 114] width 108 height 24
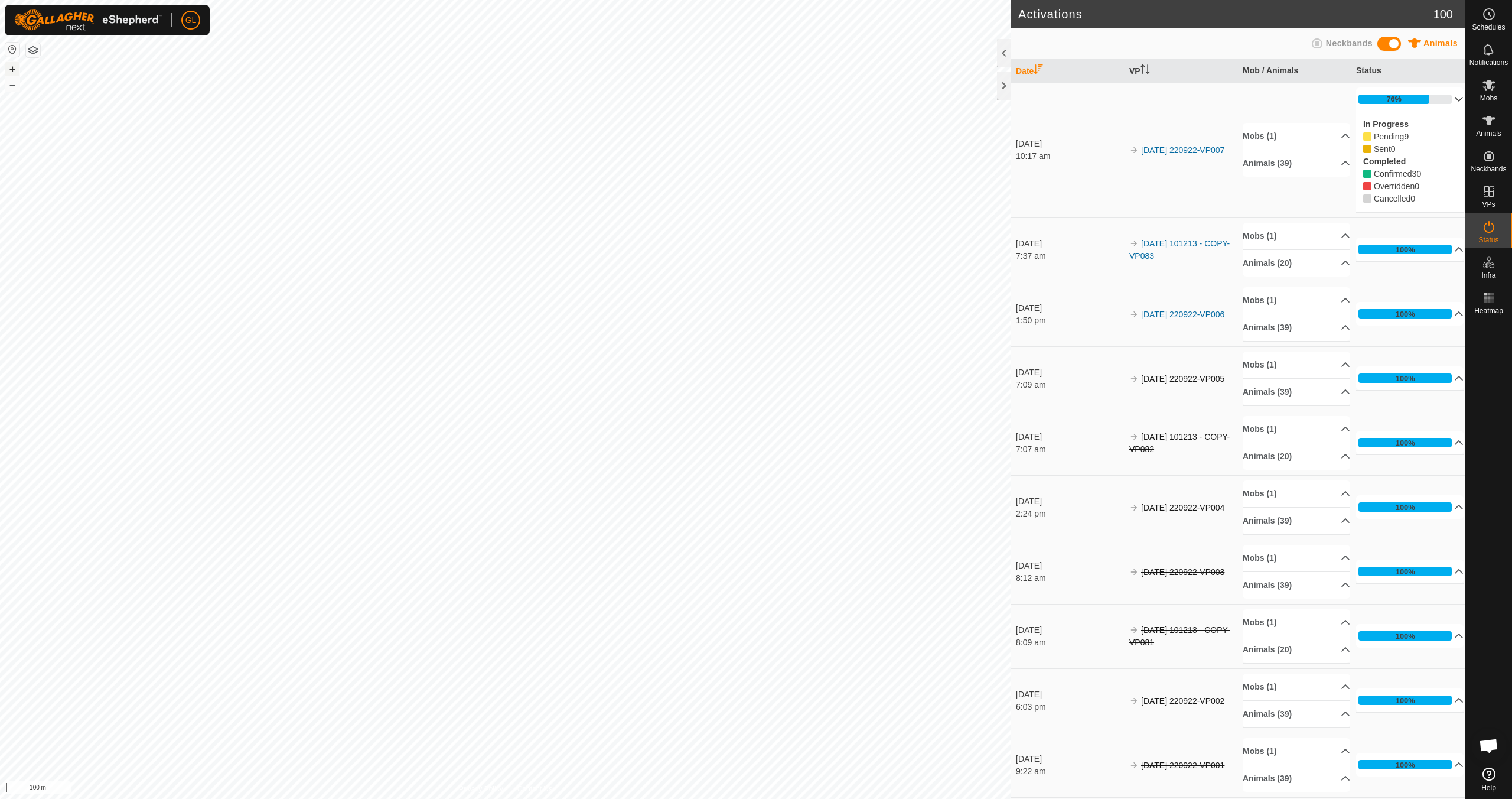
click at [11, 65] on button "+" at bounding box center [12, 69] width 15 height 15
click at [15, 68] on button "+" at bounding box center [12, 69] width 15 height 15
click at [1492, 90] on icon at bounding box center [1489, 85] width 13 height 11
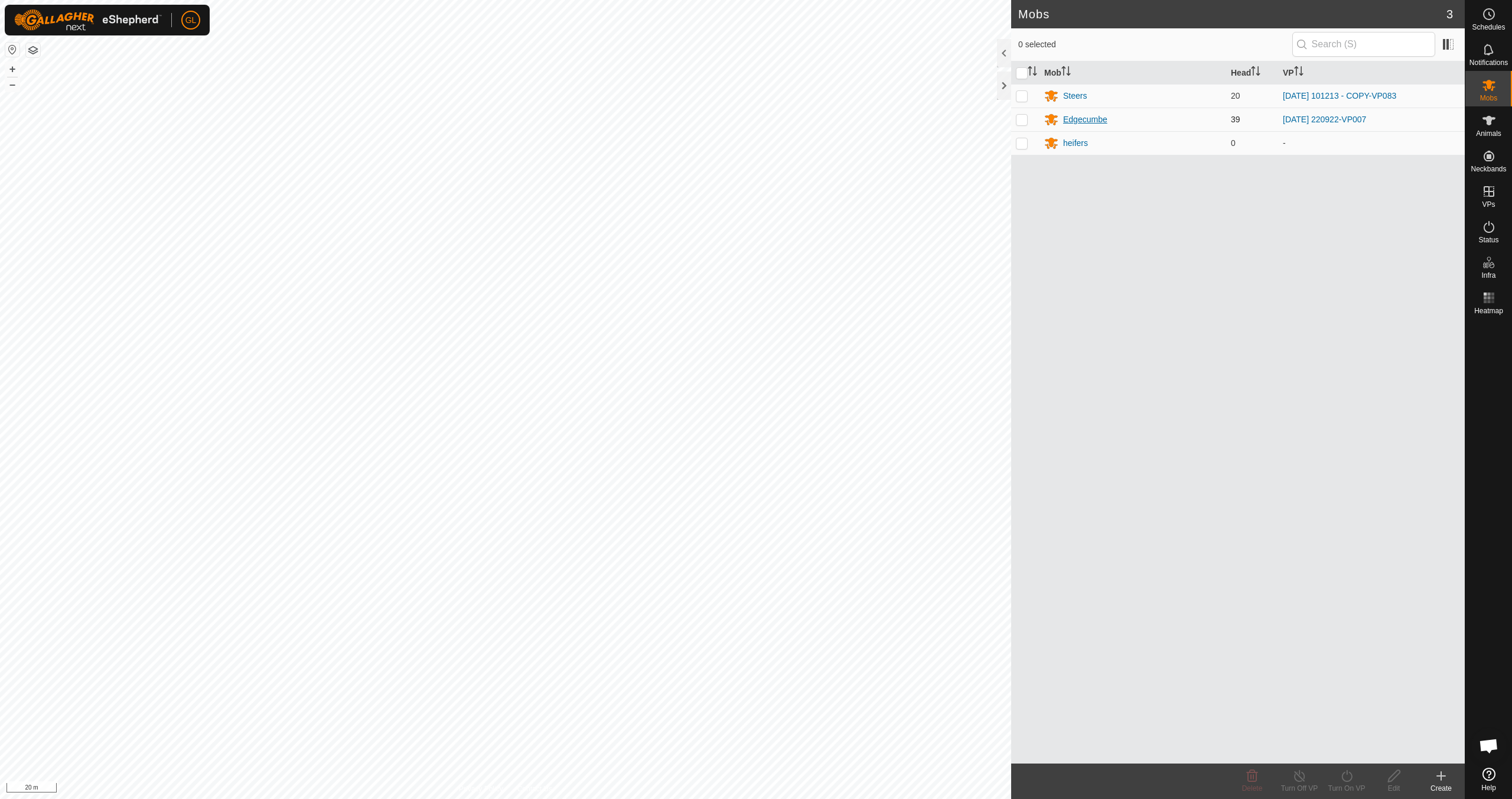
click at [1077, 119] on div "Edgecumbe" at bounding box center [1085, 119] width 44 height 12
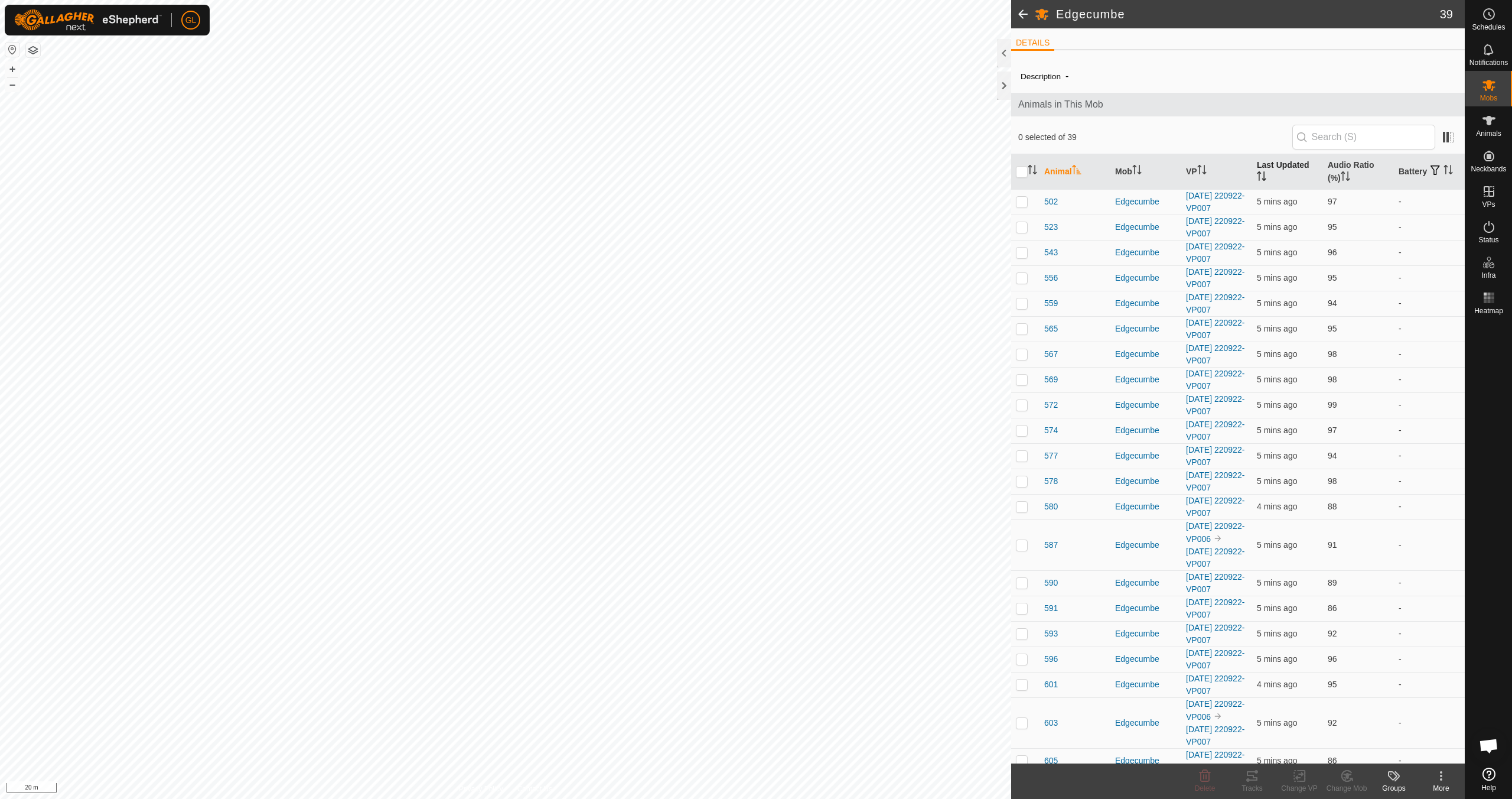
click at [1260, 175] on icon "Activate to sort" at bounding box center [1261, 176] width 9 height 9
click at [1257, 173] on icon "Activate to sort" at bounding box center [1261, 176] width 9 height 9
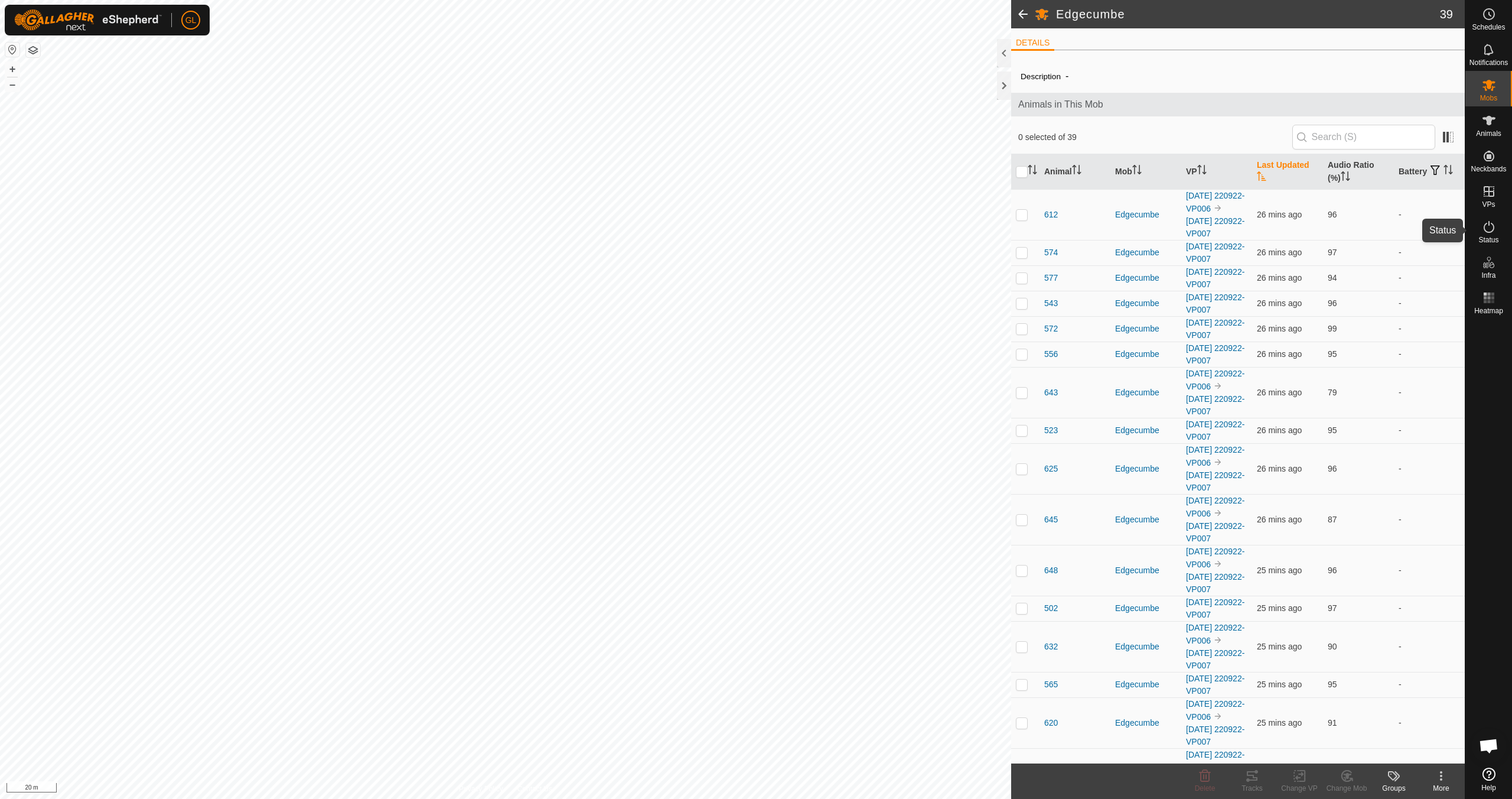
click at [1489, 229] on icon at bounding box center [1489, 227] width 15 height 15
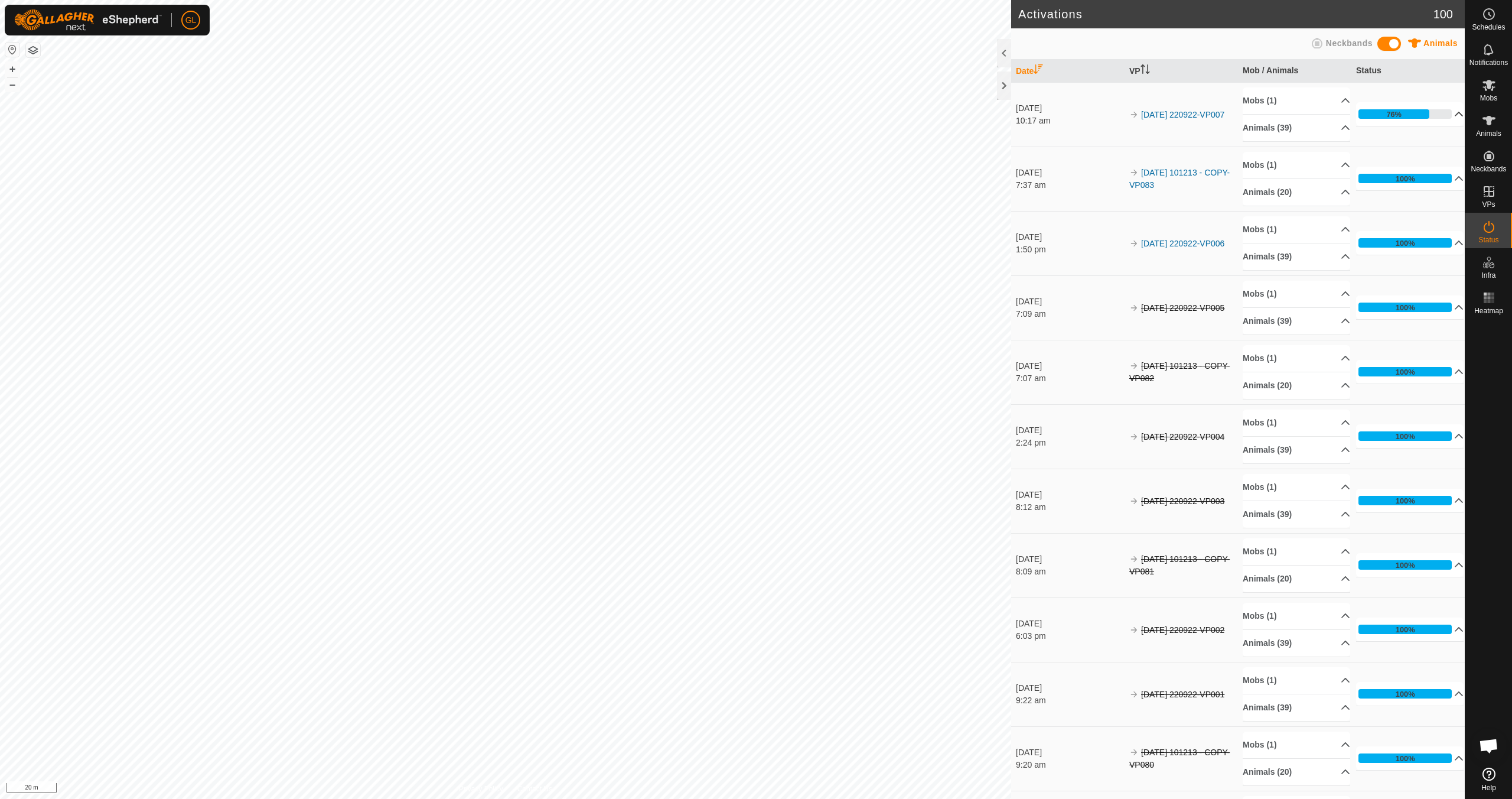
click at [1444, 113] on p-accordion-header "76%" at bounding box center [1410, 114] width 108 height 24
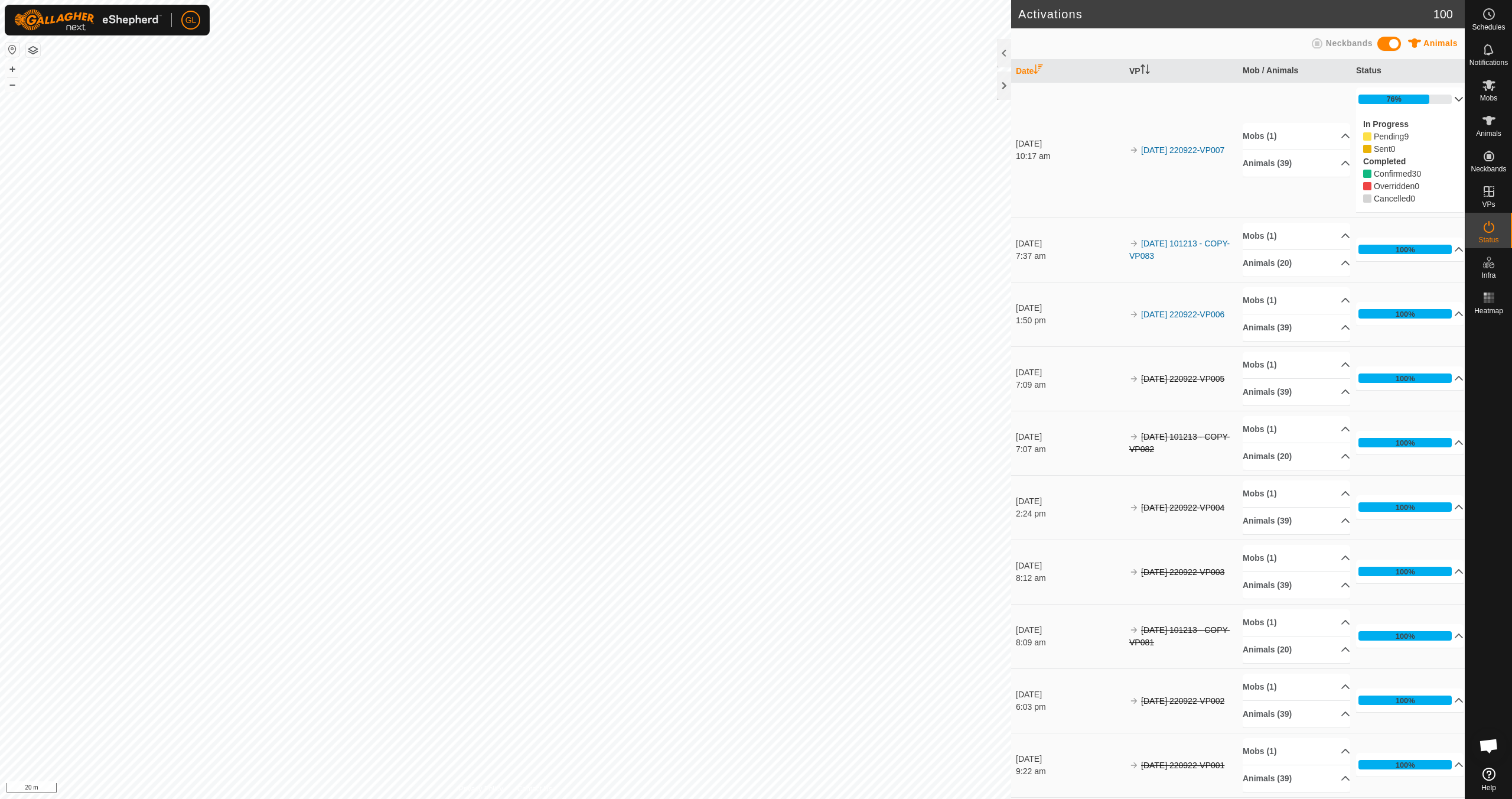
click at [1445, 100] on p-accordion-header "76%" at bounding box center [1410, 99] width 108 height 24
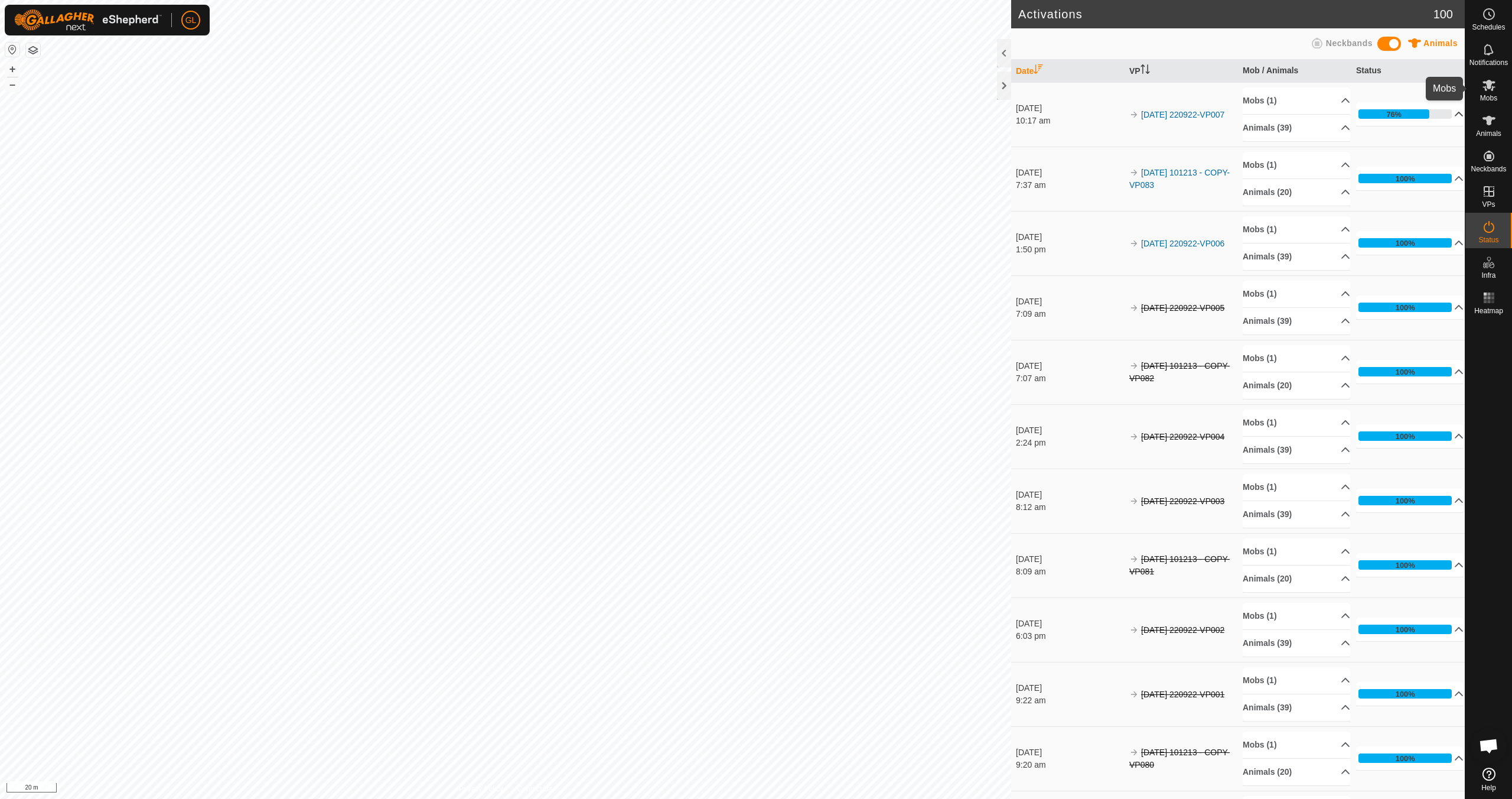
click at [1490, 95] on span "Mobs" at bounding box center [1489, 98] width 17 height 7
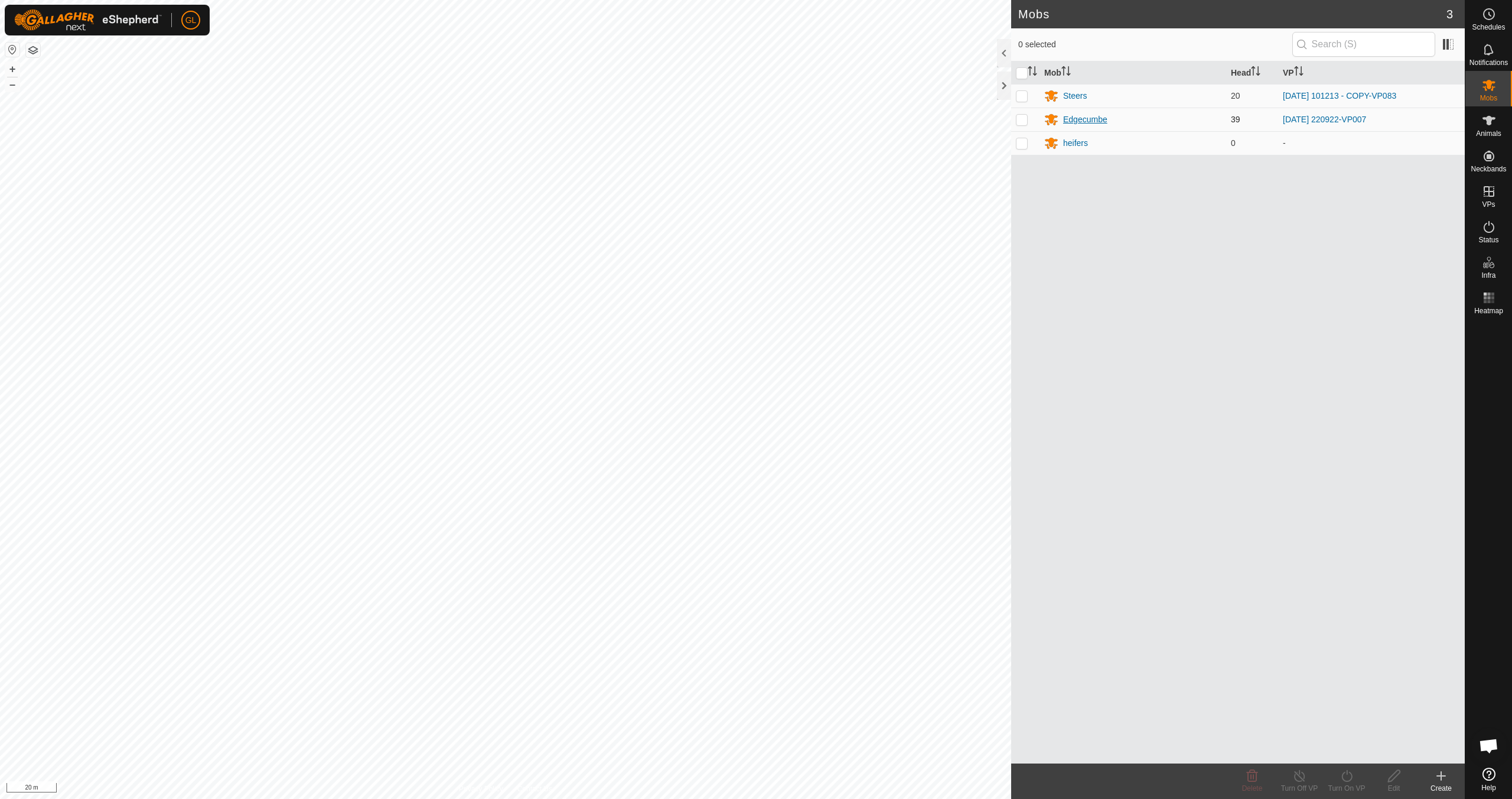
click at [1099, 119] on div "Edgecumbe" at bounding box center [1085, 119] width 44 height 12
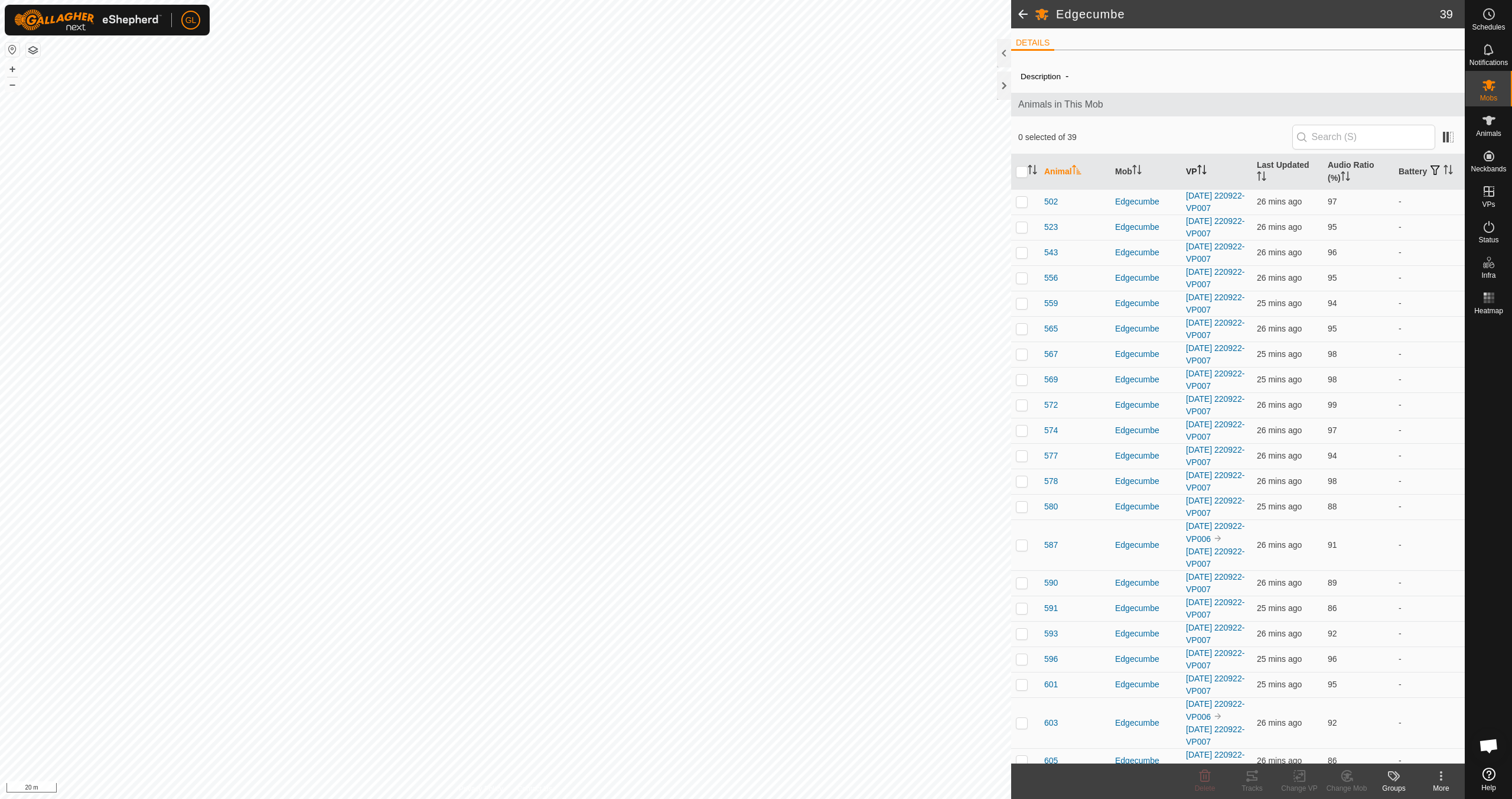
click at [1201, 168] on icon "Activate to sort" at bounding box center [1202, 169] width 9 height 9
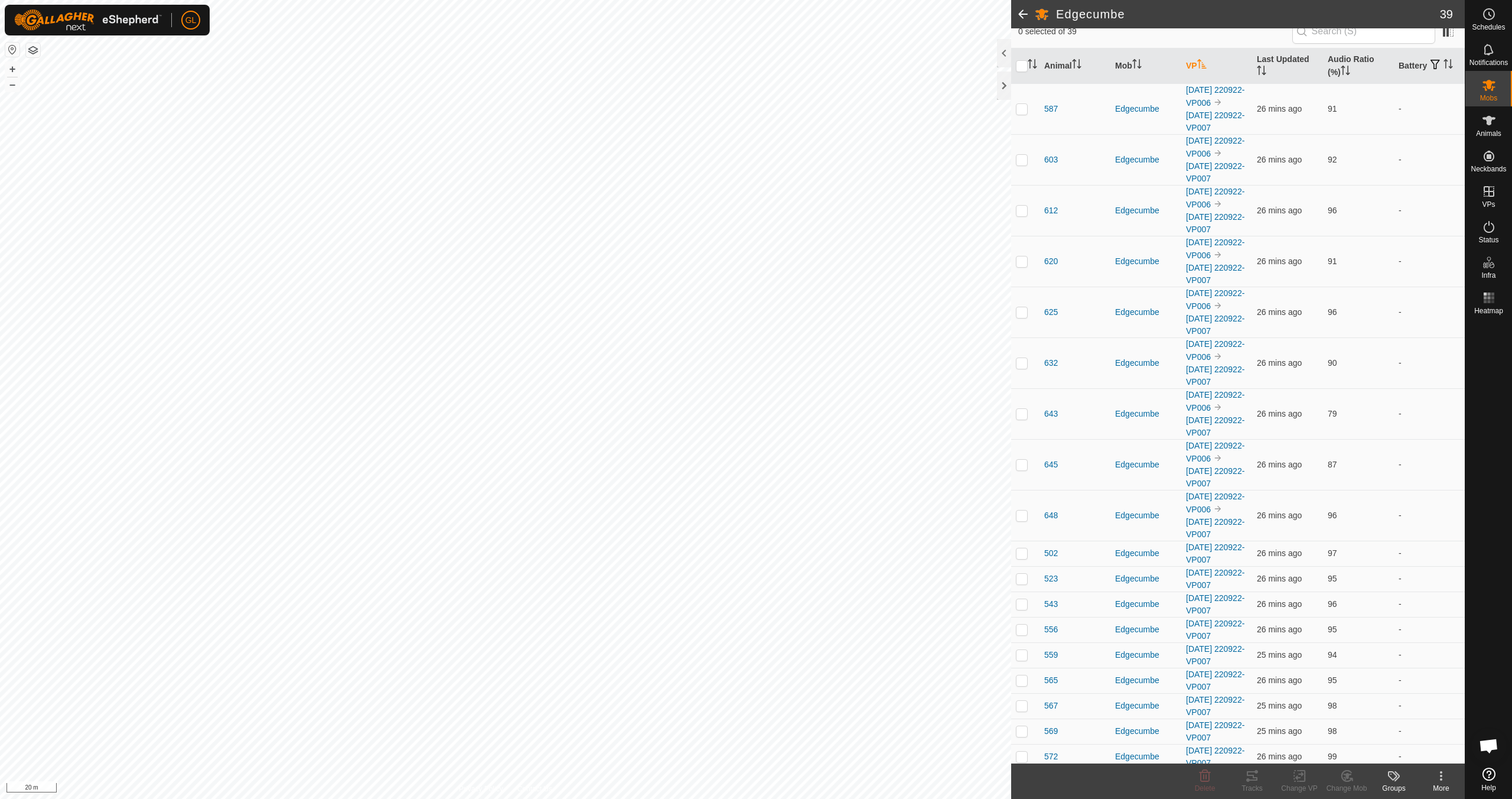
scroll to position [109, 0]
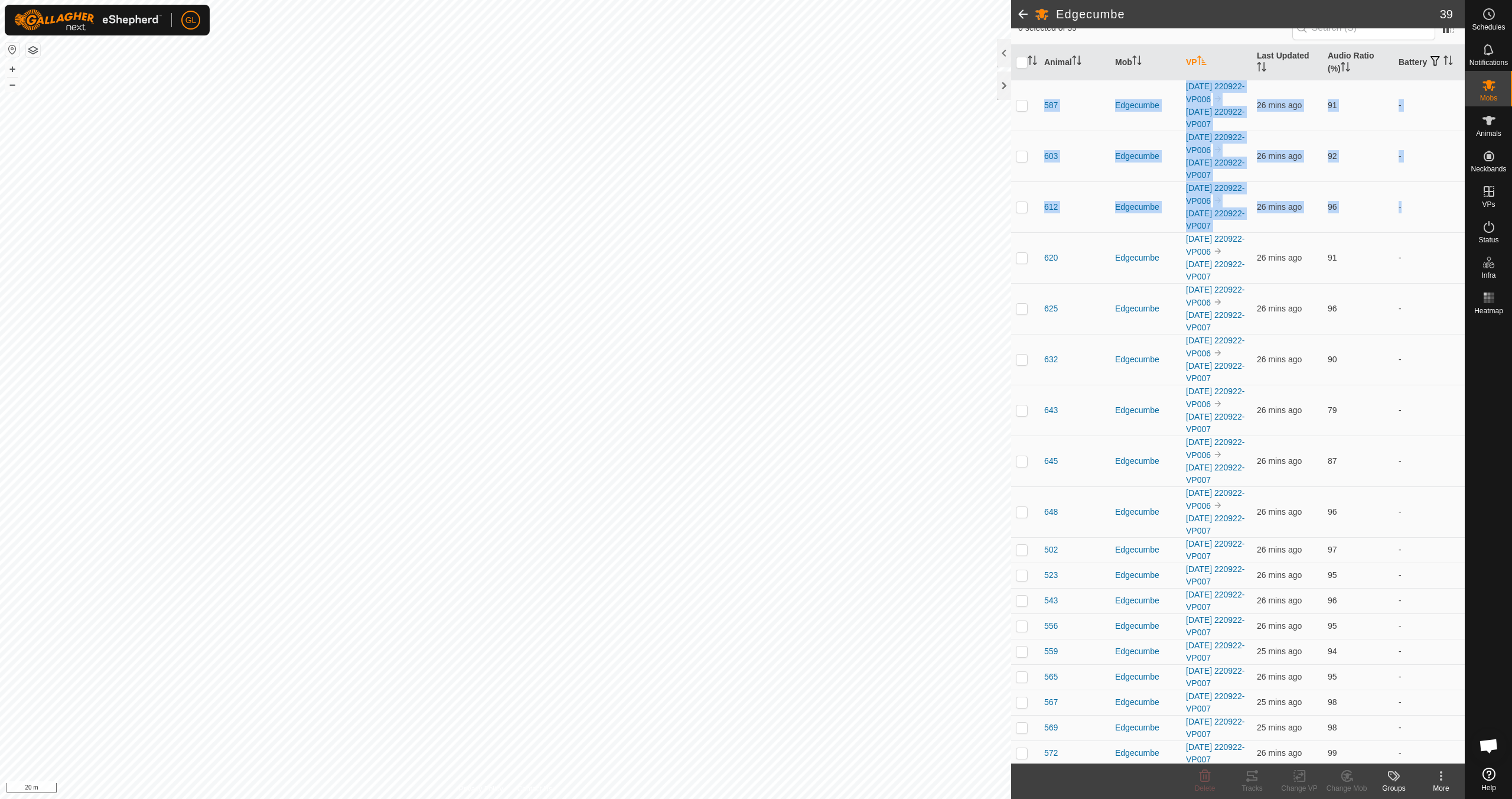
drag, startPoint x: 1460, startPoint y: 153, endPoint x: 1457, endPoint y: 205, distance: 52.1
click at [1457, 205] on div "DETAILS Description - Animals in This Mob 0 selected of 39 Animal Mob VP Last U…" at bounding box center [1238, 396] width 453 height 735
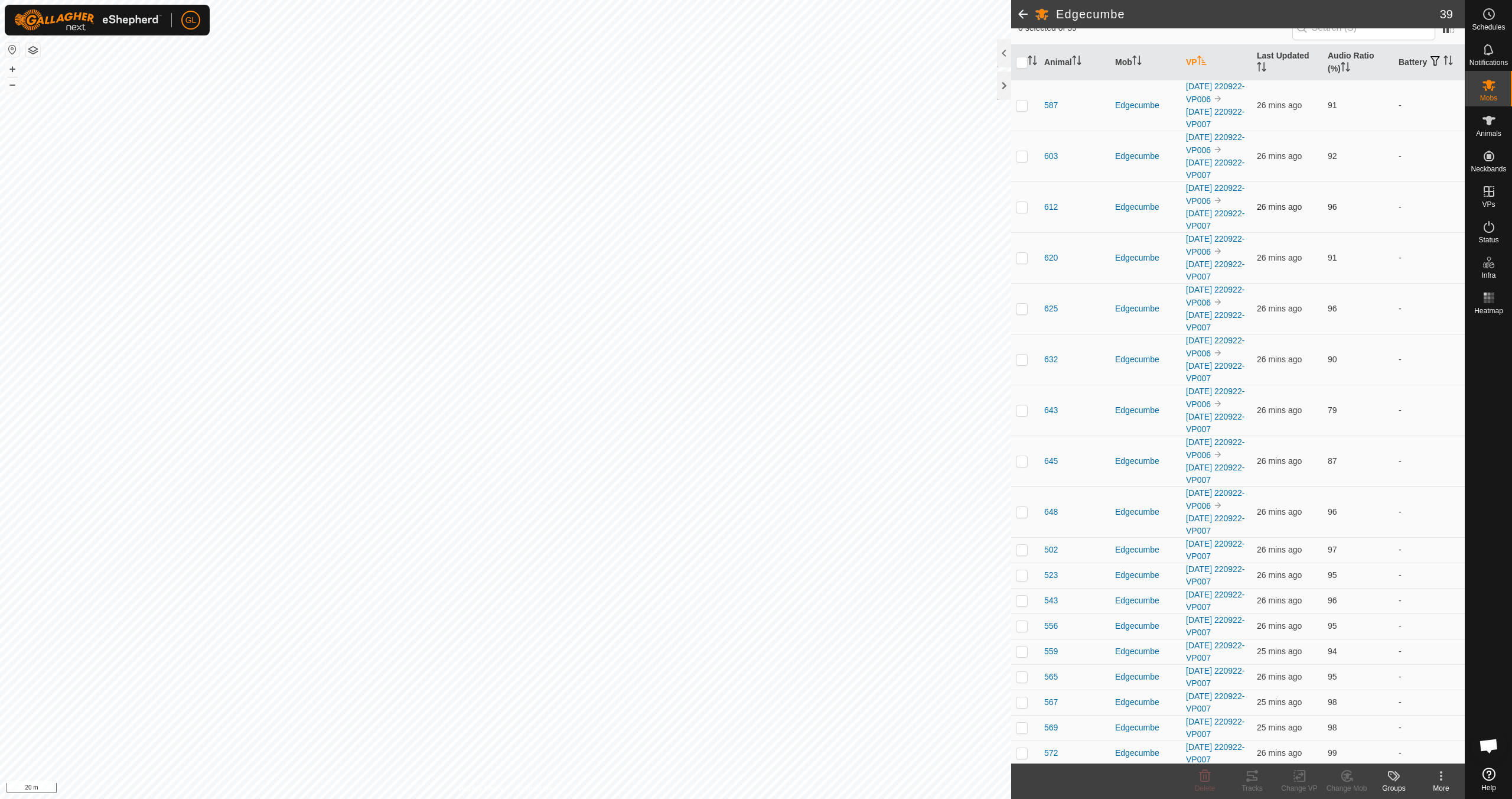
click at [1428, 206] on td "-" at bounding box center [1429, 207] width 71 height 51
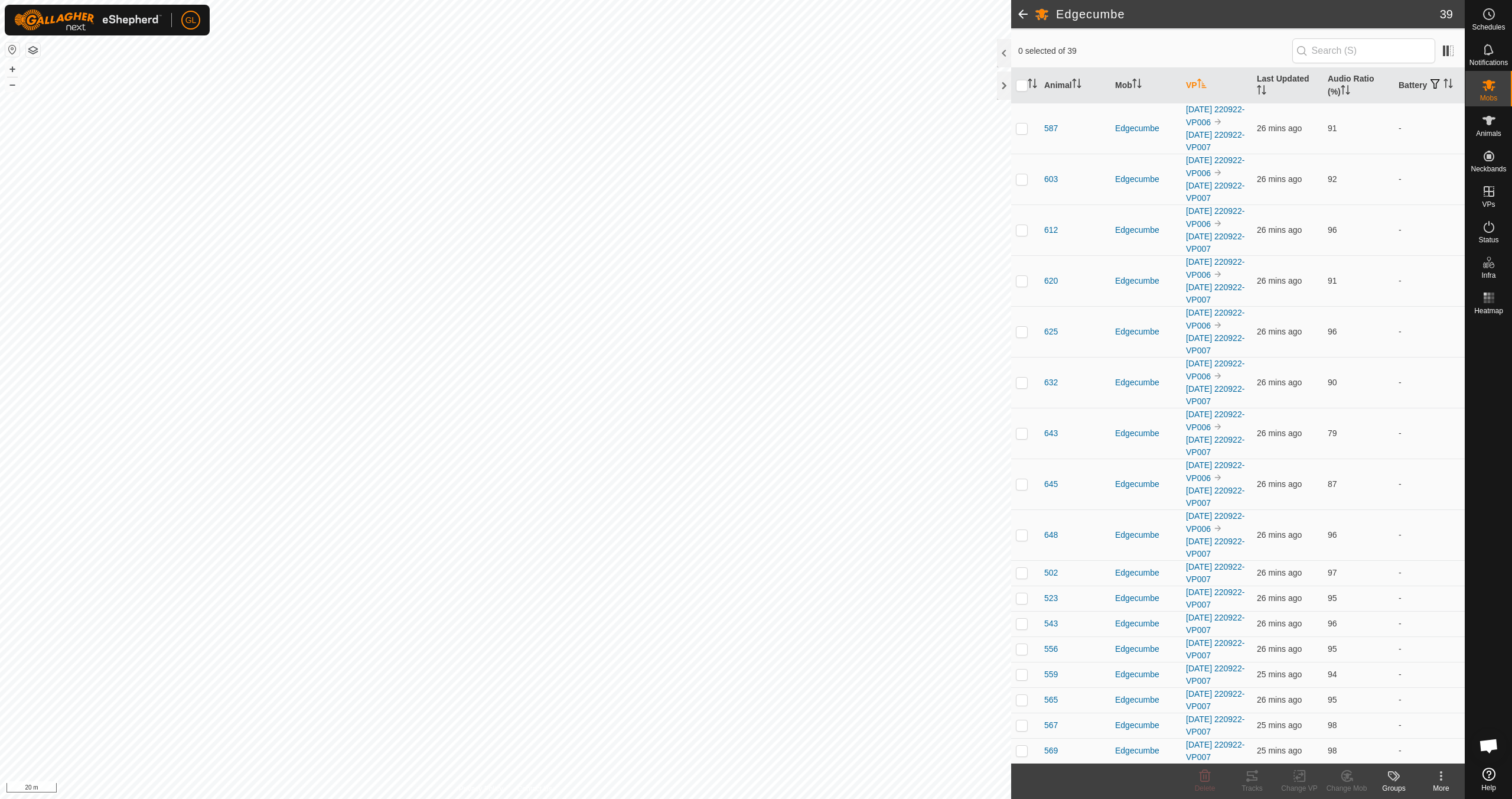
scroll to position [87, 0]
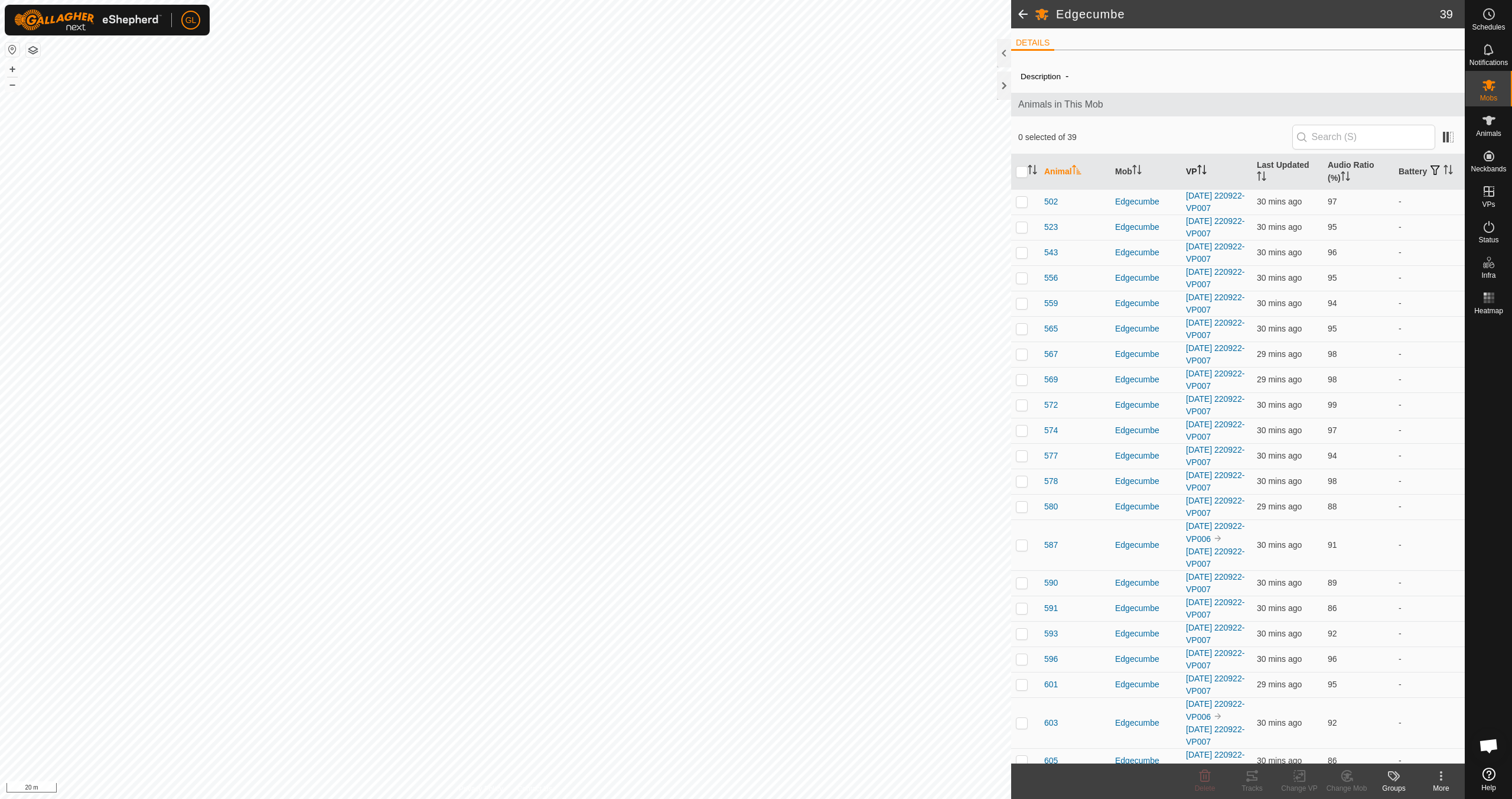
click at [1202, 166] on icon "Activate to sort" at bounding box center [1202, 169] width 9 height 9
click at [1201, 167] on icon "Activate to sort" at bounding box center [1202, 169] width 9 height 9
click at [1200, 168] on icon "Activate to sort" at bounding box center [1202, 169] width 9 height 9
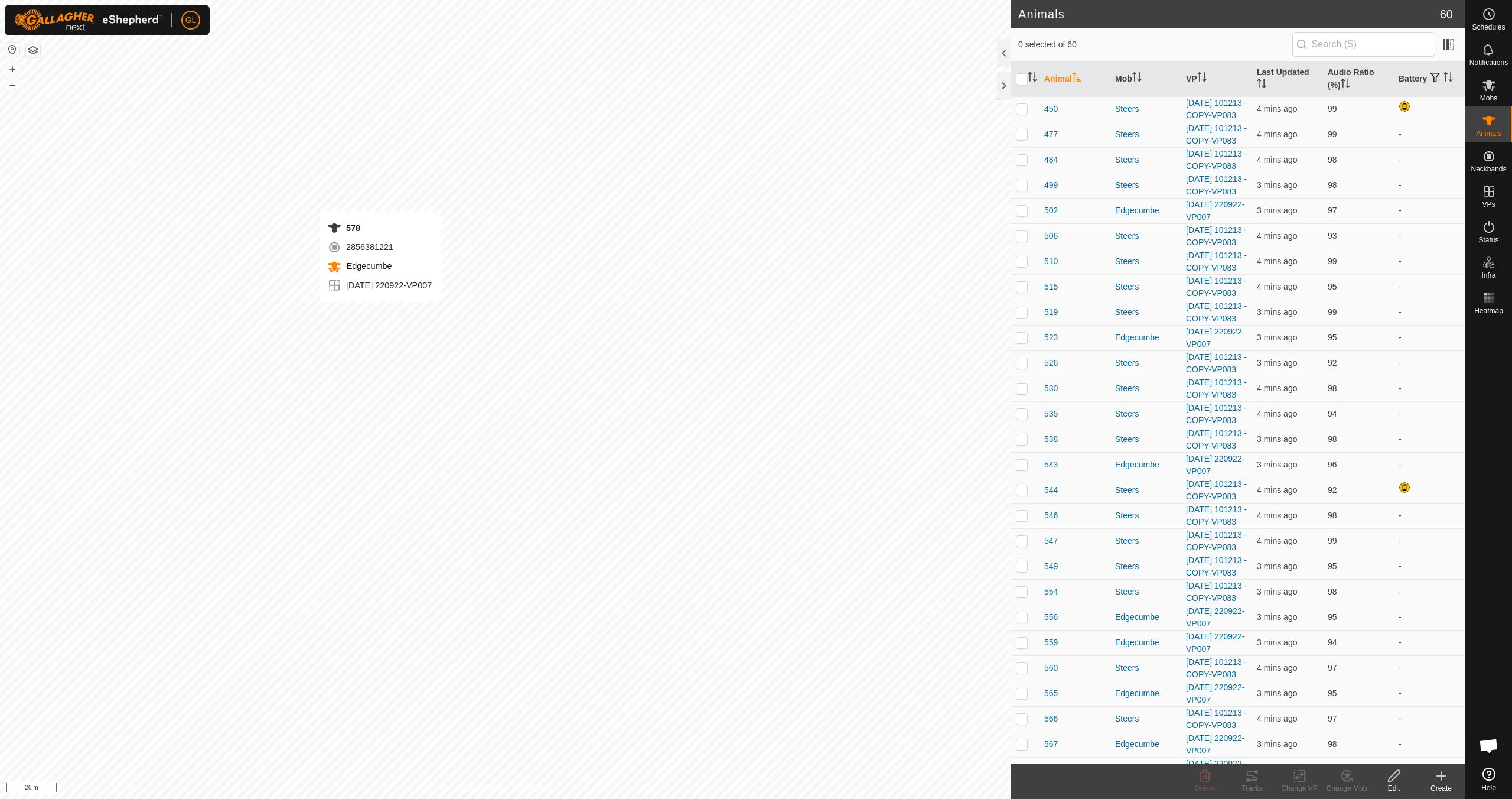
checkbox input "true"
click at [1201, 76] on icon "Activate to sort" at bounding box center [1202, 76] width 9 height 9
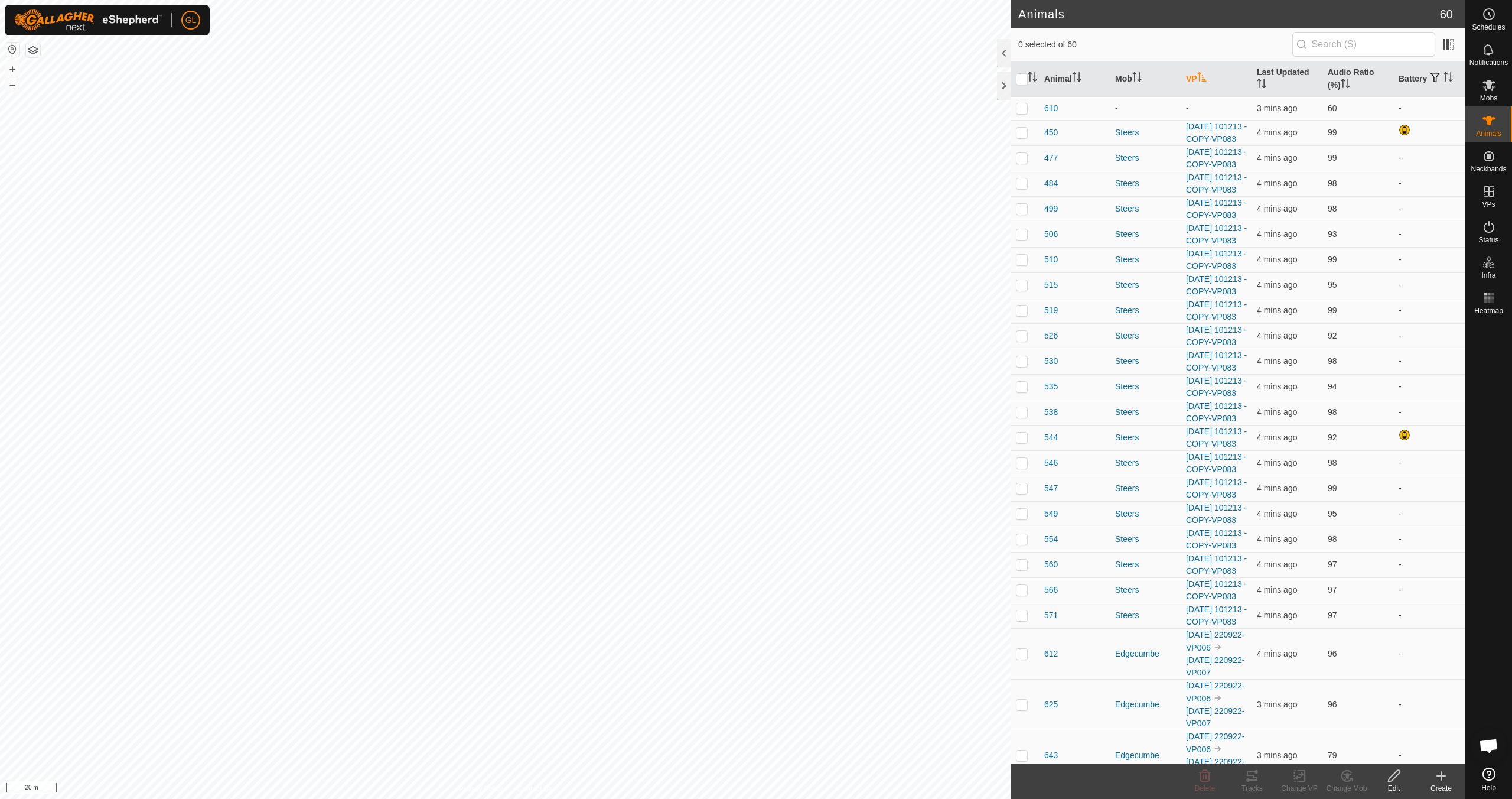
click at [1202, 76] on icon "Activate to sort" at bounding box center [1202, 76] width 9 height 9
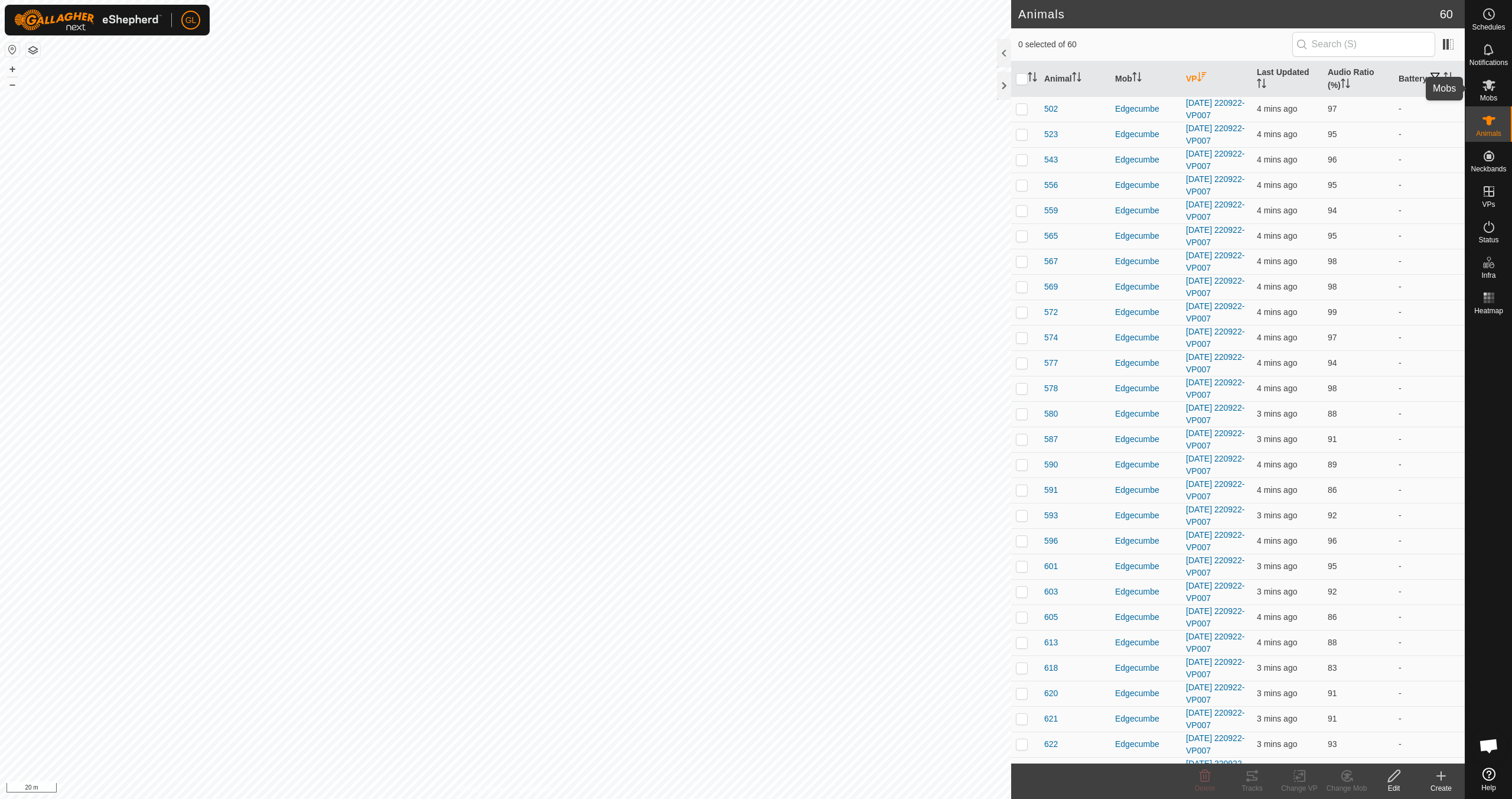
click at [1491, 86] on icon at bounding box center [1489, 85] width 15 height 15
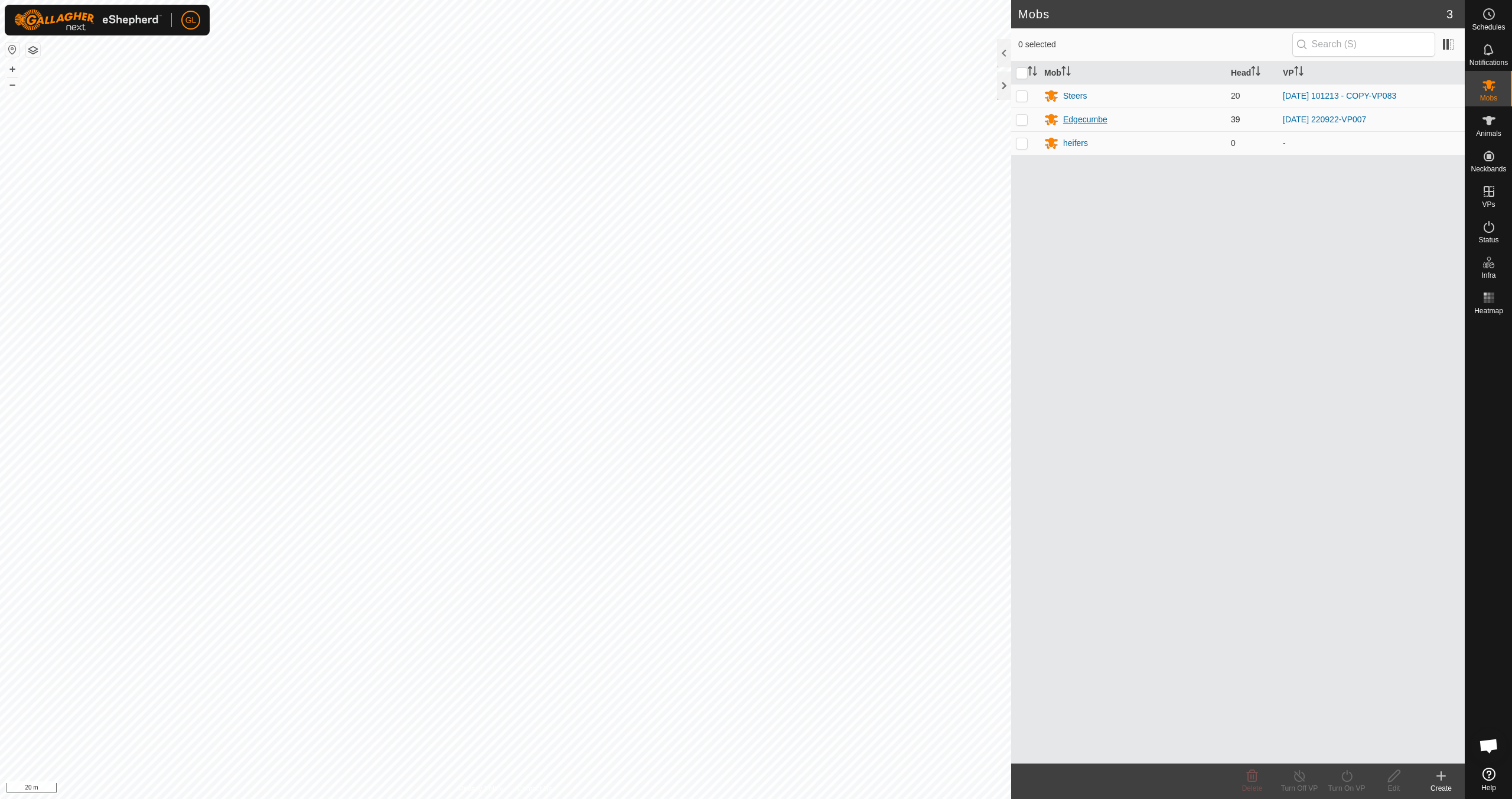
click at [1084, 122] on div "Edgecumbe" at bounding box center [1085, 119] width 44 height 12
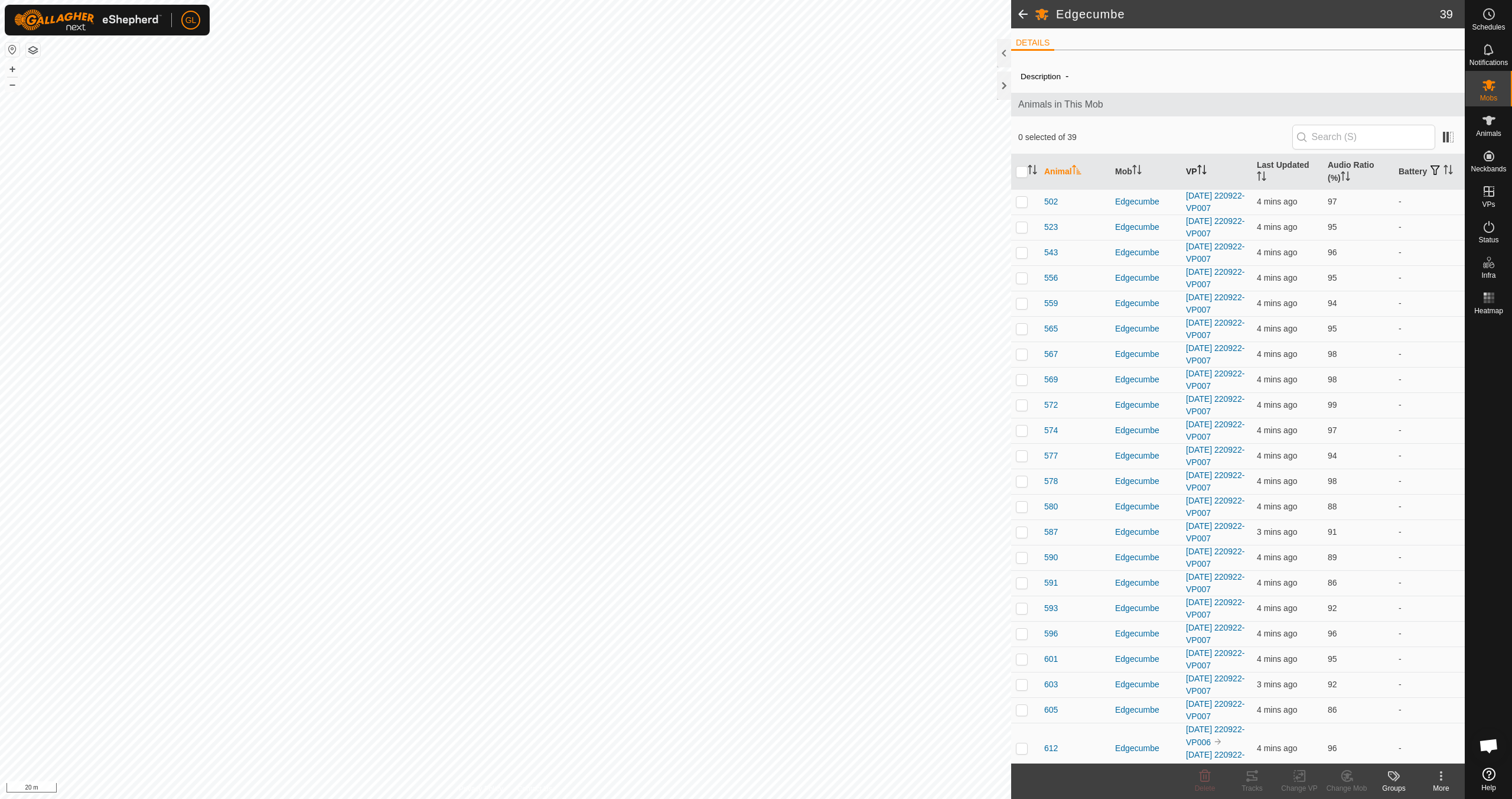
click at [1201, 166] on icon "Activate to sort" at bounding box center [1202, 169] width 9 height 9
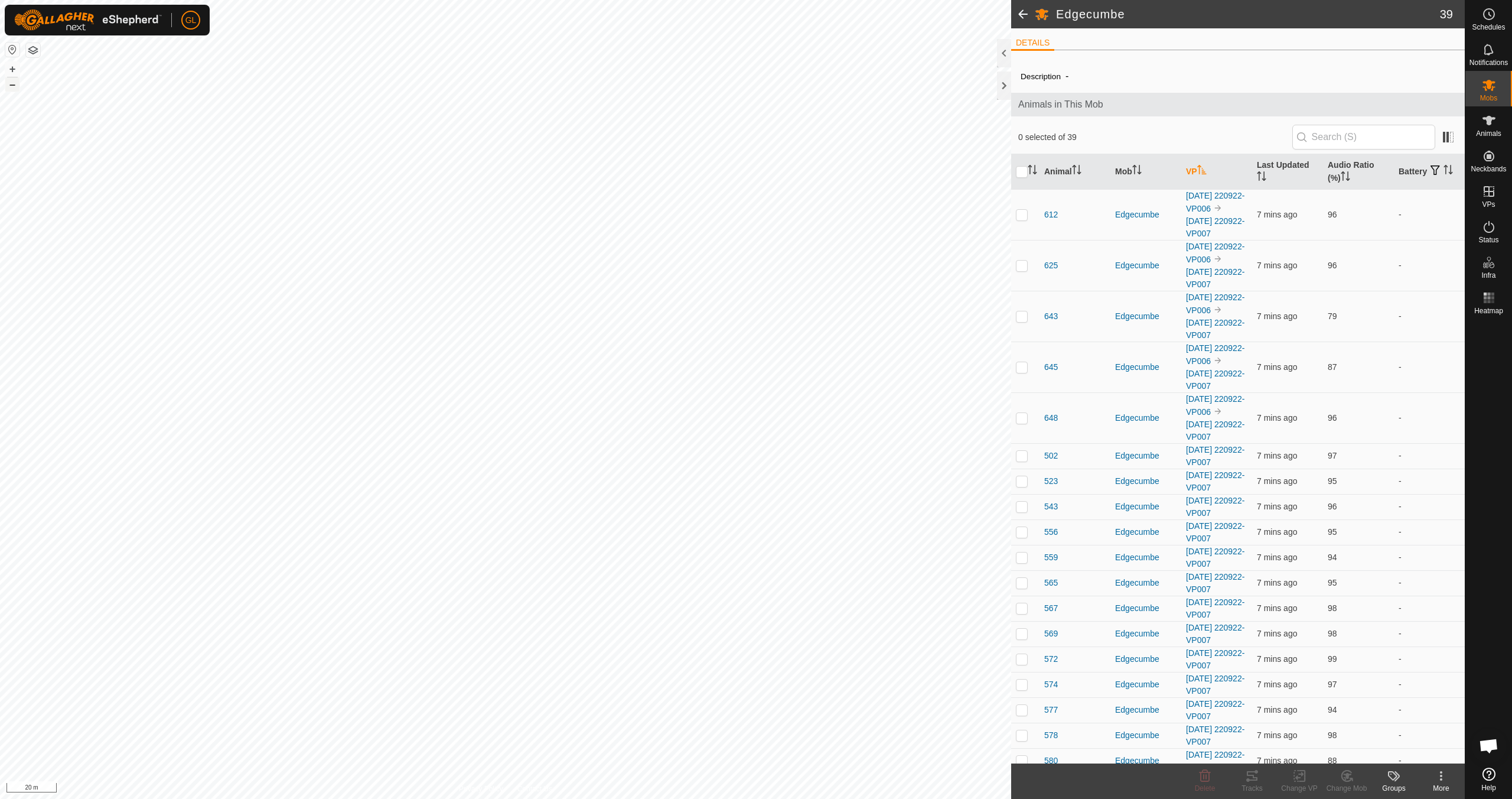
click at [9, 84] on button "–" at bounding box center [12, 84] width 15 height 15
click at [15, 84] on button "–" at bounding box center [12, 84] width 15 height 15
click at [14, 68] on button "+" at bounding box center [12, 69] width 15 height 15
click at [15, 68] on button "+" at bounding box center [12, 69] width 15 height 15
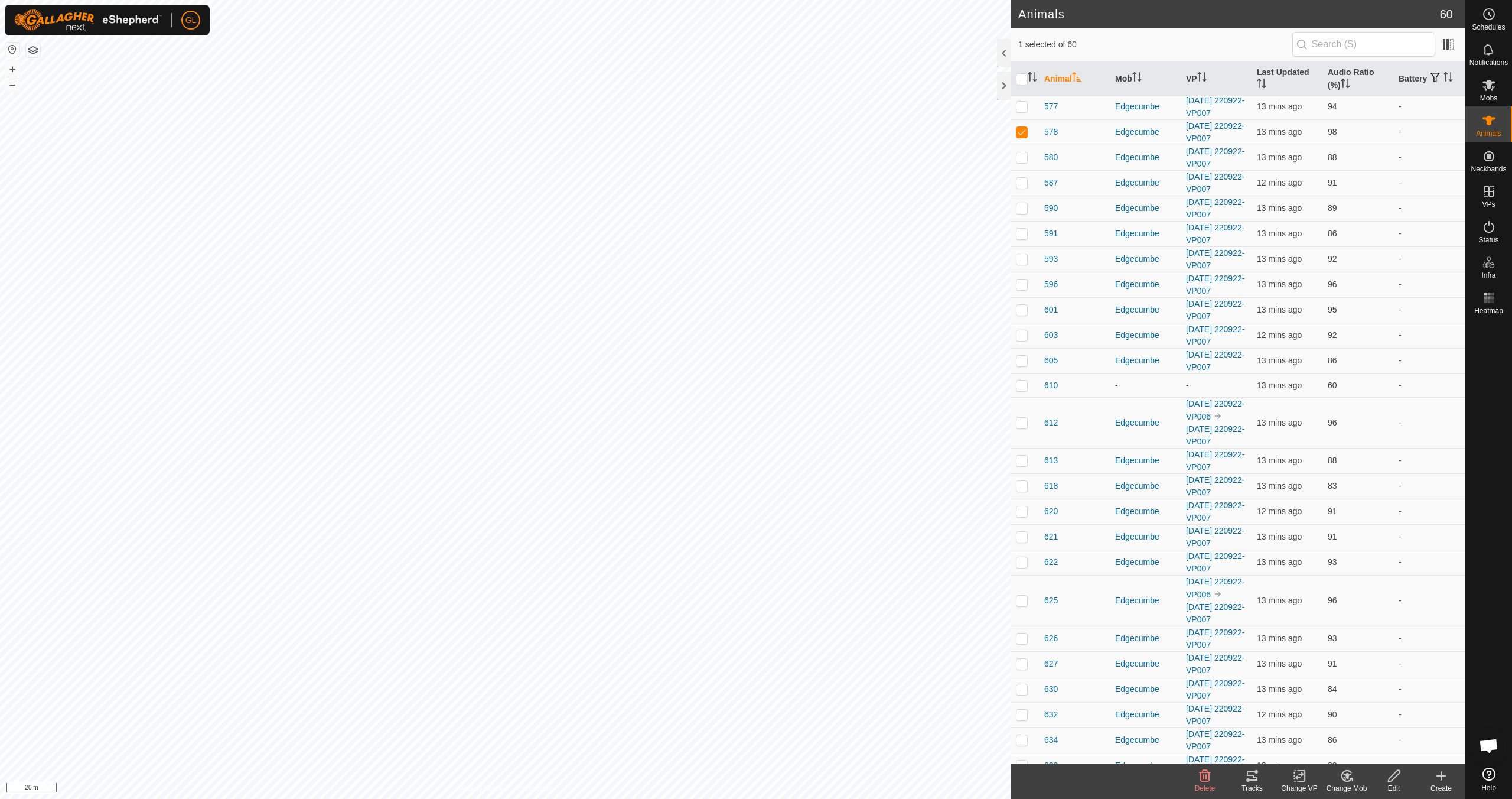
scroll to position [766, 0]
click at [1303, 780] on icon at bounding box center [1300, 776] width 15 height 15
click at [1022, 135] on p-checkbox at bounding box center [1022, 130] width 12 height 9
checkbox input "false"
